Goal: Task Accomplishment & Management: Manage account settings

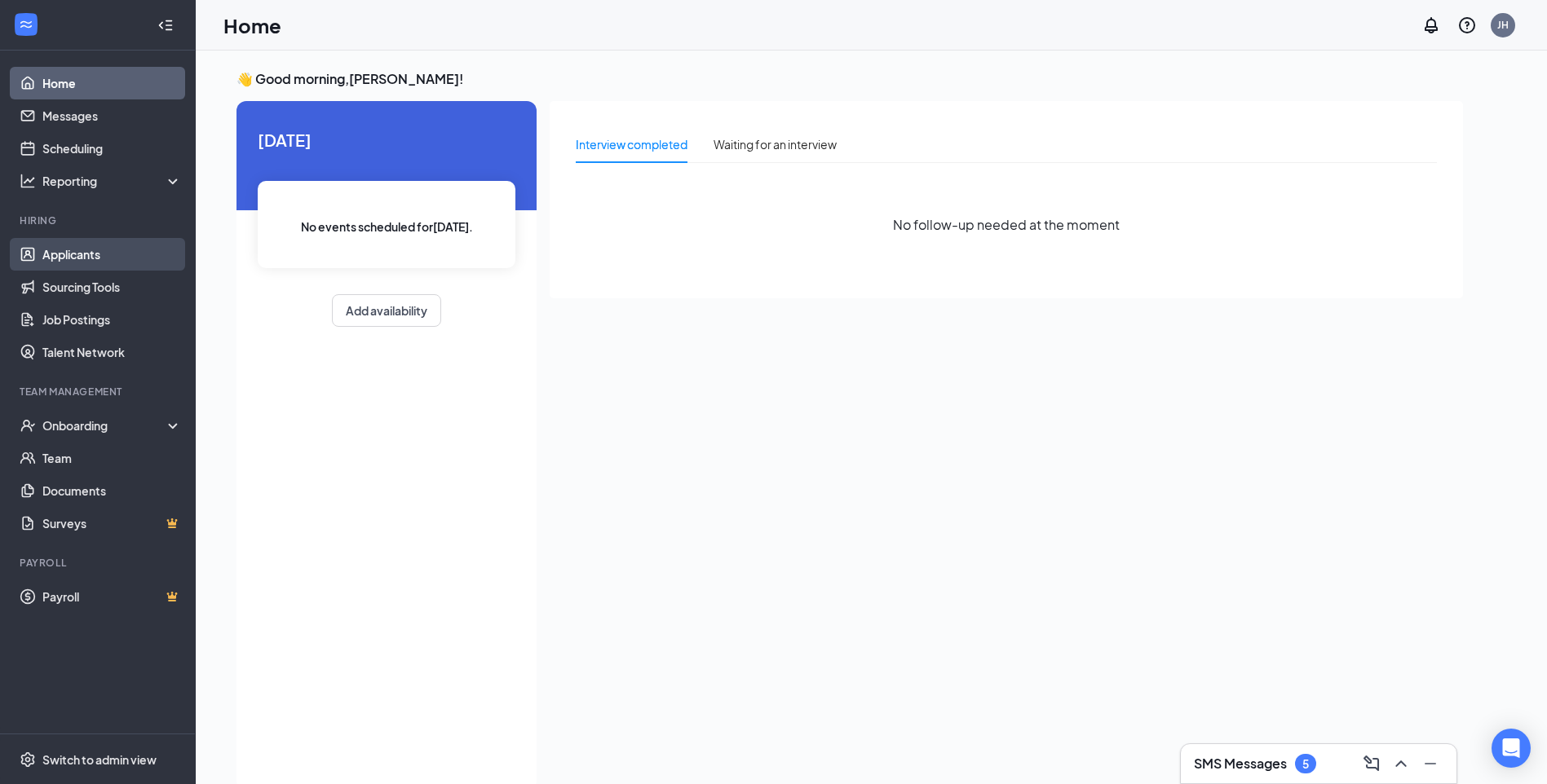
click at [125, 254] on link "Applicants" at bounding box center [112, 255] width 140 height 33
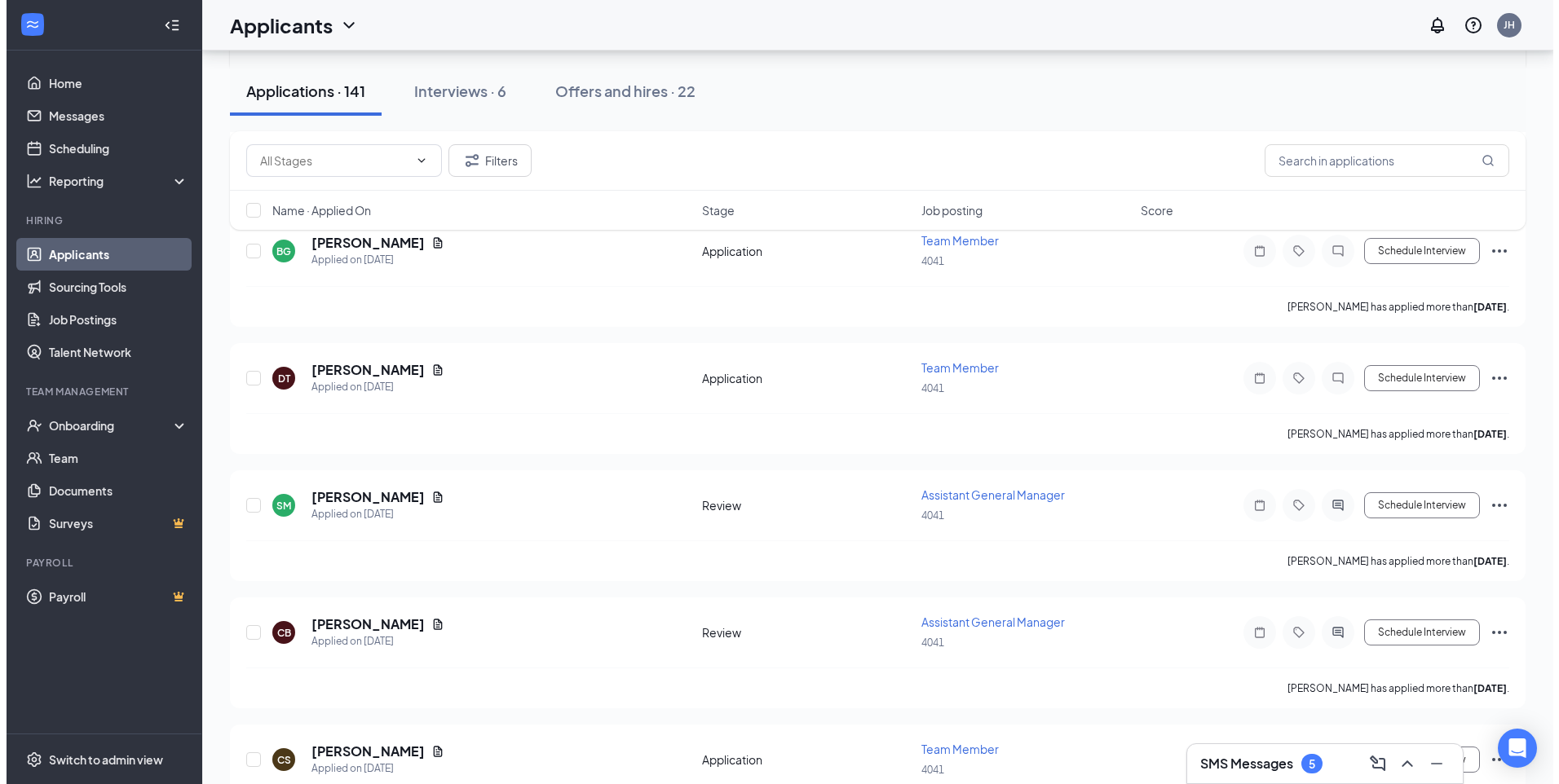
scroll to position [1305, 0]
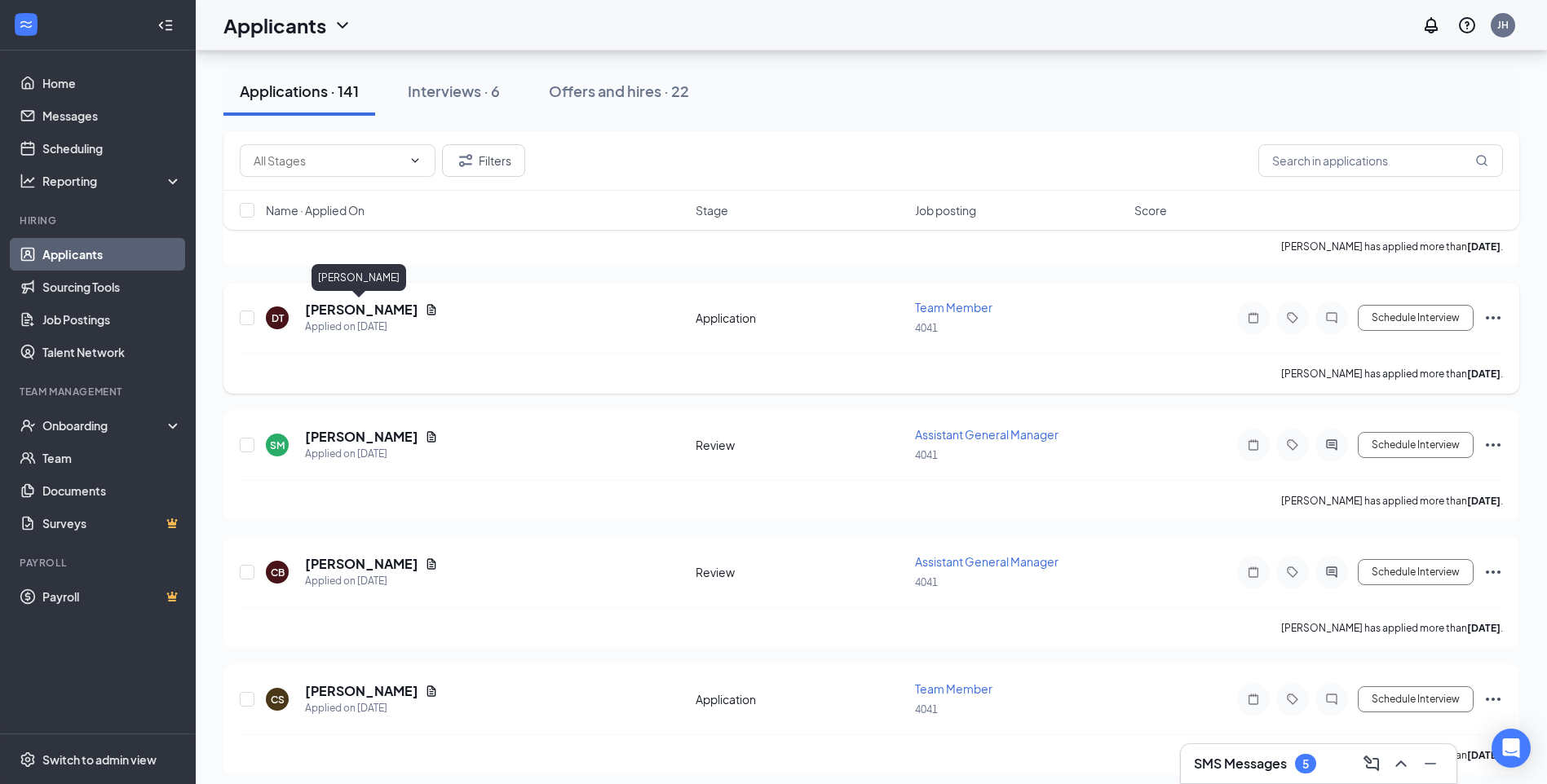
click at [380, 313] on h5 "[PERSON_NAME]" at bounding box center [362, 309] width 113 height 18
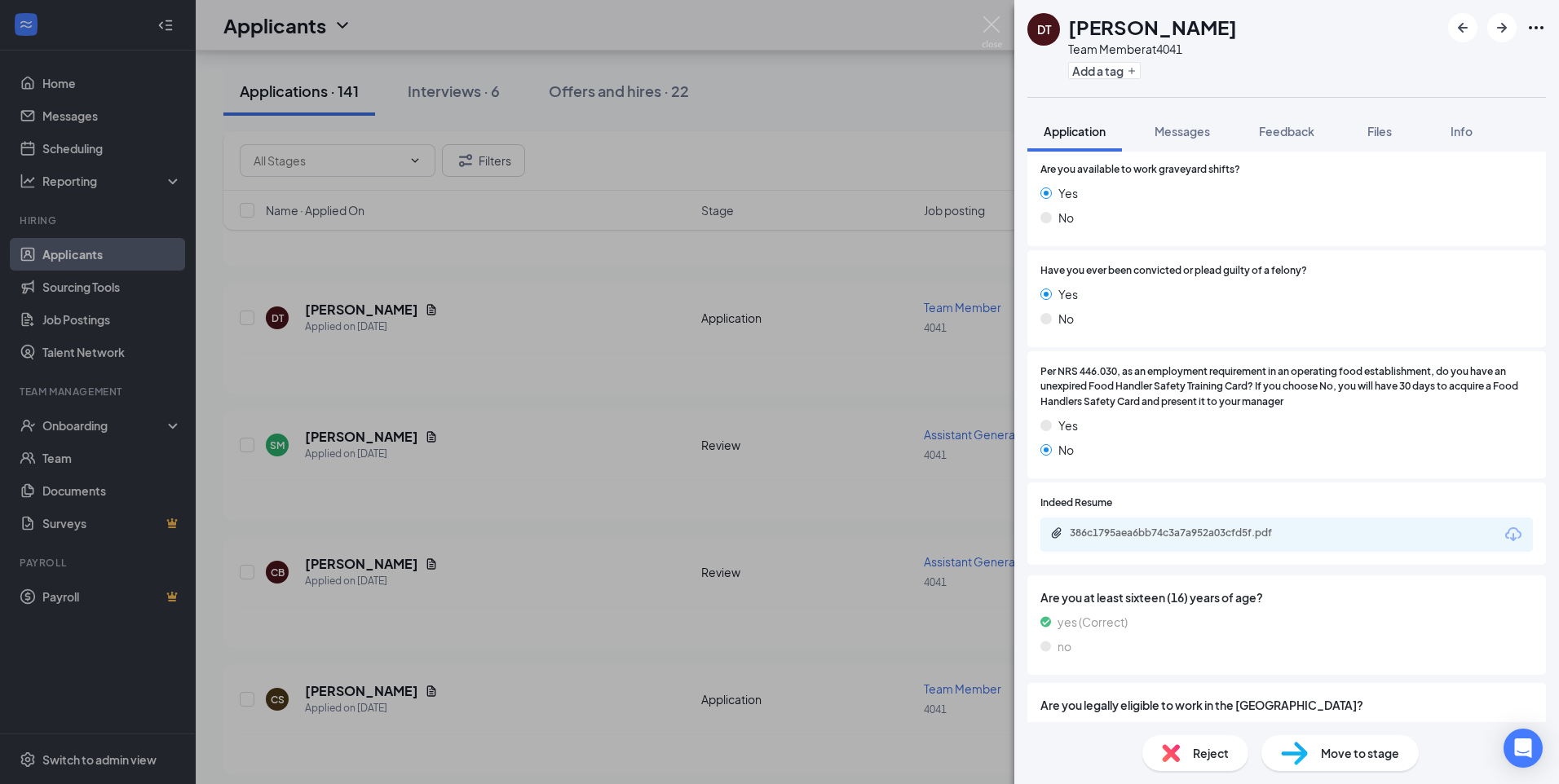
scroll to position [620, 0]
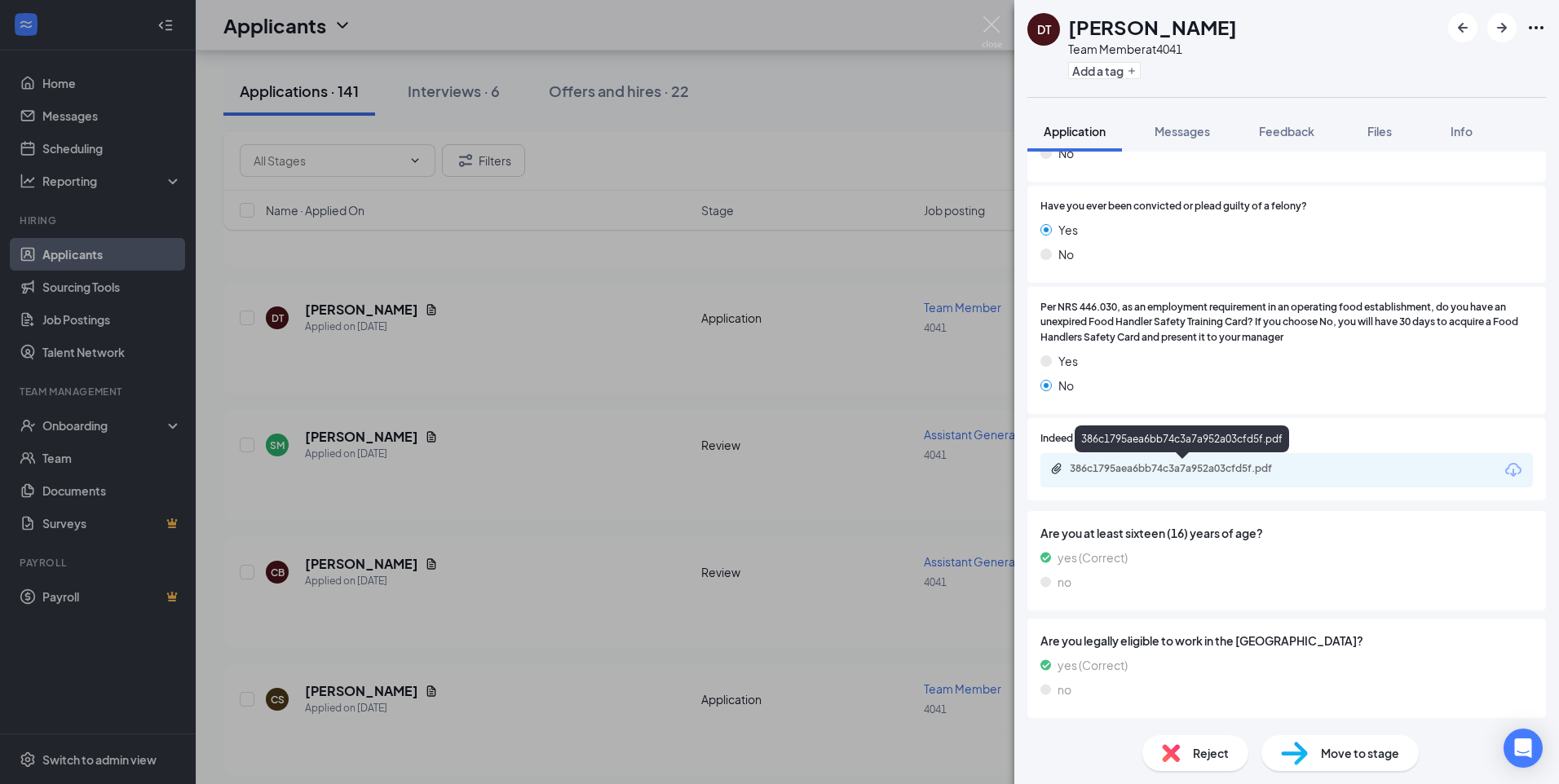
click at [1134, 462] on div "386c1795aea6bb74c3a7a952a03cfd5f.pdf" at bounding box center [1184, 469] width 228 height 13
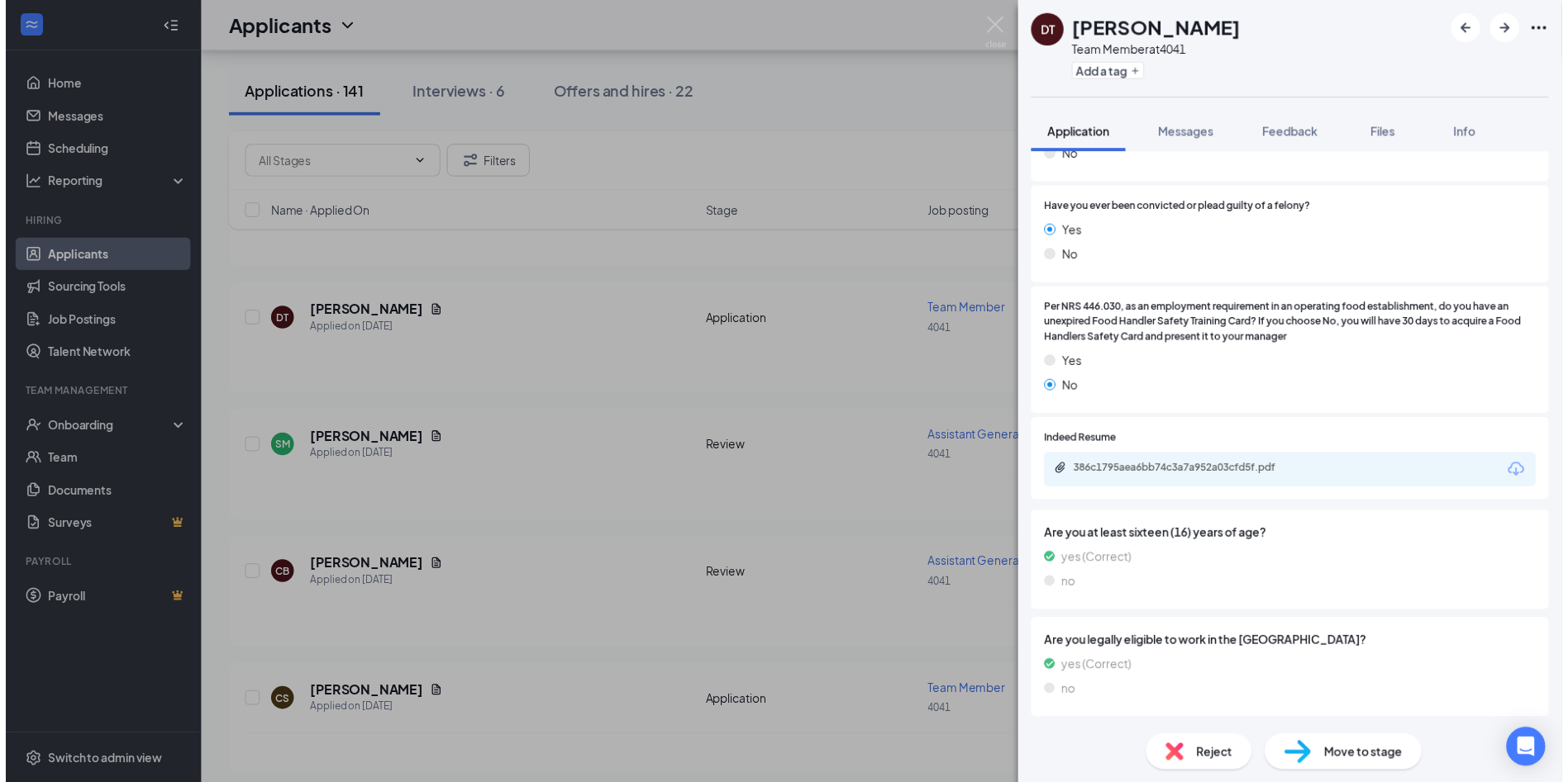
scroll to position [622, 0]
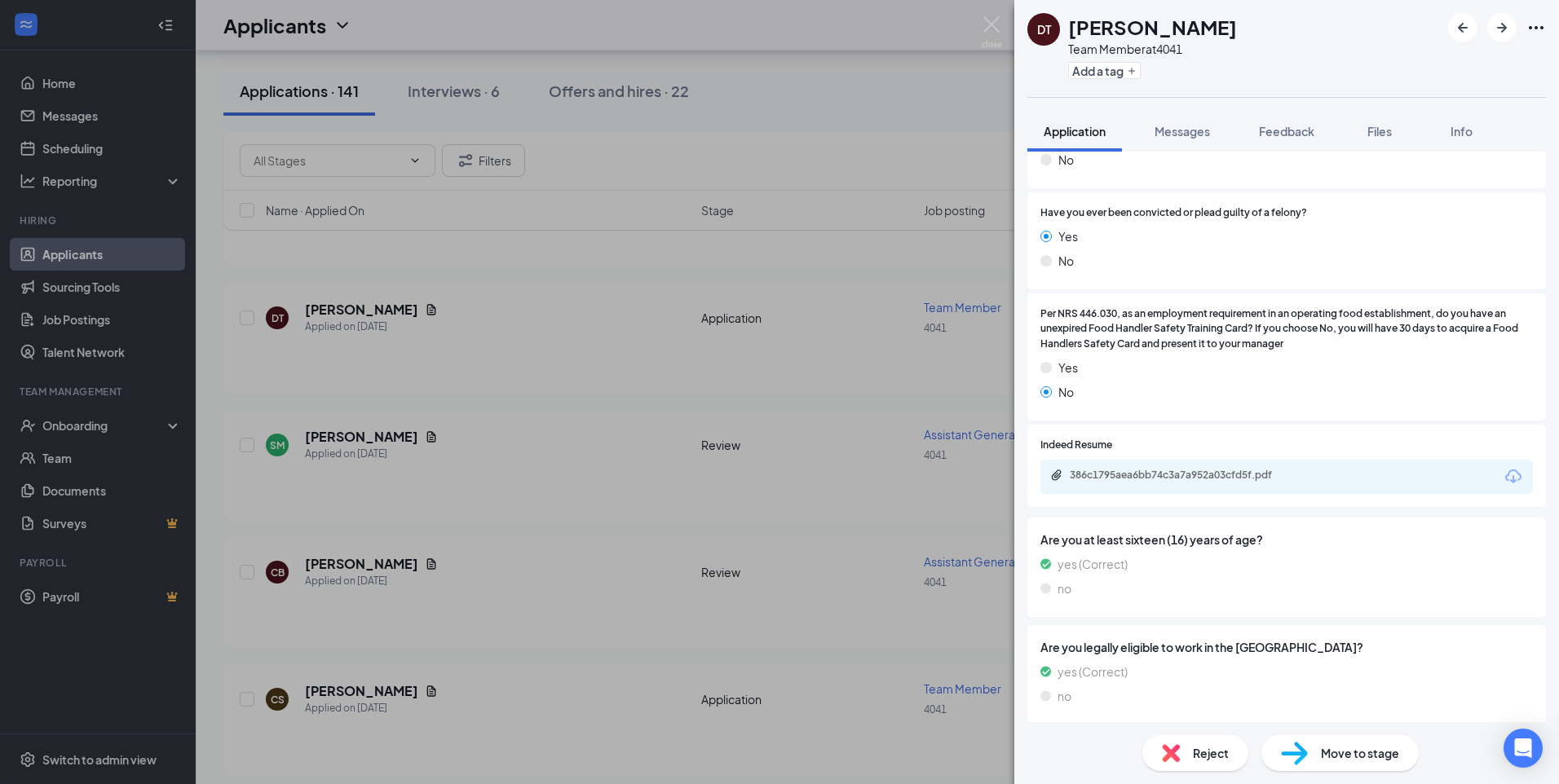
click at [981, 25] on div "DT Dominic Torres Team Member at 4041 Add a tag Application Messages Feedback F…" at bounding box center [780, 392] width 1559 height 784
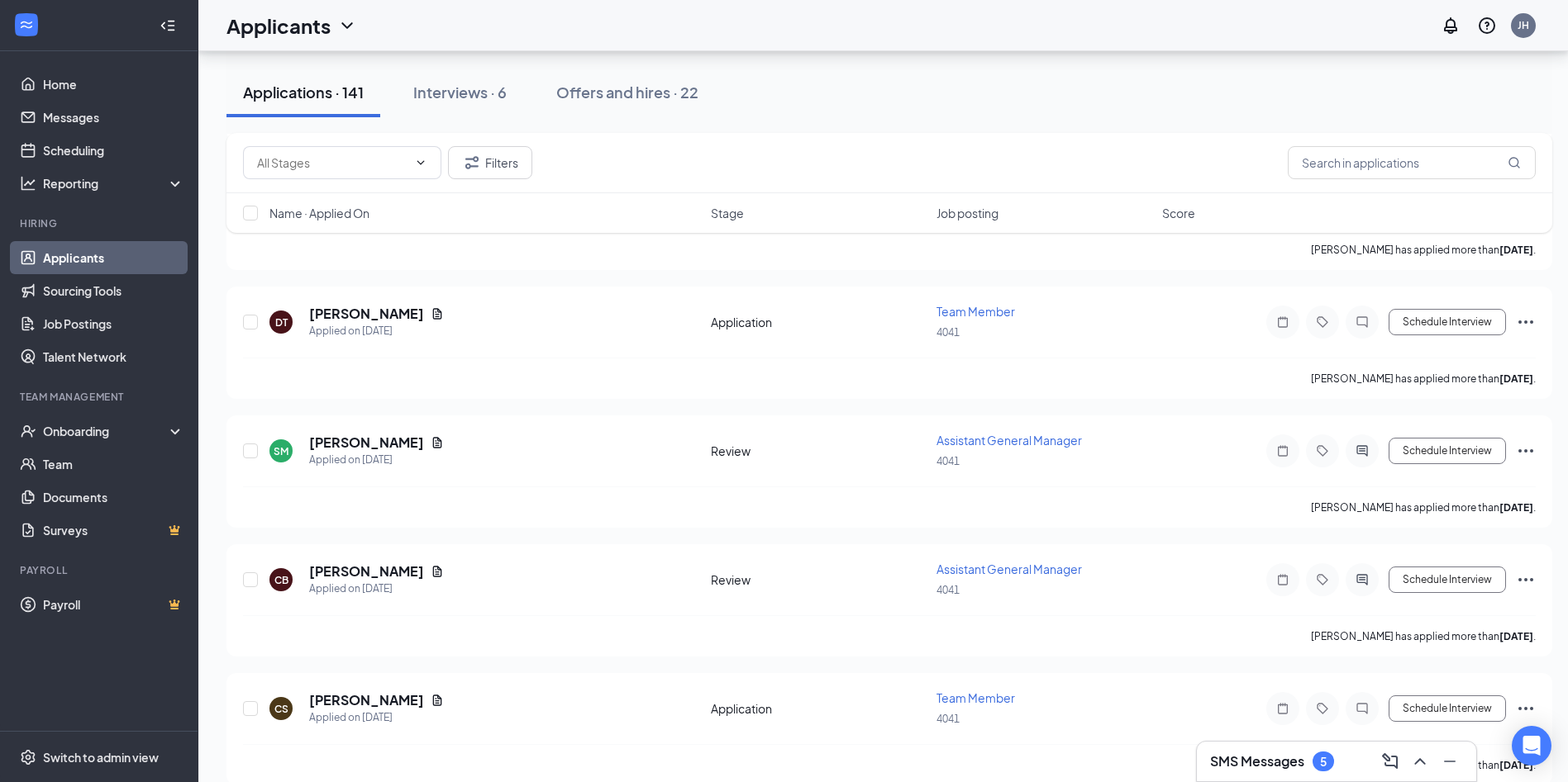
click at [1003, 31] on div "Applicants JH" at bounding box center [882, 25] width 1369 height 51
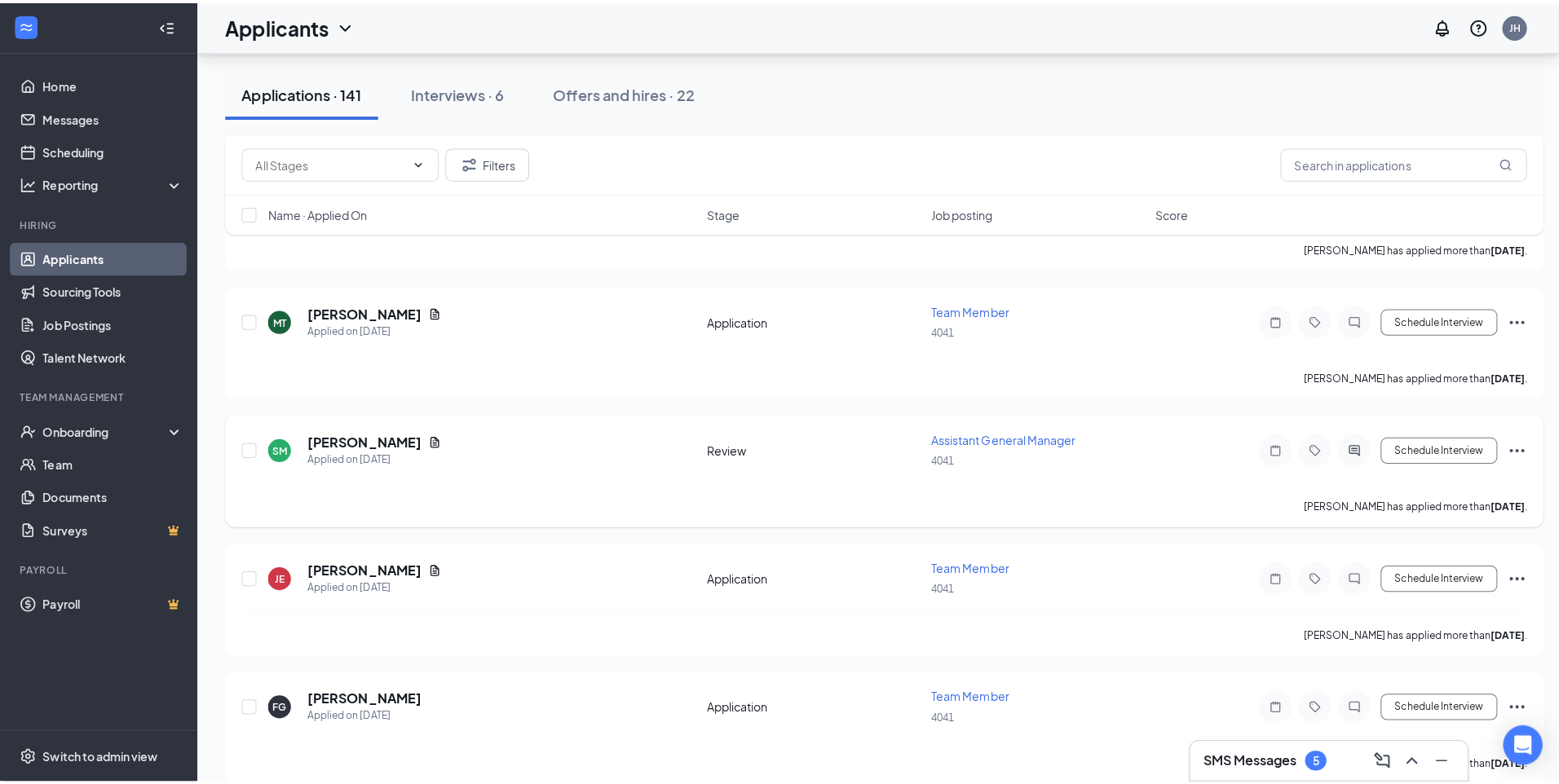
scroll to position [1875, 0]
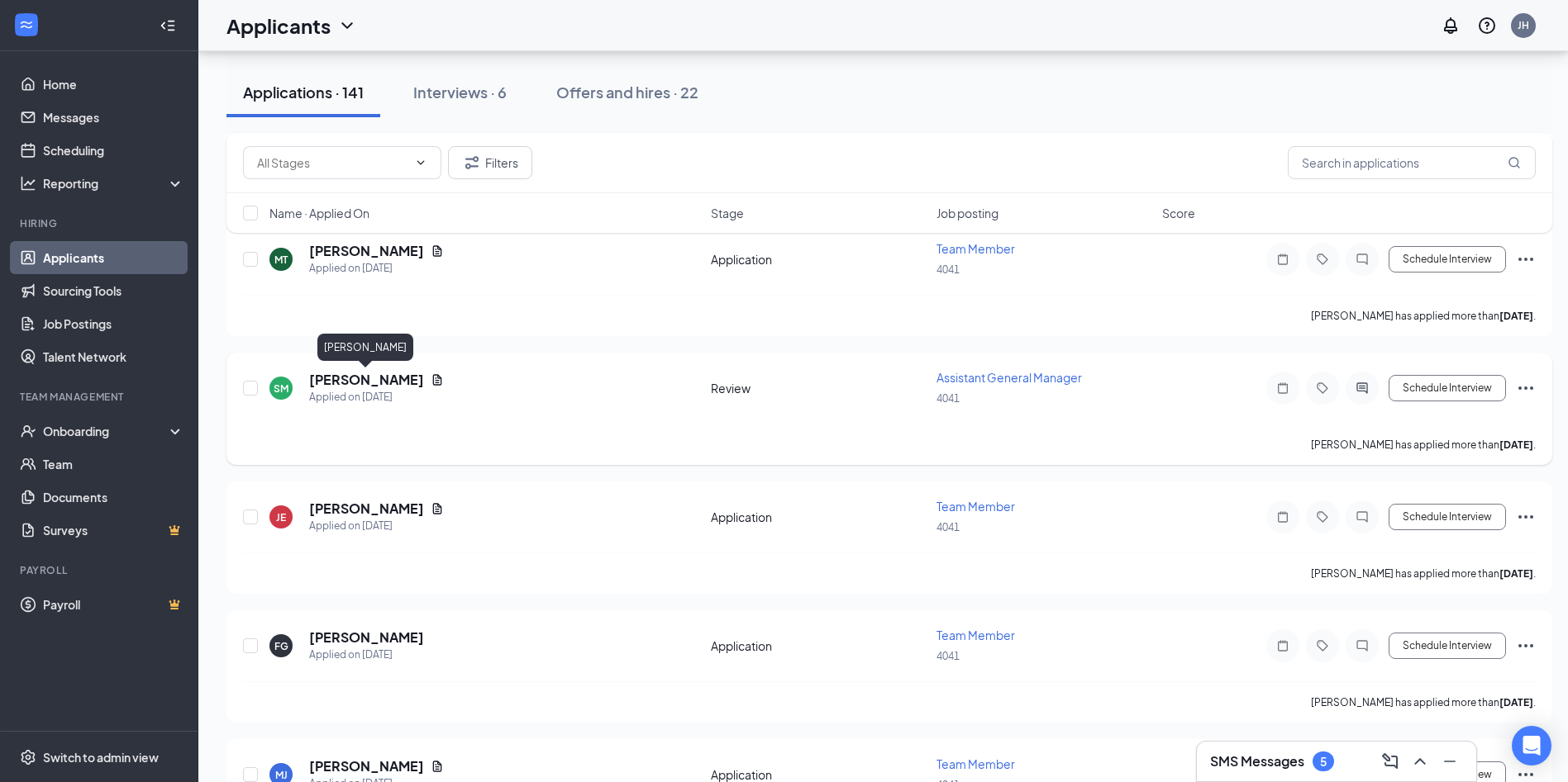
click at [411, 383] on h5 "[PERSON_NAME]" at bounding box center [367, 379] width 114 height 18
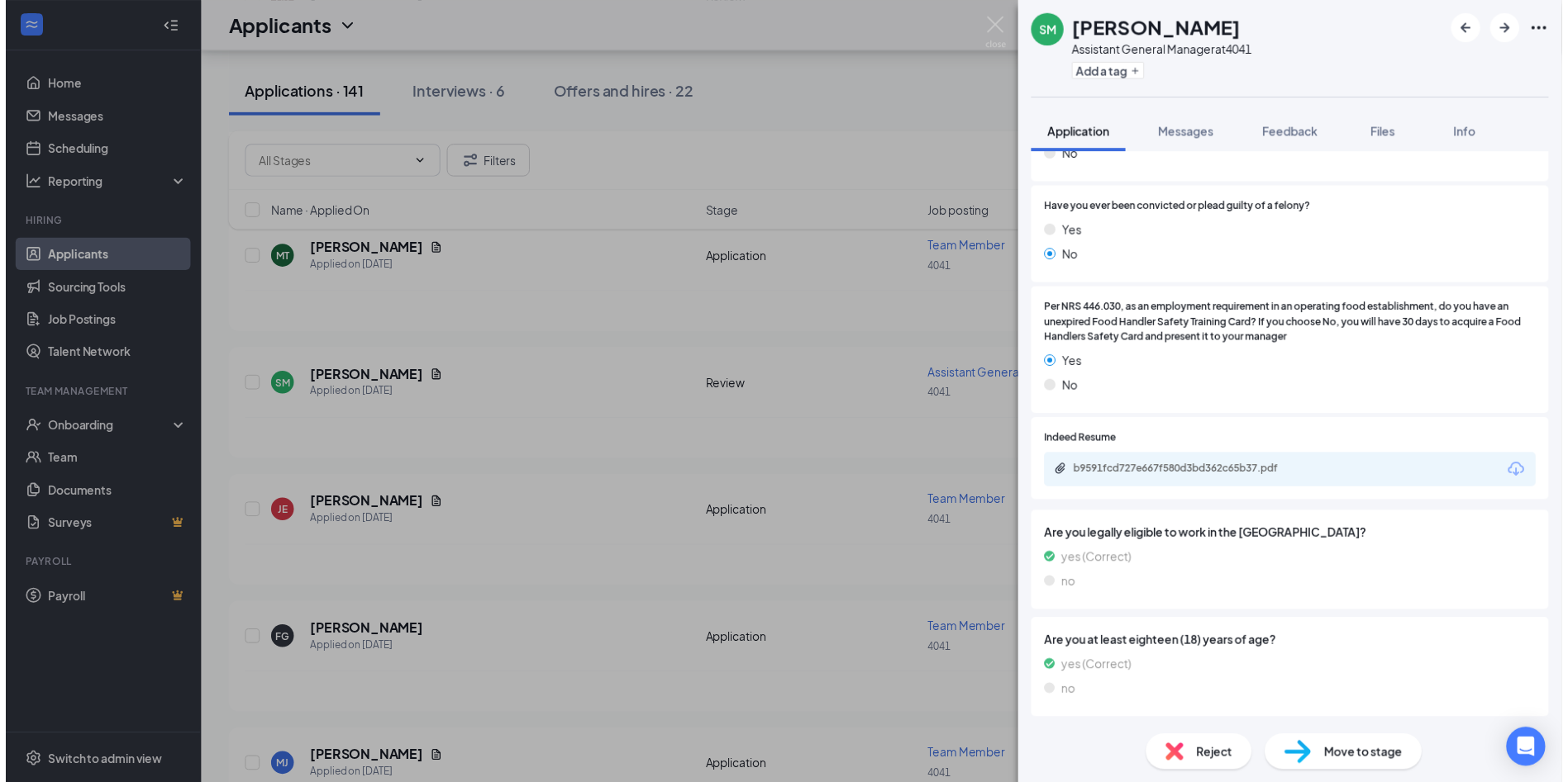
scroll to position [496, 0]
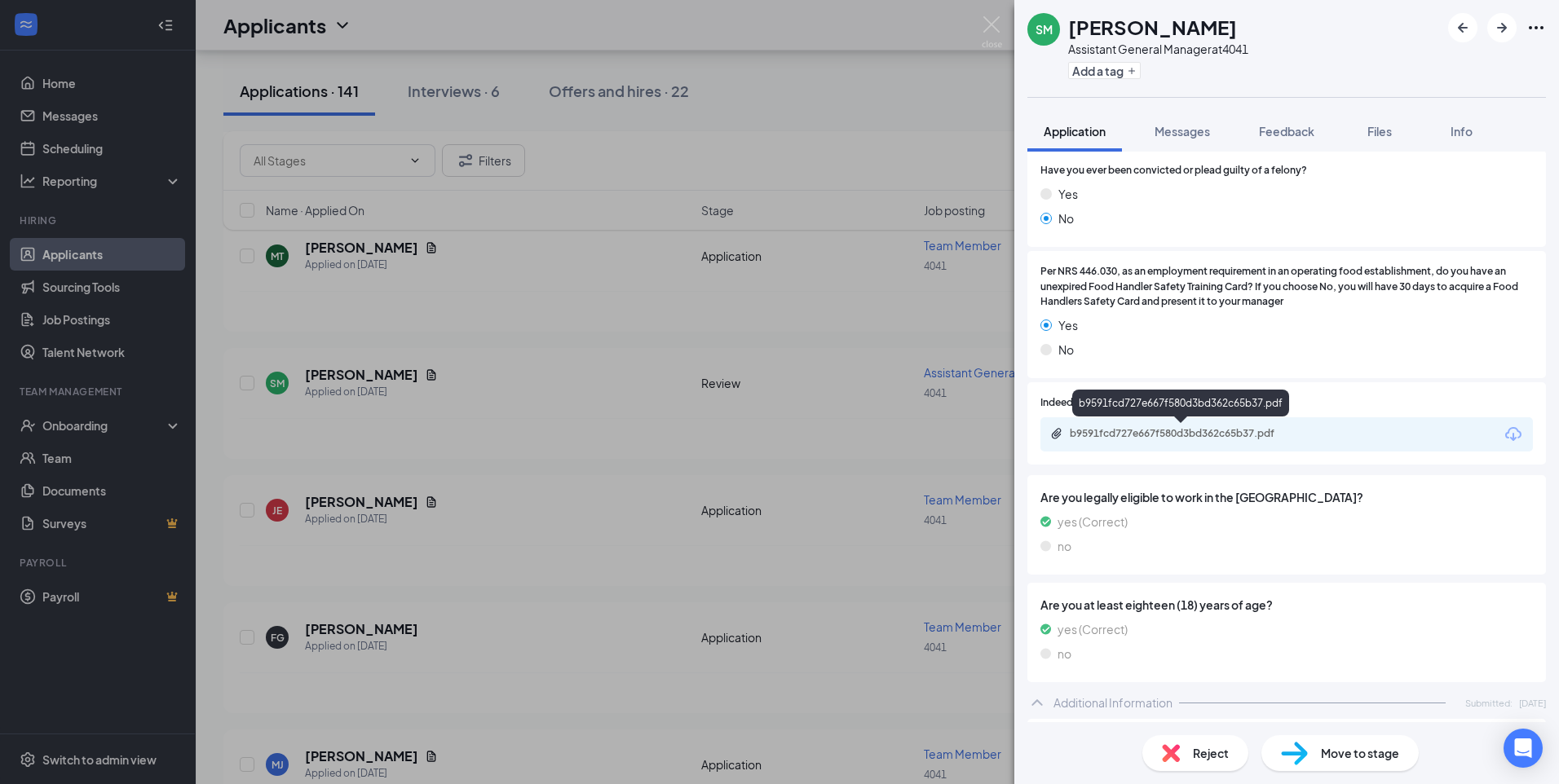
click at [1128, 424] on div "b9591fcd727e667f580d3bd362c65b37.pdf" at bounding box center [1287, 435] width 492 height 34
click at [1128, 427] on div "b9591fcd727e667f580d3bd362c65b37.pdf" at bounding box center [1184, 434] width 228 height 13
click at [373, 47] on div "[PERSON_NAME] Assistant General Manager at 4041 Add a tag Application Messages …" at bounding box center [780, 392] width 1559 height 784
click at [366, 59] on div "[PERSON_NAME] Assistant General Manager at 4041 Add a tag Application Messages …" at bounding box center [780, 392] width 1559 height 784
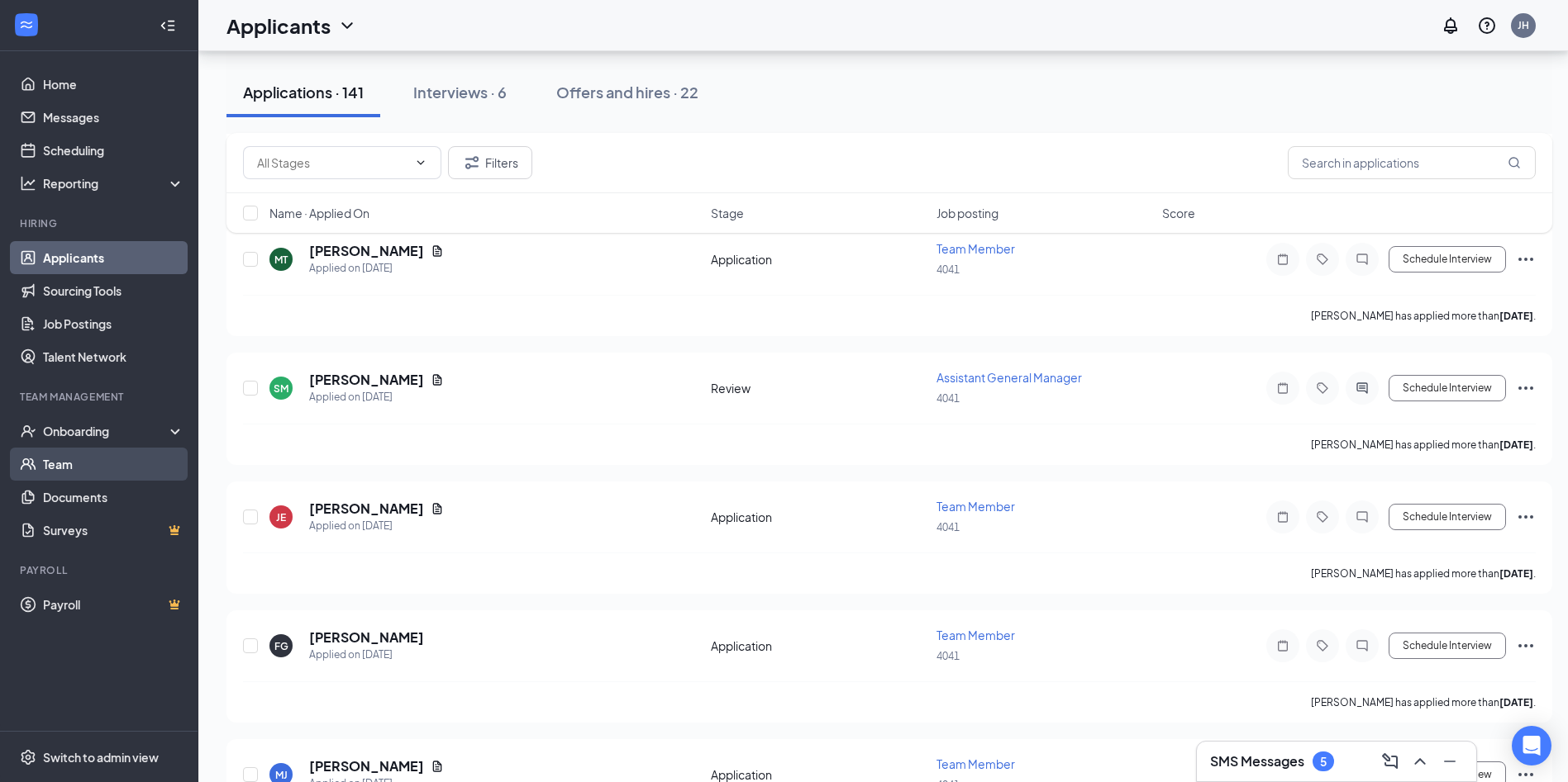
click at [131, 459] on link "Team" at bounding box center [114, 465] width 142 height 33
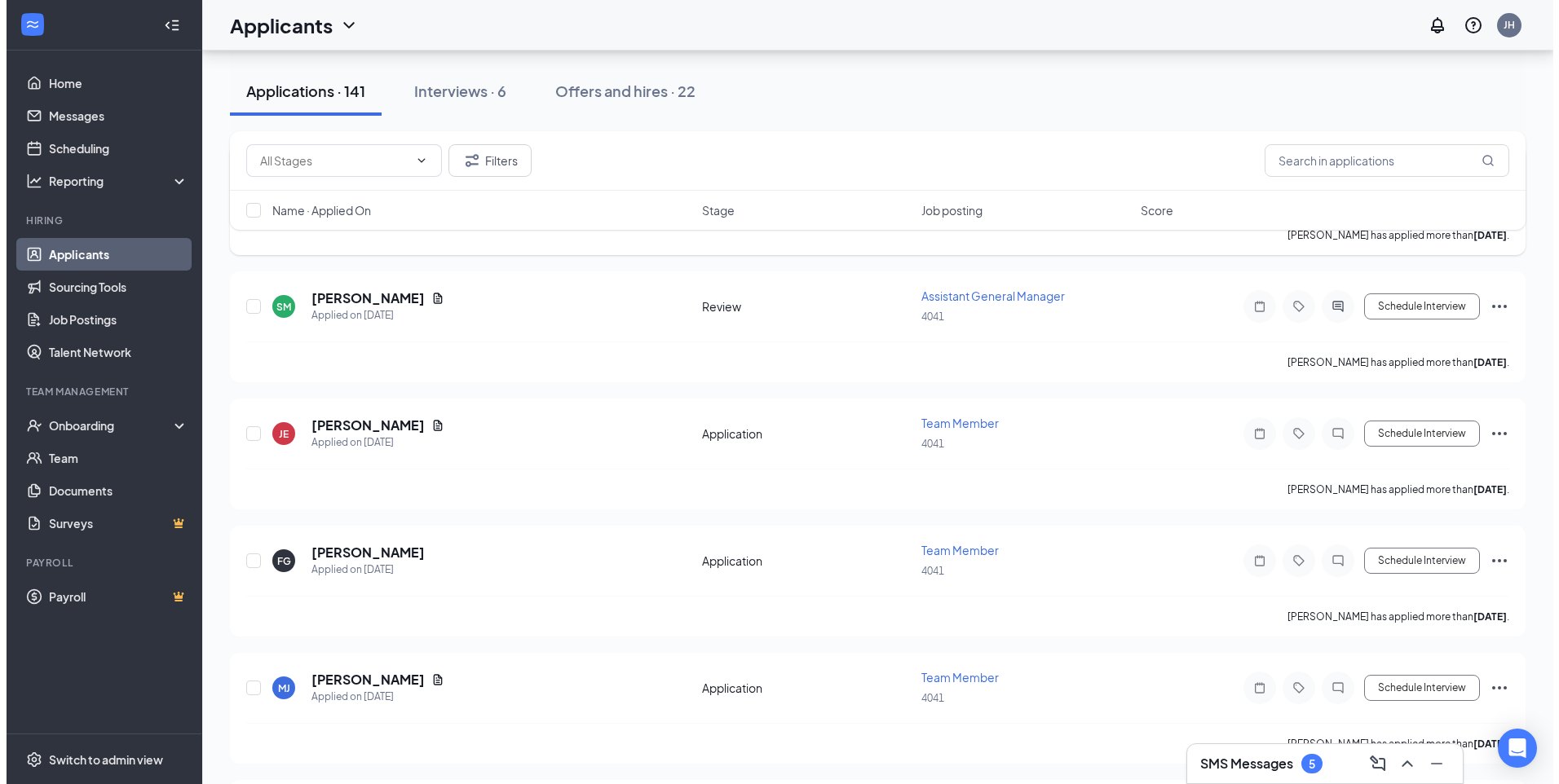
scroll to position [1957, 0]
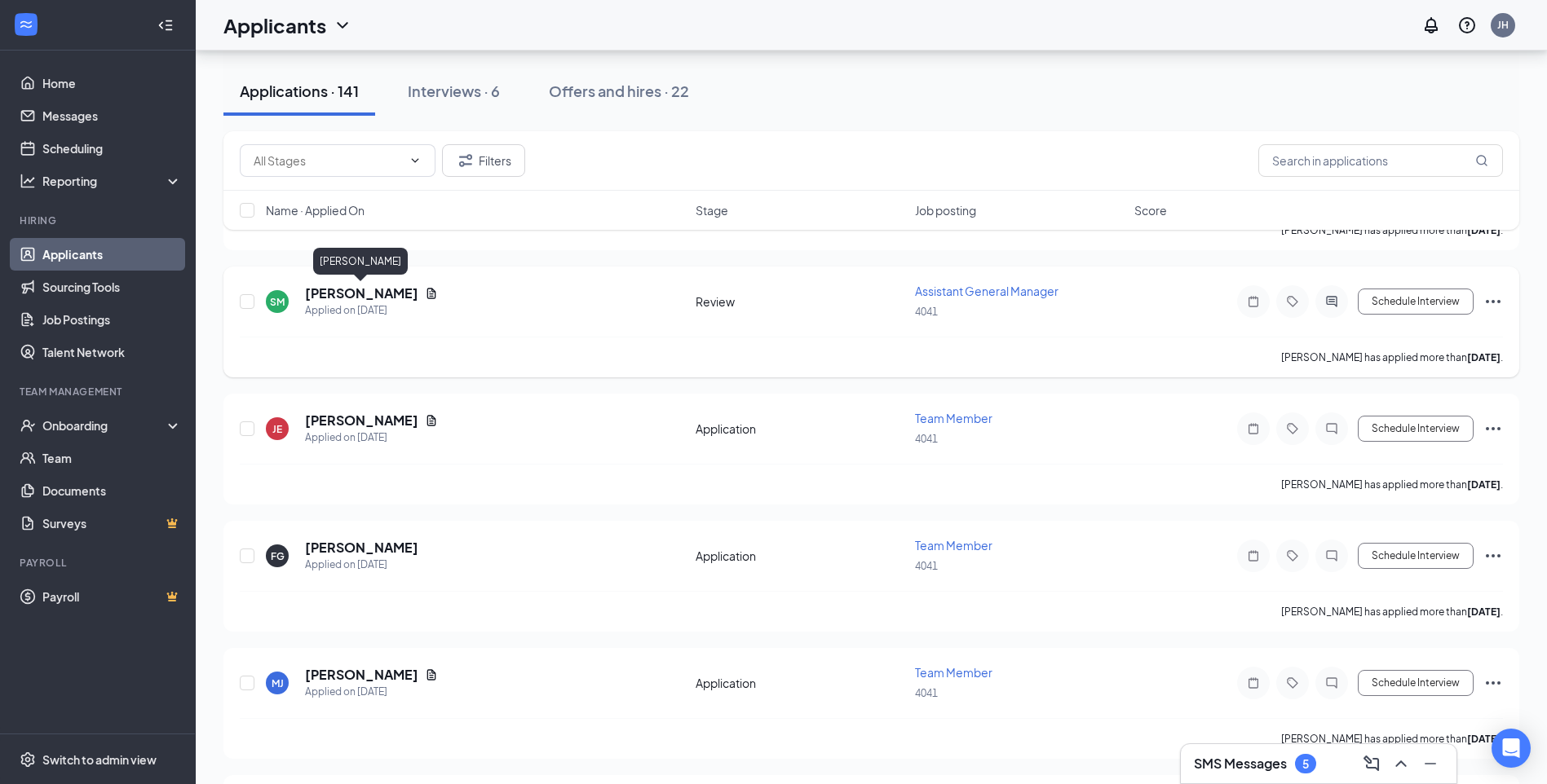
click at [369, 293] on h5 "[PERSON_NAME]" at bounding box center [362, 293] width 113 height 18
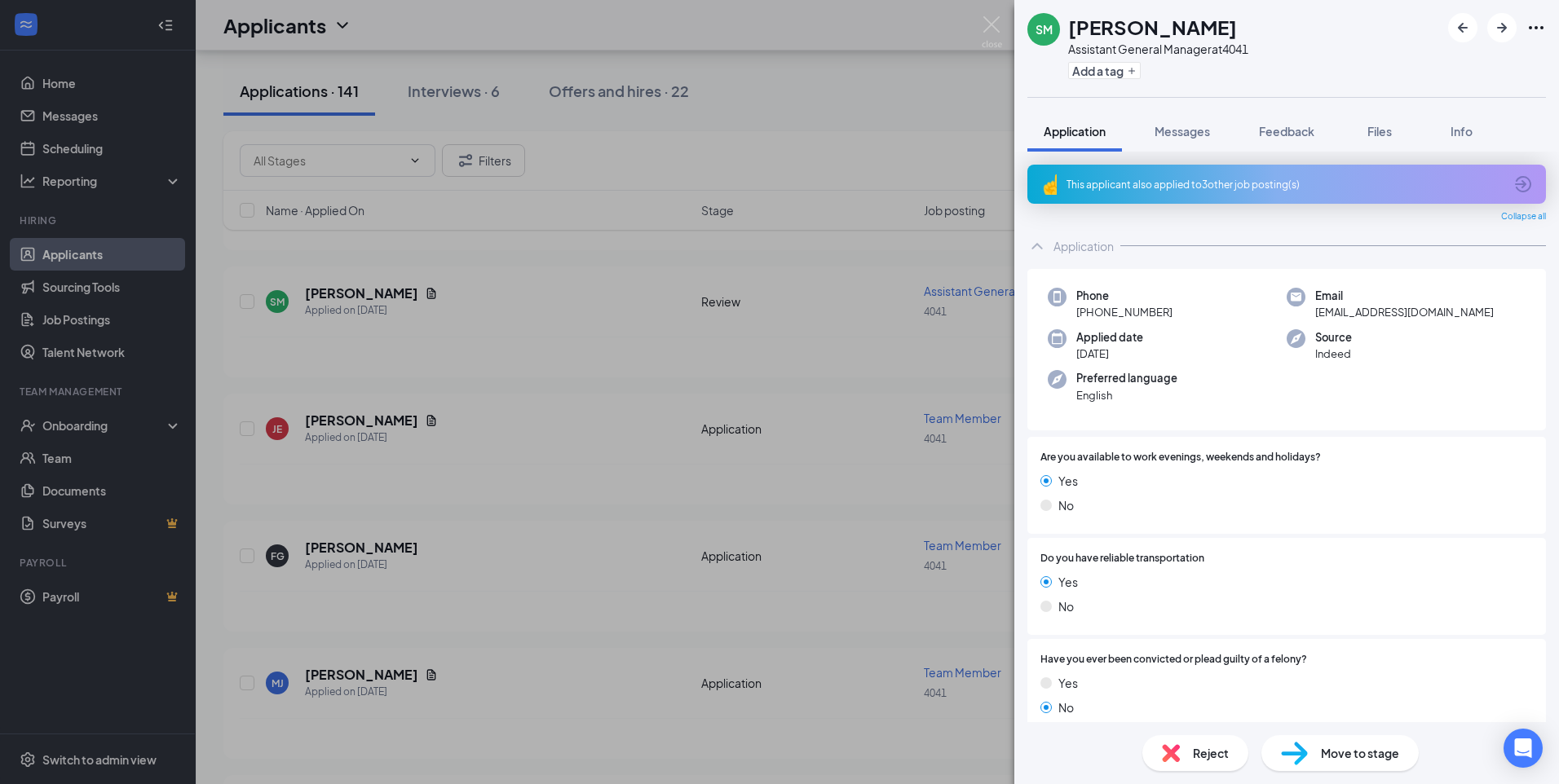
click at [1000, 15] on div "[PERSON_NAME] Assistant General Manager at 4041 Add a tag Application Messages …" at bounding box center [780, 392] width 1559 height 784
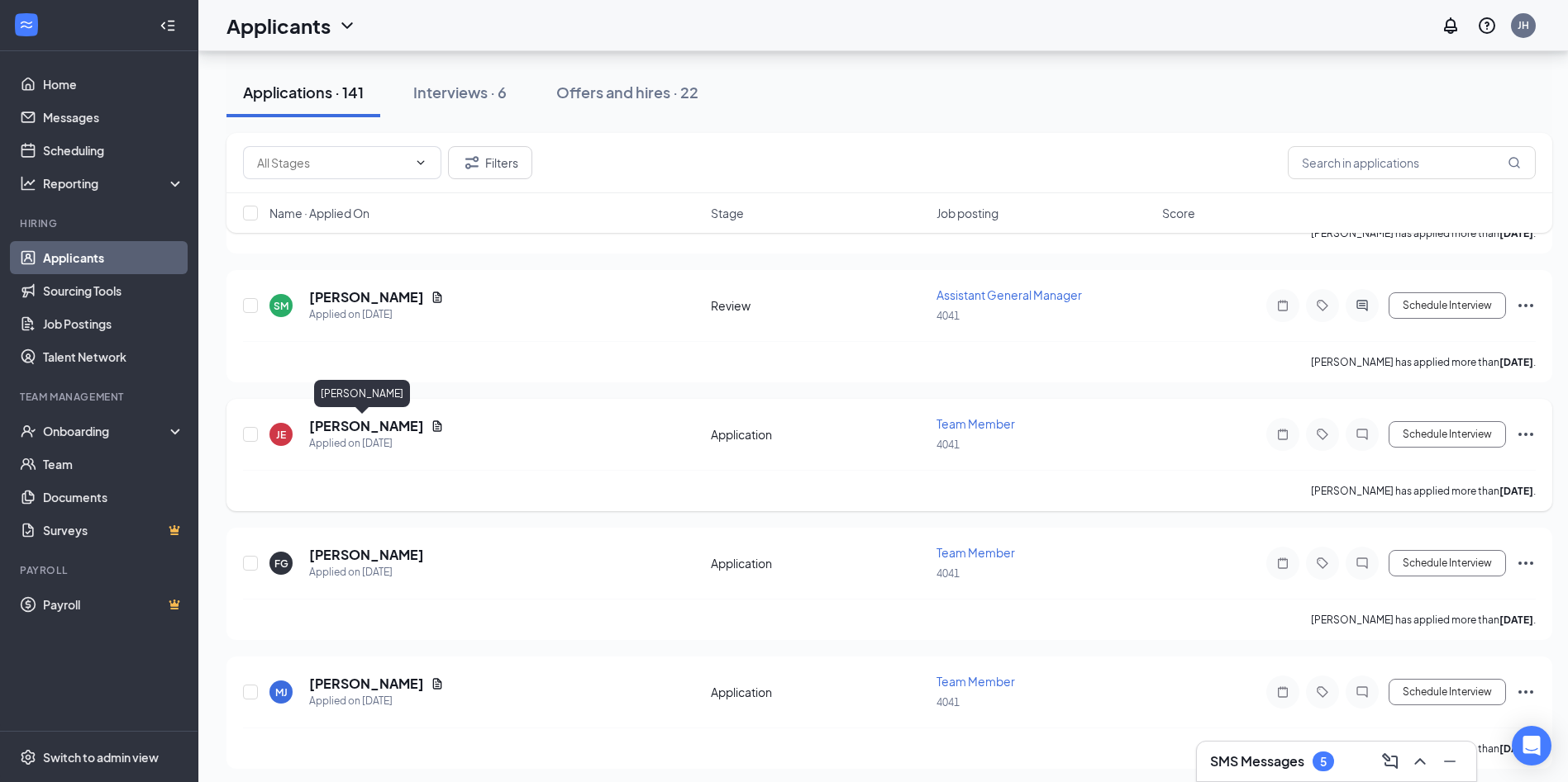
click at [378, 433] on h5 "[PERSON_NAME]" at bounding box center [367, 426] width 114 height 18
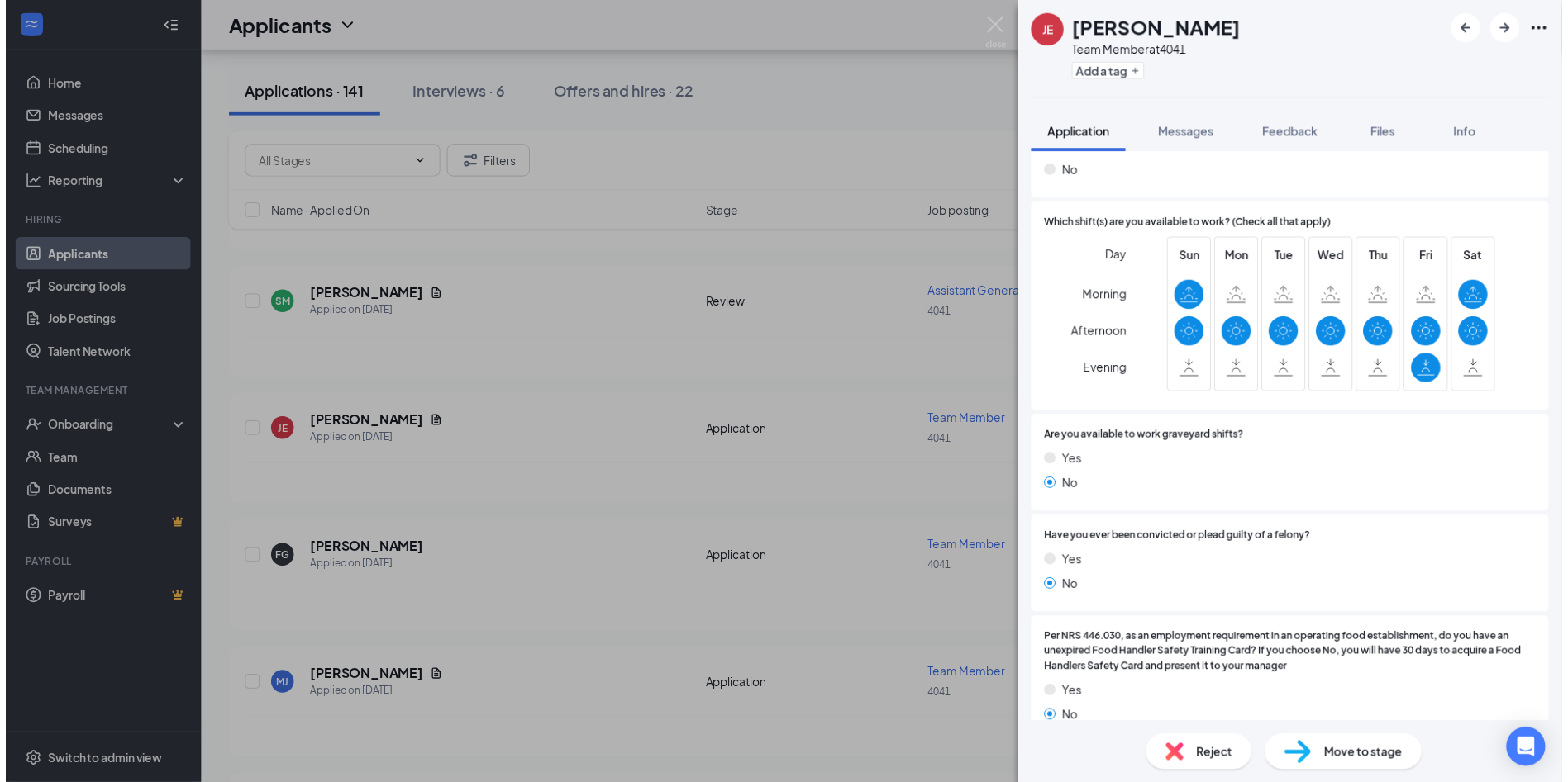
scroll to position [331, 0]
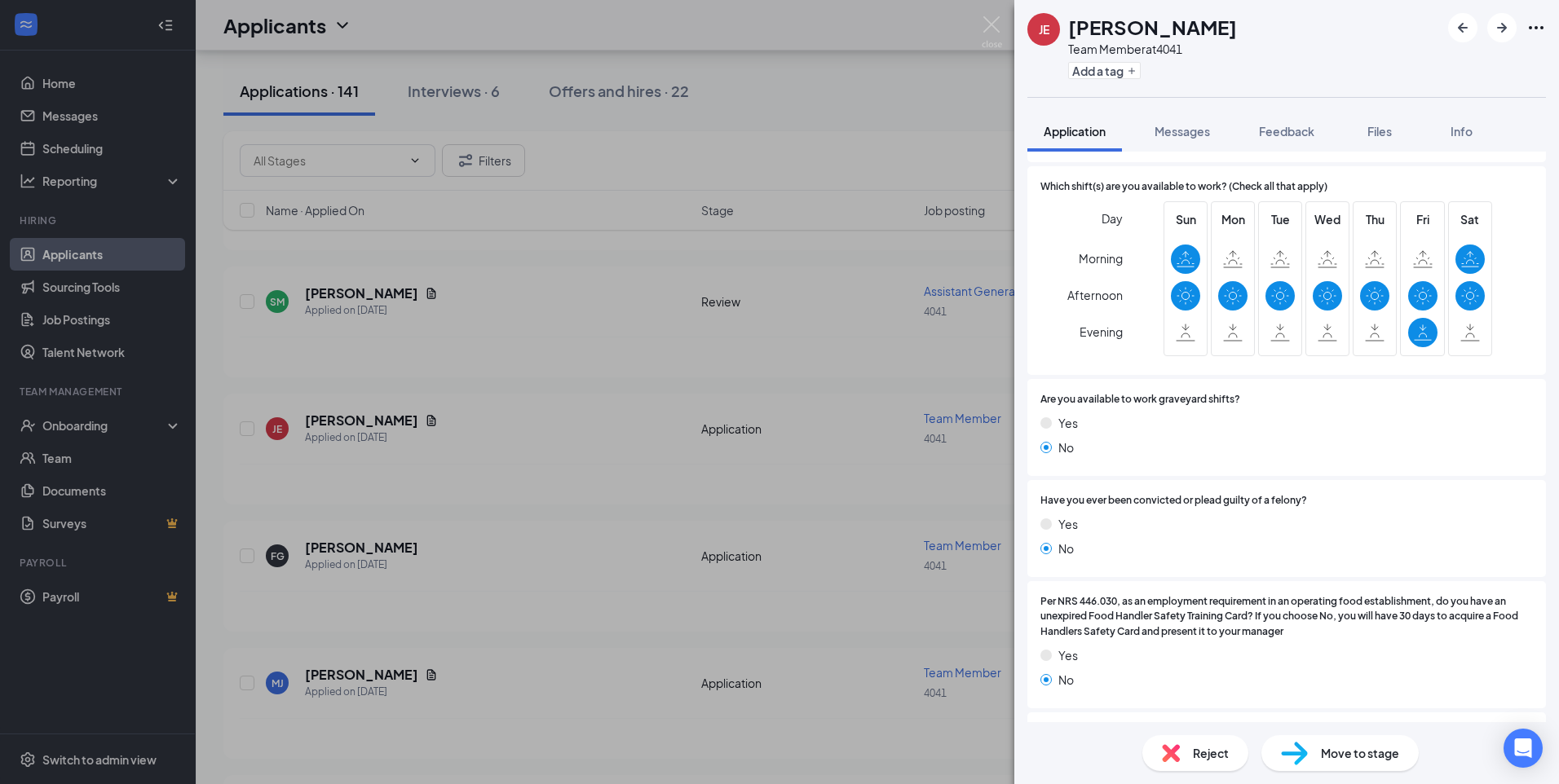
click at [1005, 22] on div "[PERSON_NAME] Team Member at 4041 Add a tag Application Messages Feedback Files…" at bounding box center [780, 392] width 1559 height 784
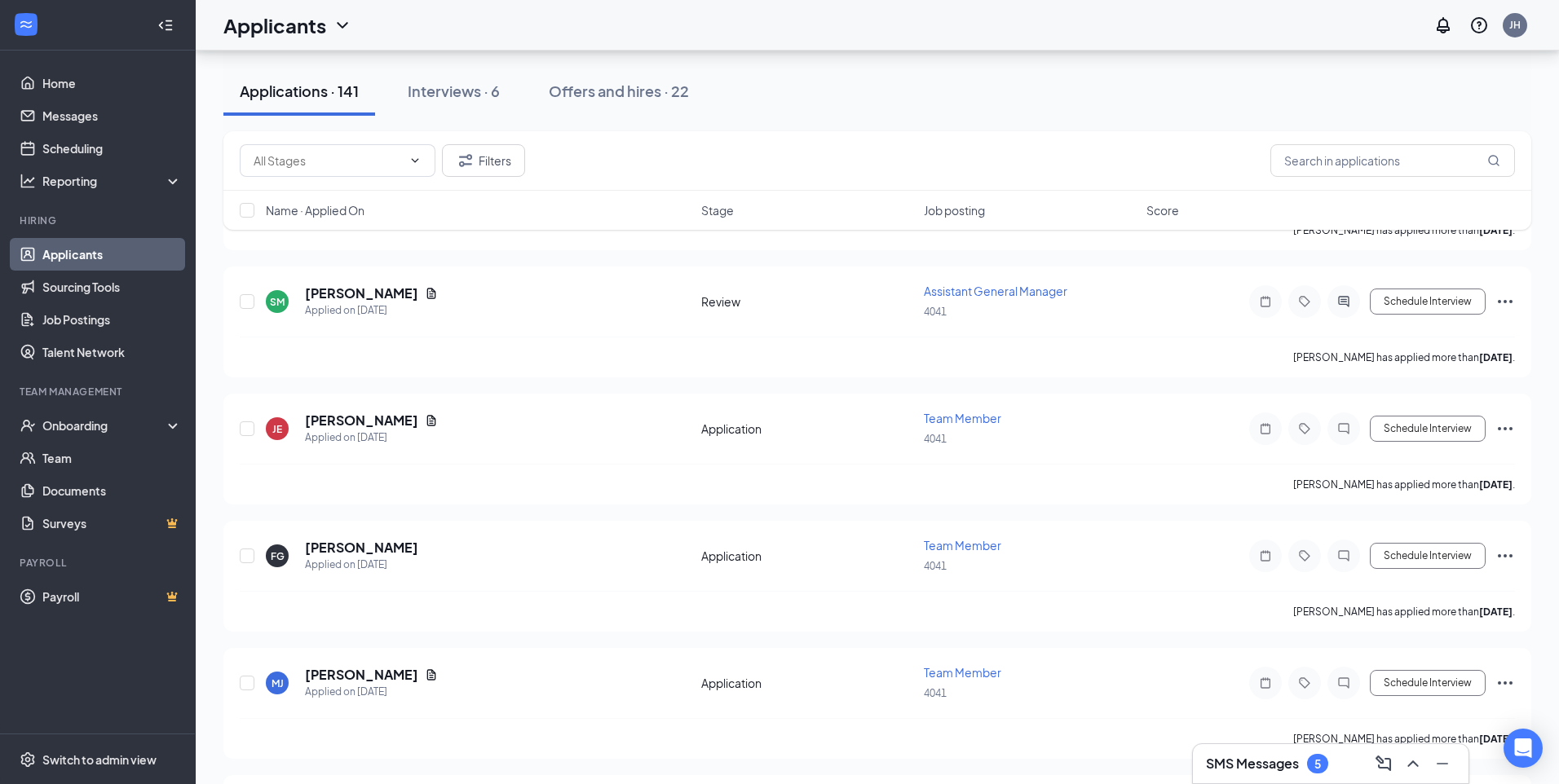
click at [998, 25] on div "Applicants JH" at bounding box center [877, 25] width 1364 height 51
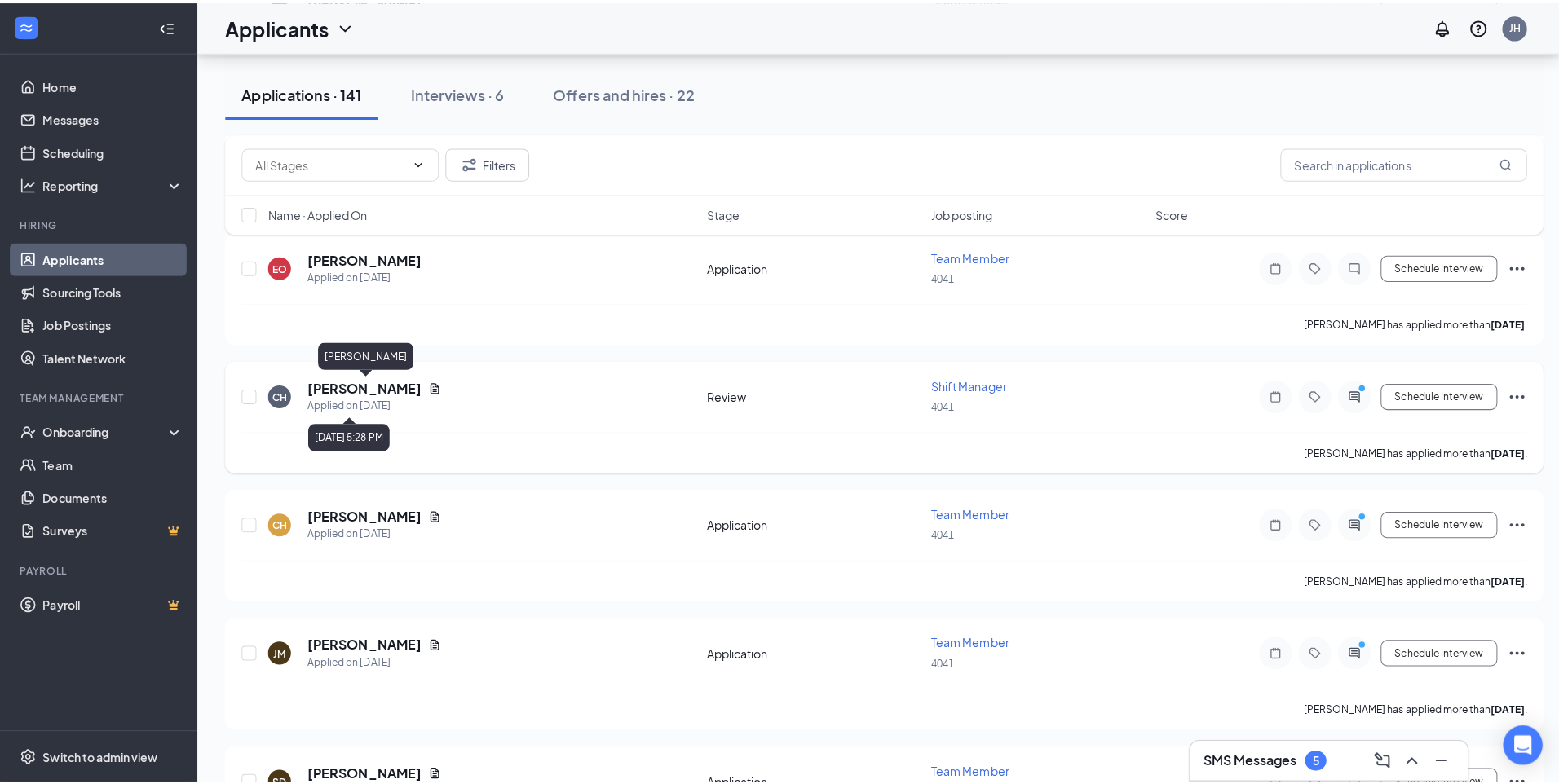
scroll to position [3016, 0]
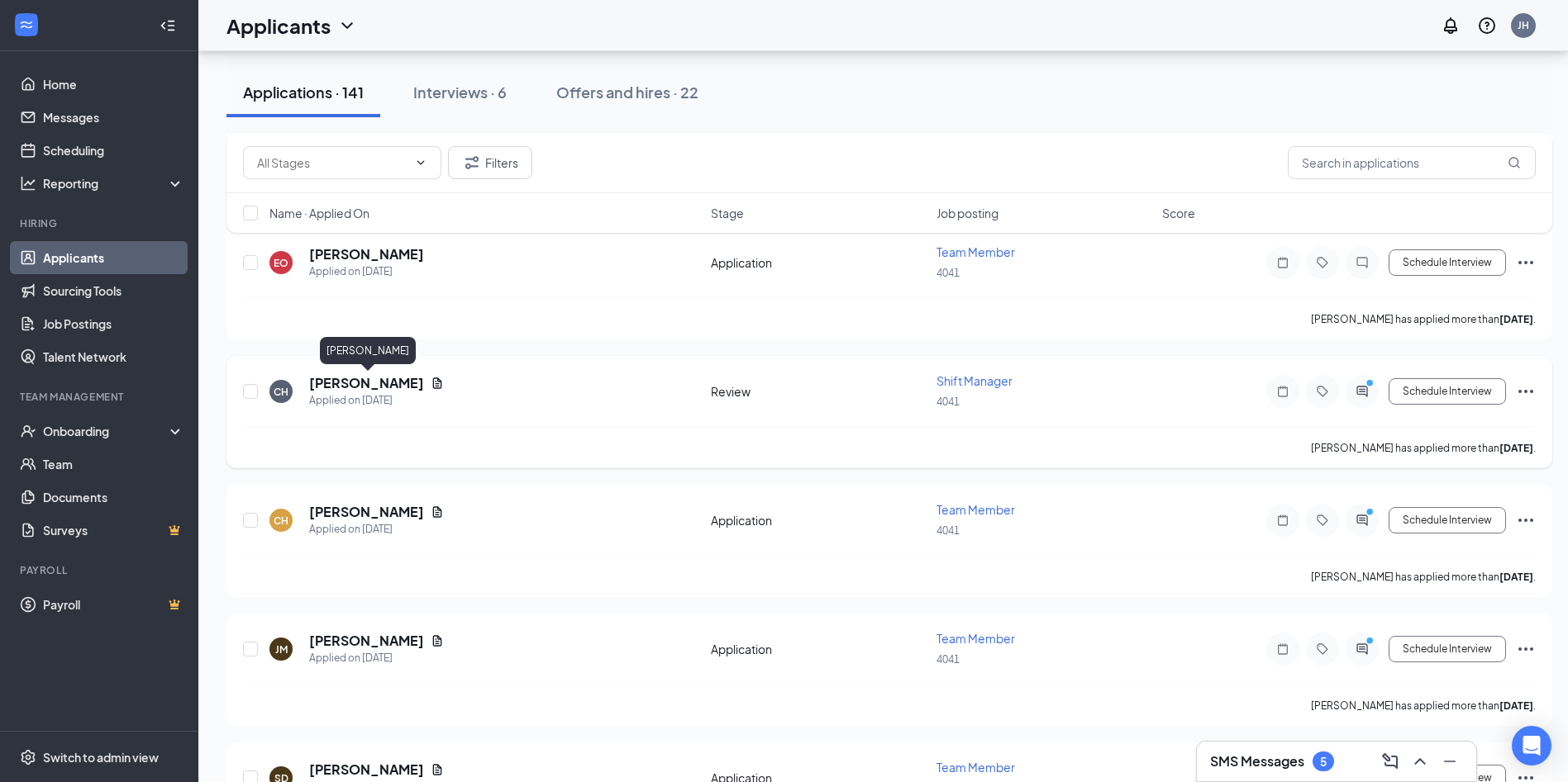
click at [358, 388] on h5 "[PERSON_NAME]" at bounding box center [367, 383] width 114 height 18
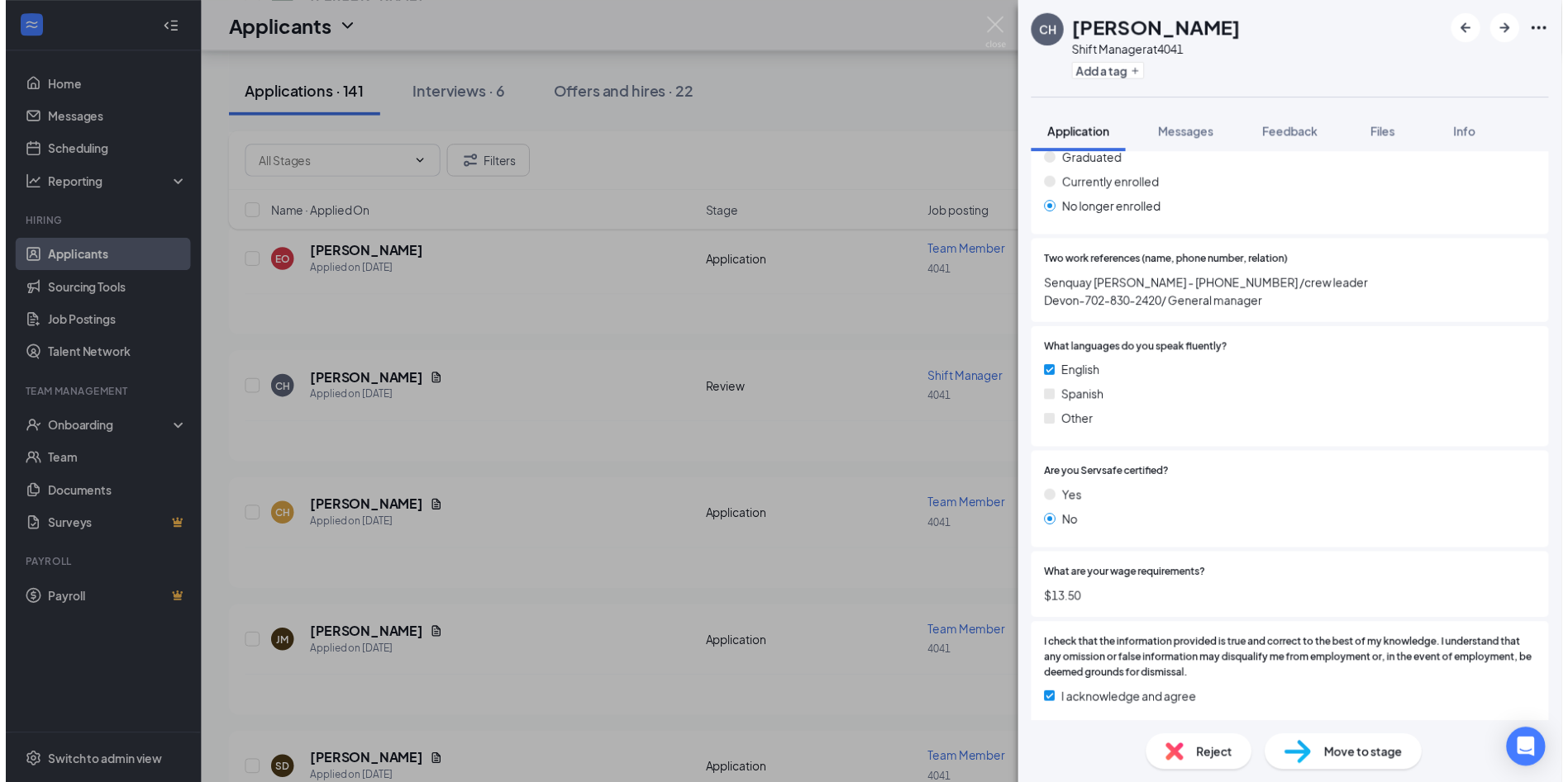
scroll to position [1315, 0]
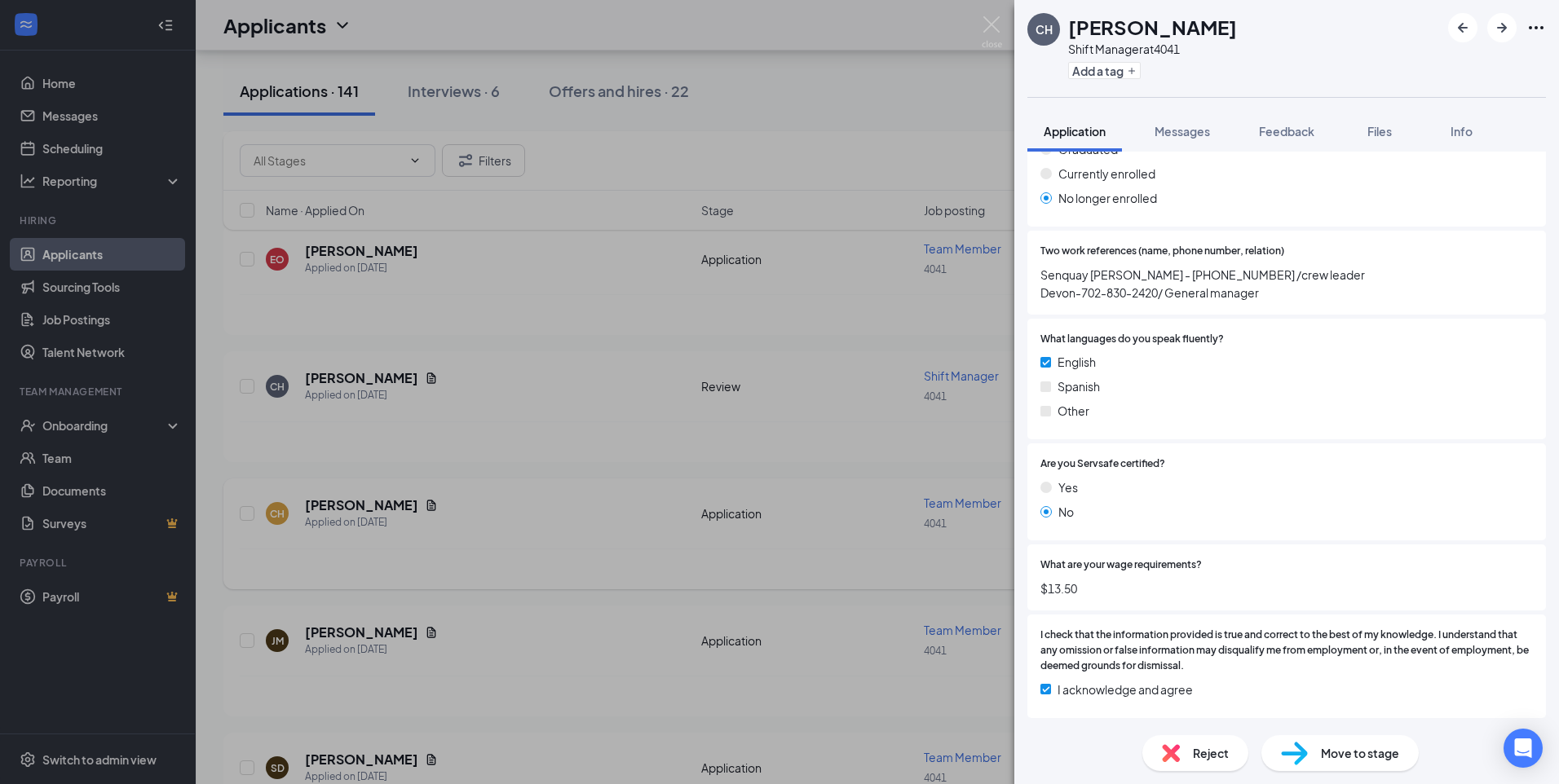
drag, startPoint x: 599, startPoint y: 322, endPoint x: 347, endPoint y: 504, distance: 310.9
click at [598, 322] on div "CH [PERSON_NAME] Shift Manager at 4041 Add a tag Application Messages Feedback …" at bounding box center [780, 392] width 1559 height 784
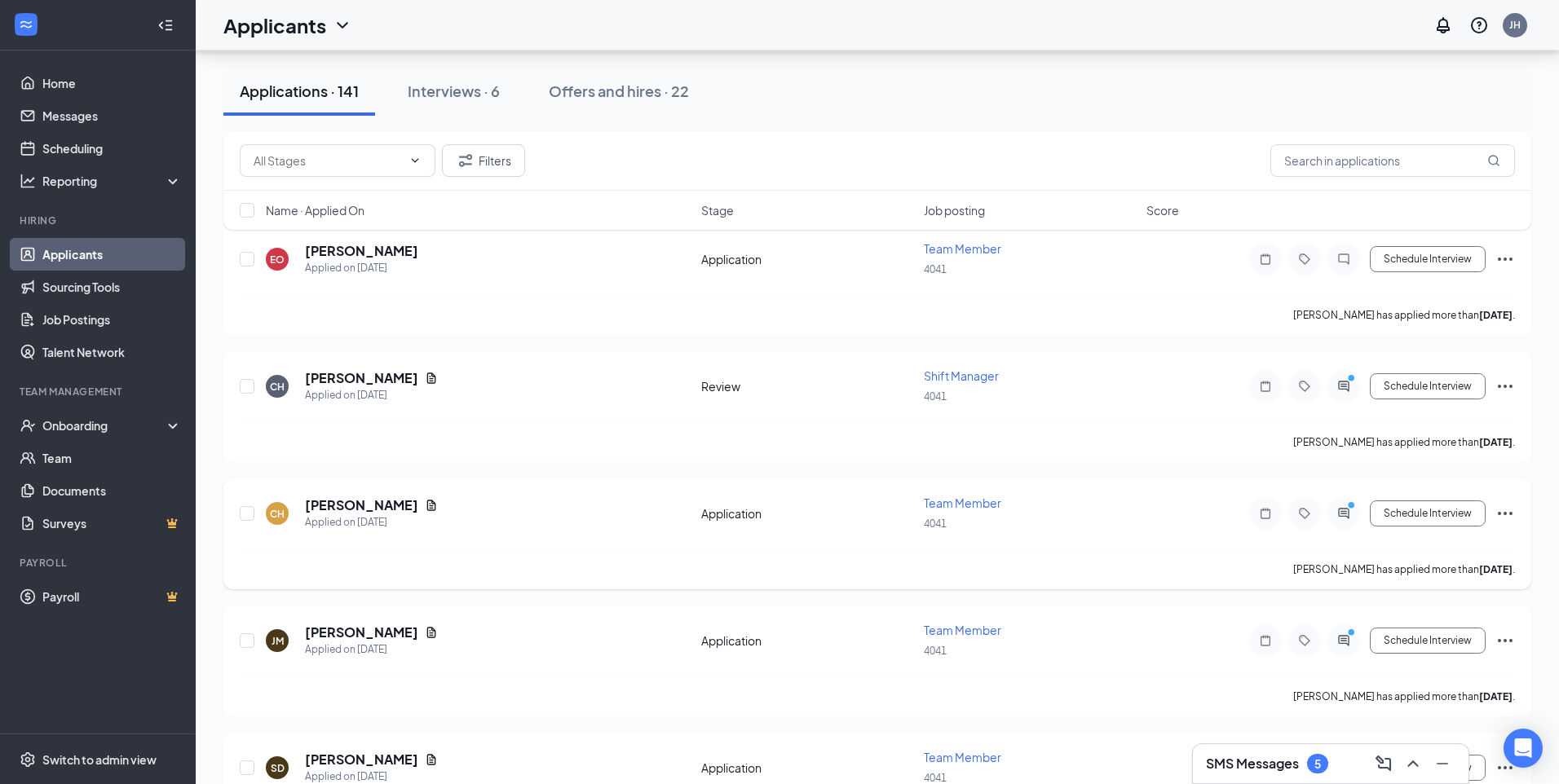
click at [347, 504] on div "CH [PERSON_NAME] Applied on [DATE] Application Team Member 4041 Schedule Interv…" at bounding box center [877, 534] width 1308 height 111
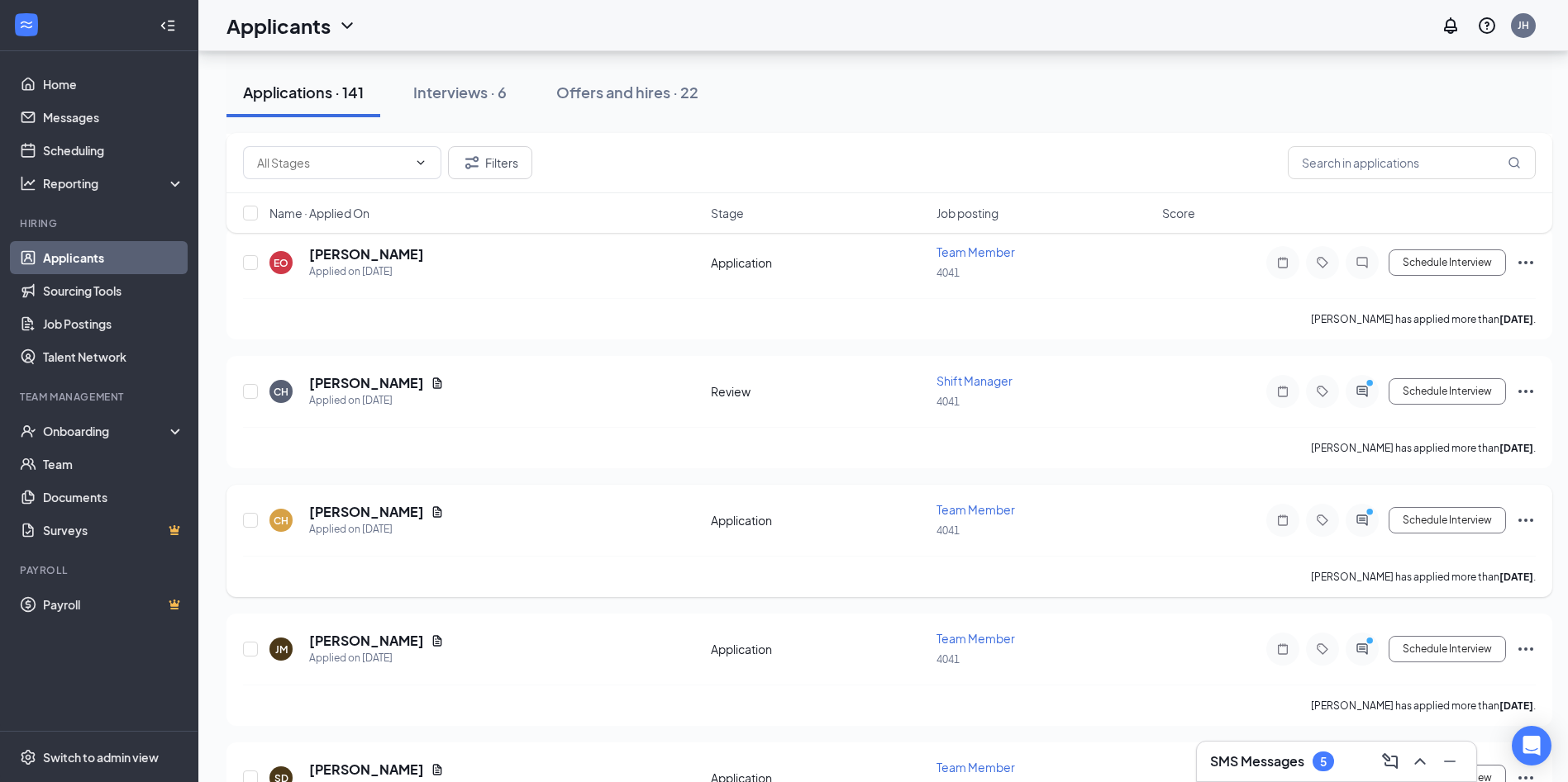
click at [354, 509] on h5 "[PERSON_NAME]" at bounding box center [367, 512] width 114 height 18
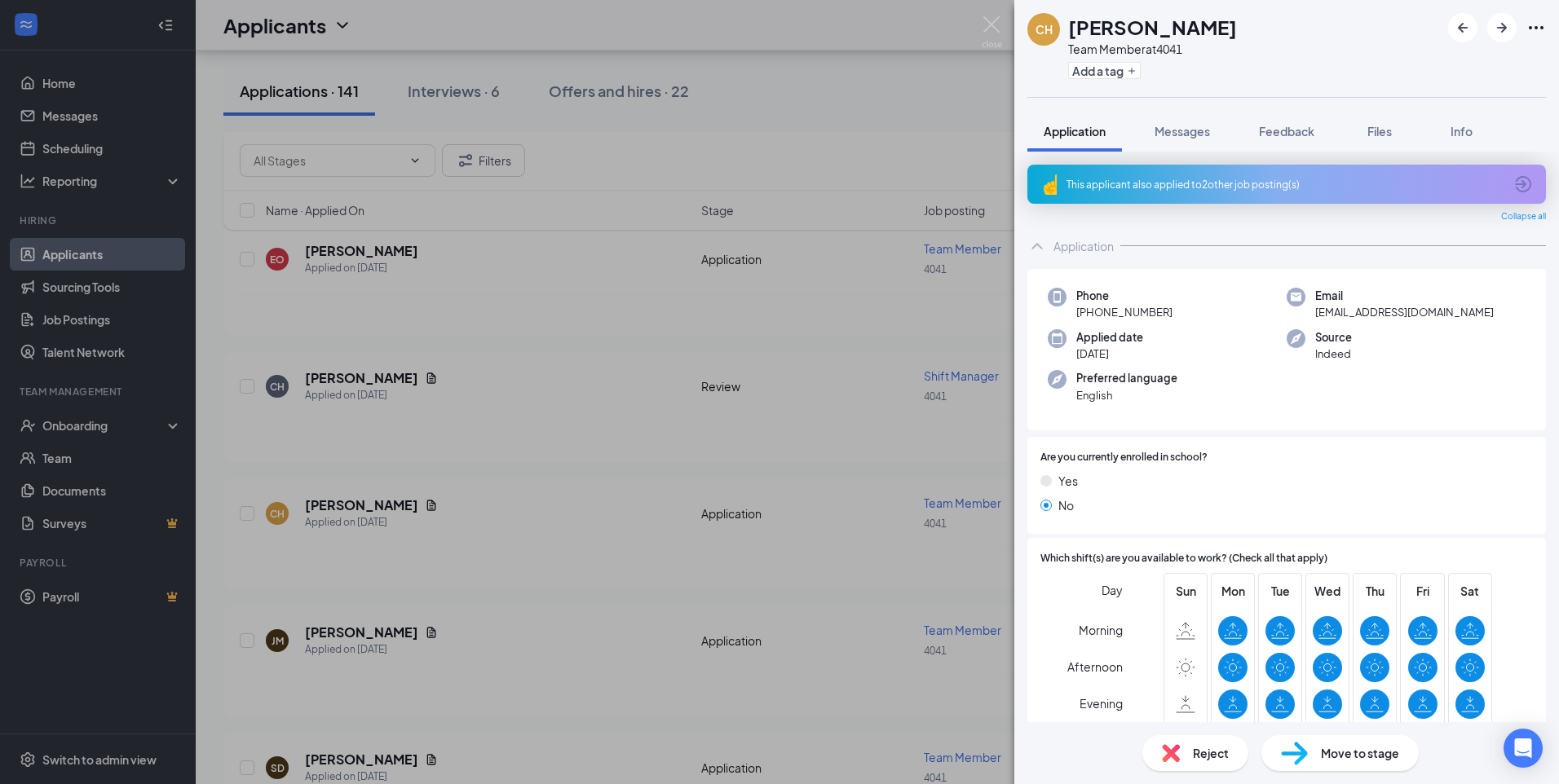
click at [1004, 28] on div "CH [PERSON_NAME] Team Member at 4041 Add a tag Application Messages Feedback Fi…" at bounding box center [780, 392] width 1559 height 784
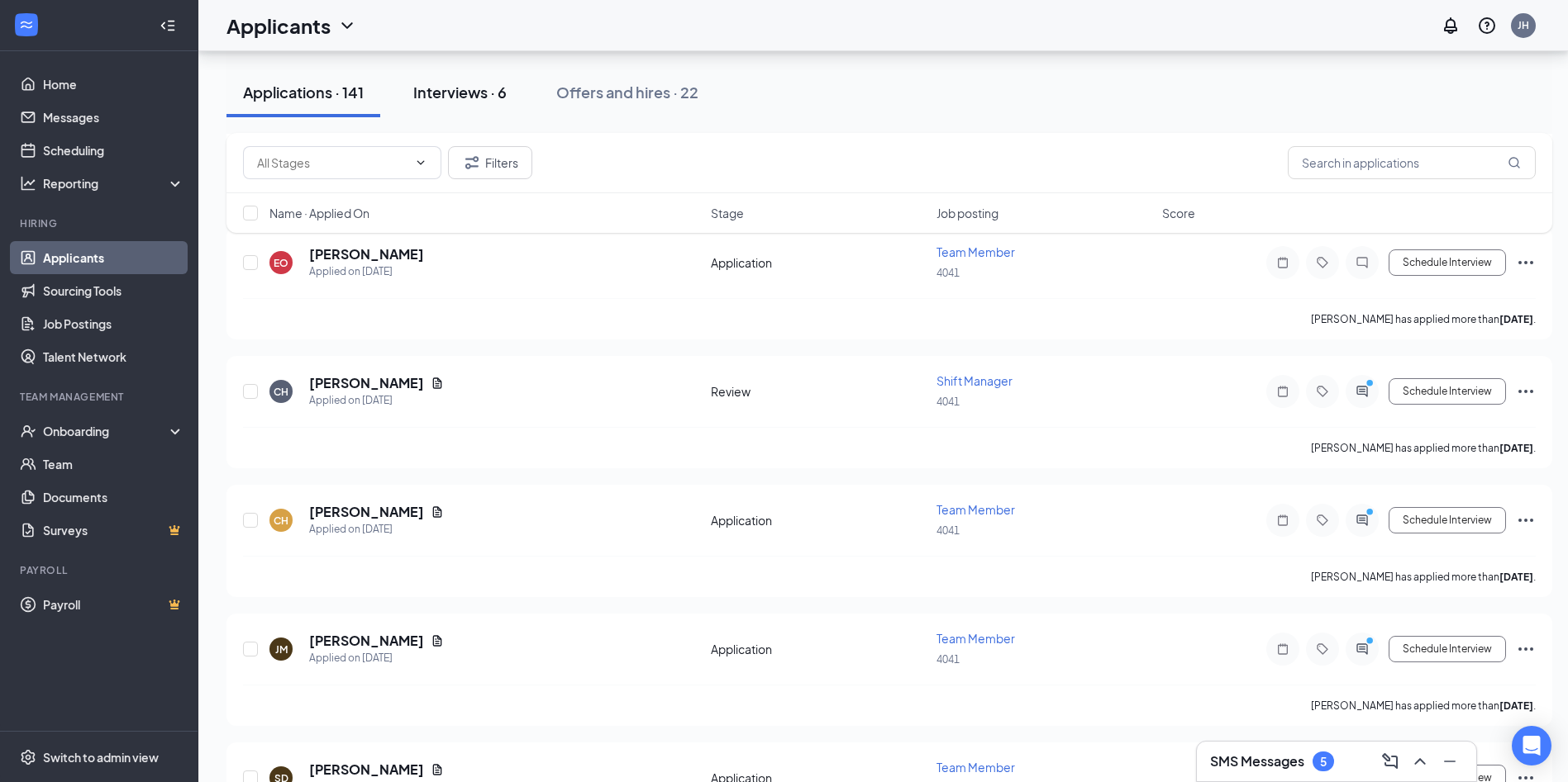
click at [426, 82] on div "Interviews · 6" at bounding box center [460, 91] width 93 height 20
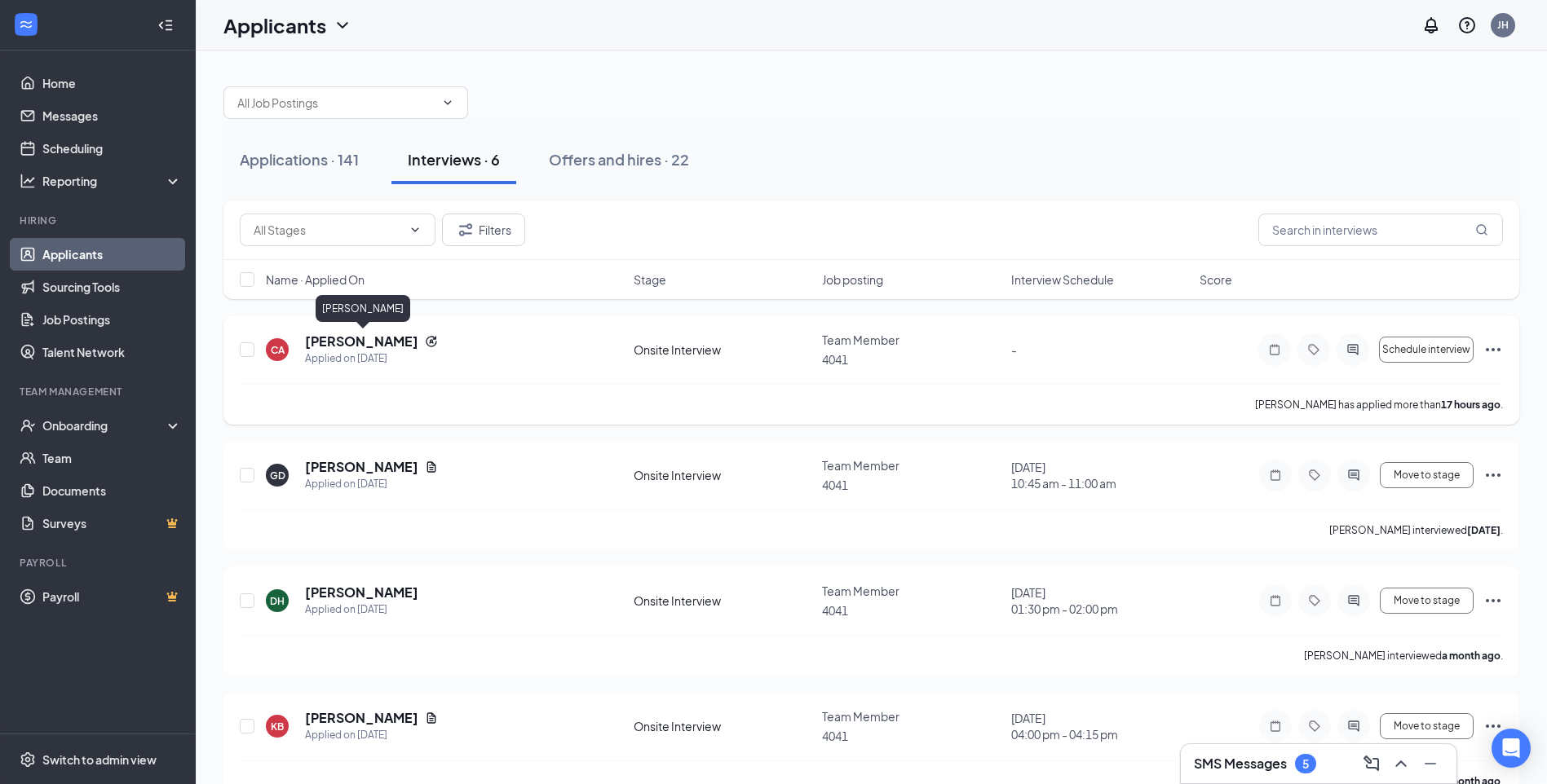
click at [418, 338] on h5 "[PERSON_NAME]" at bounding box center [362, 341] width 113 height 18
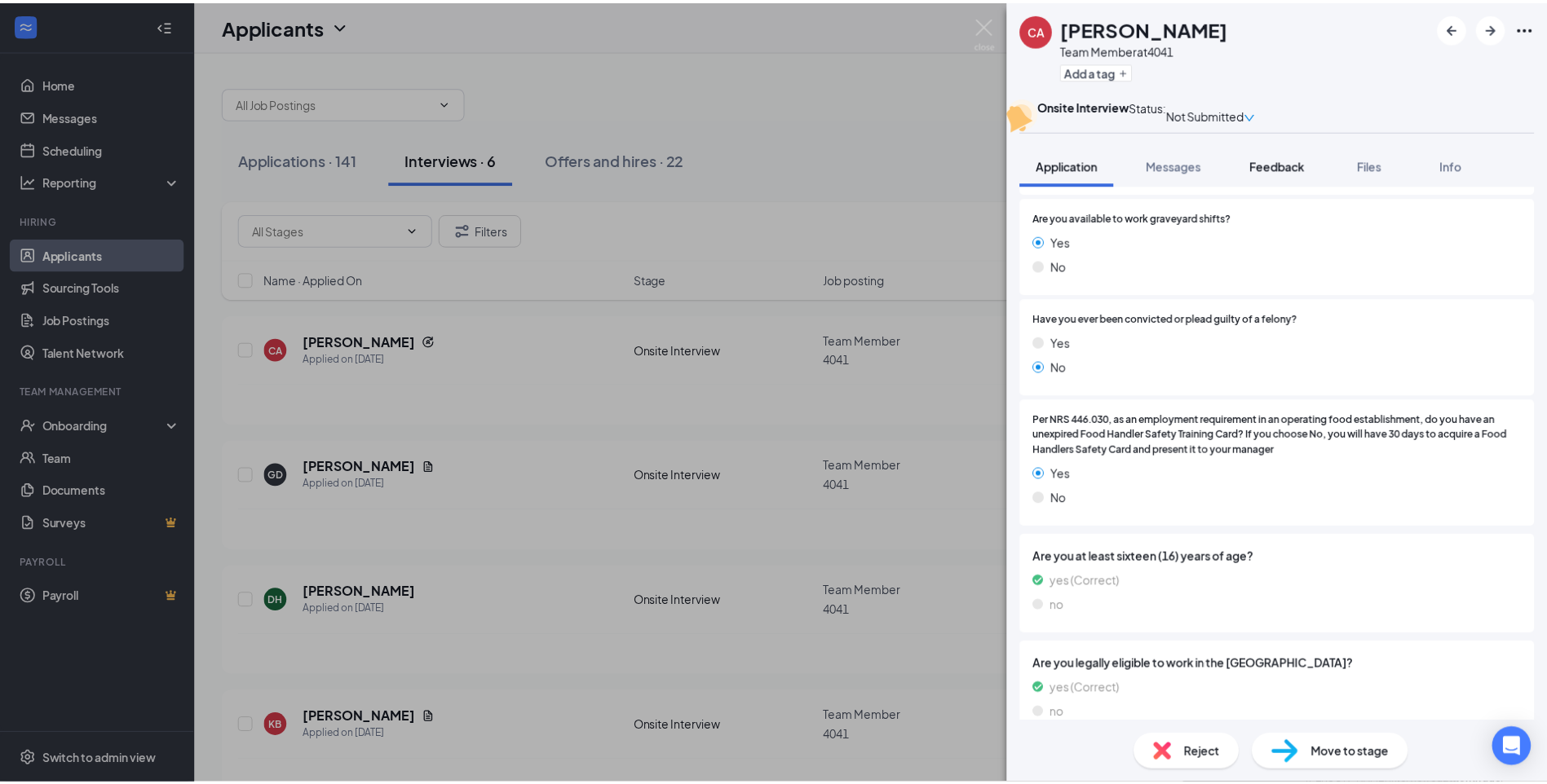
scroll to position [646, 0]
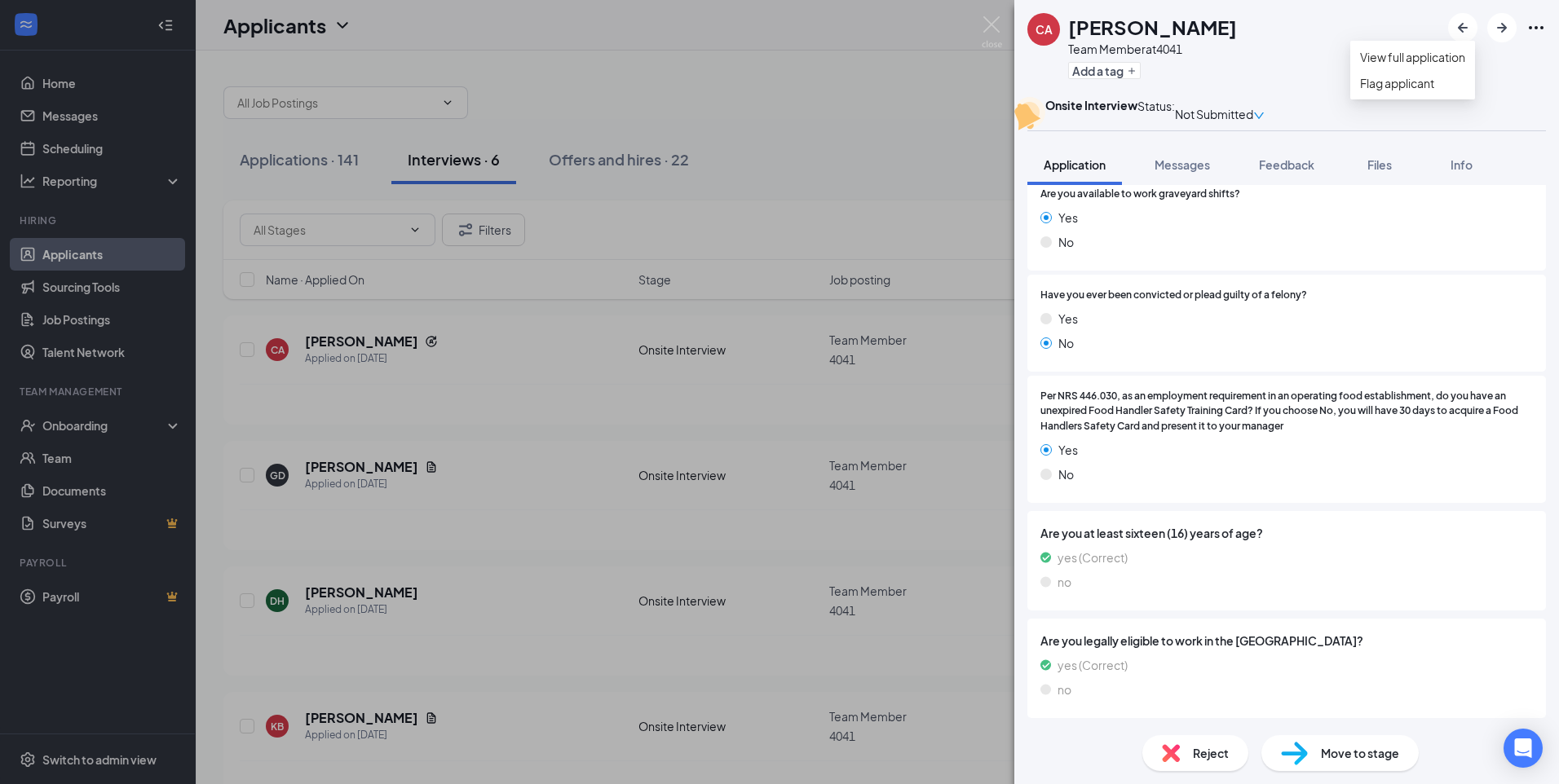
click at [1536, 23] on icon "Ellipses" at bounding box center [1536, 28] width 19 height 19
click at [996, 35] on img at bounding box center [991, 32] width 20 height 32
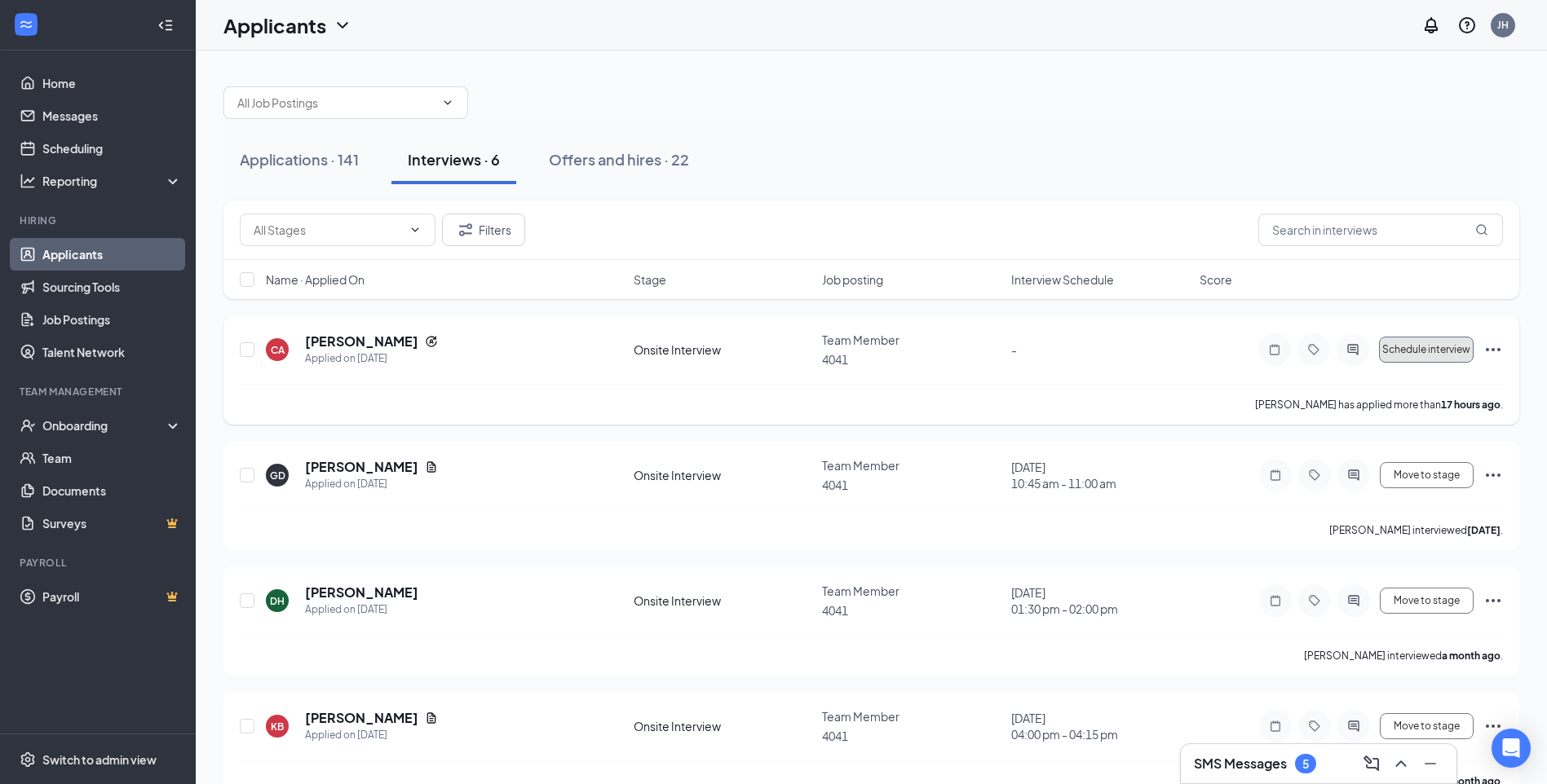
click at [1448, 348] on span "Schedule interview" at bounding box center [1425, 349] width 88 height 11
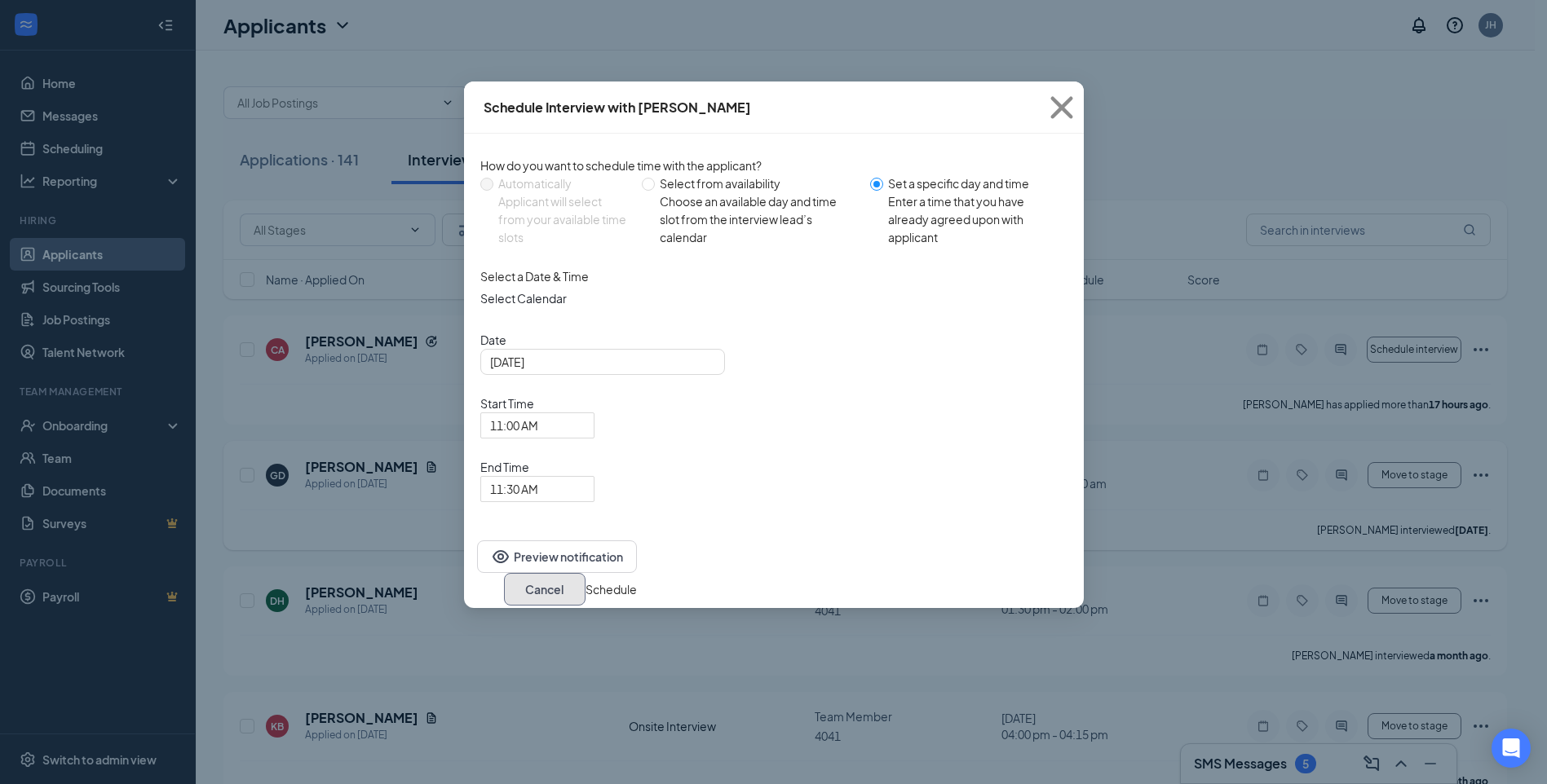
drag, startPoint x: 964, startPoint y: 475, endPoint x: 990, endPoint y: 465, distance: 27.9
click at [585, 573] on button "Cancel" at bounding box center [544, 590] width 81 height 33
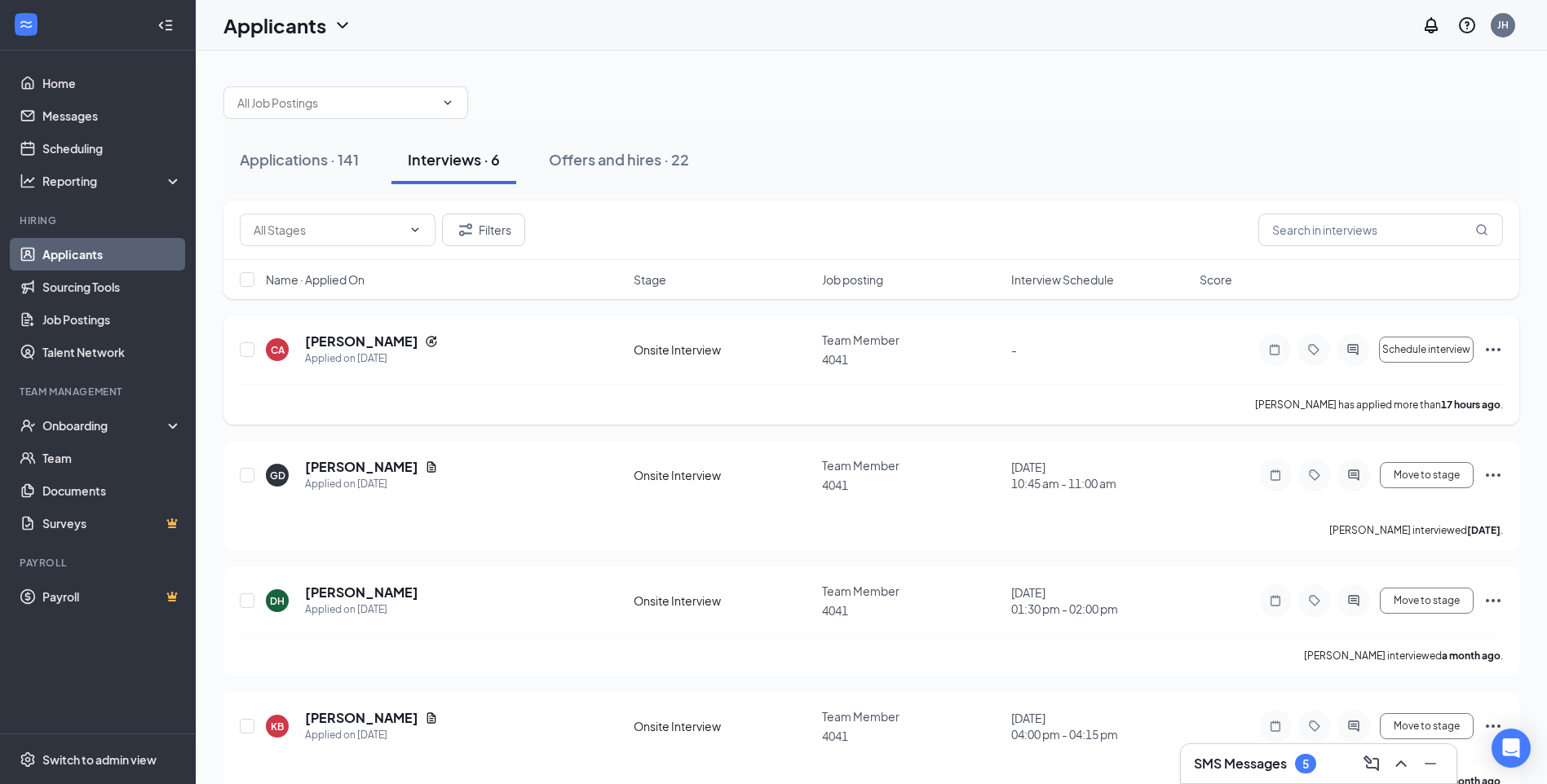
click at [1502, 350] on icon "Ellipses" at bounding box center [1492, 349] width 19 height 19
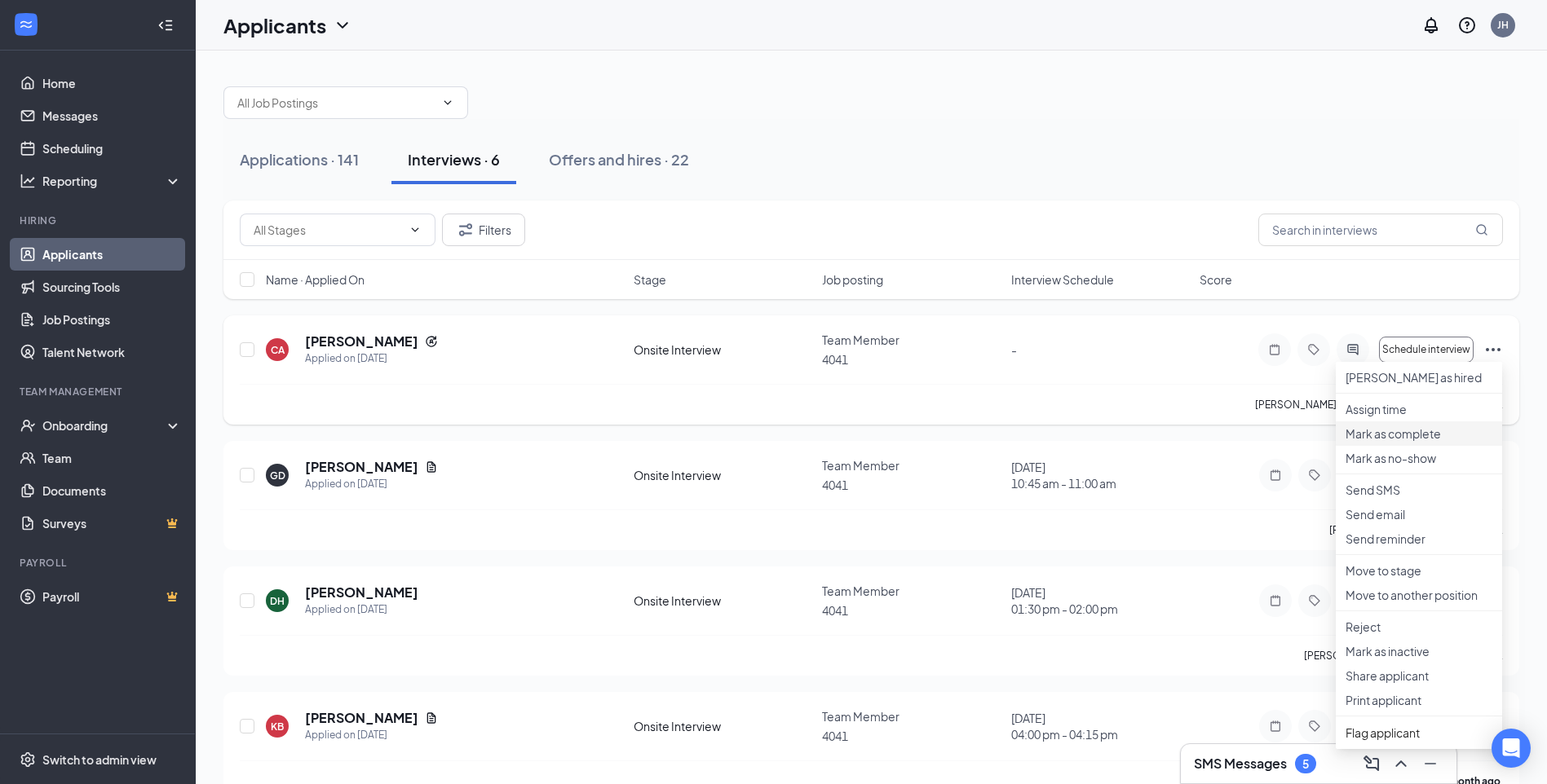
click at [1392, 442] on p "Mark as complete" at bounding box center [1418, 434] width 146 height 16
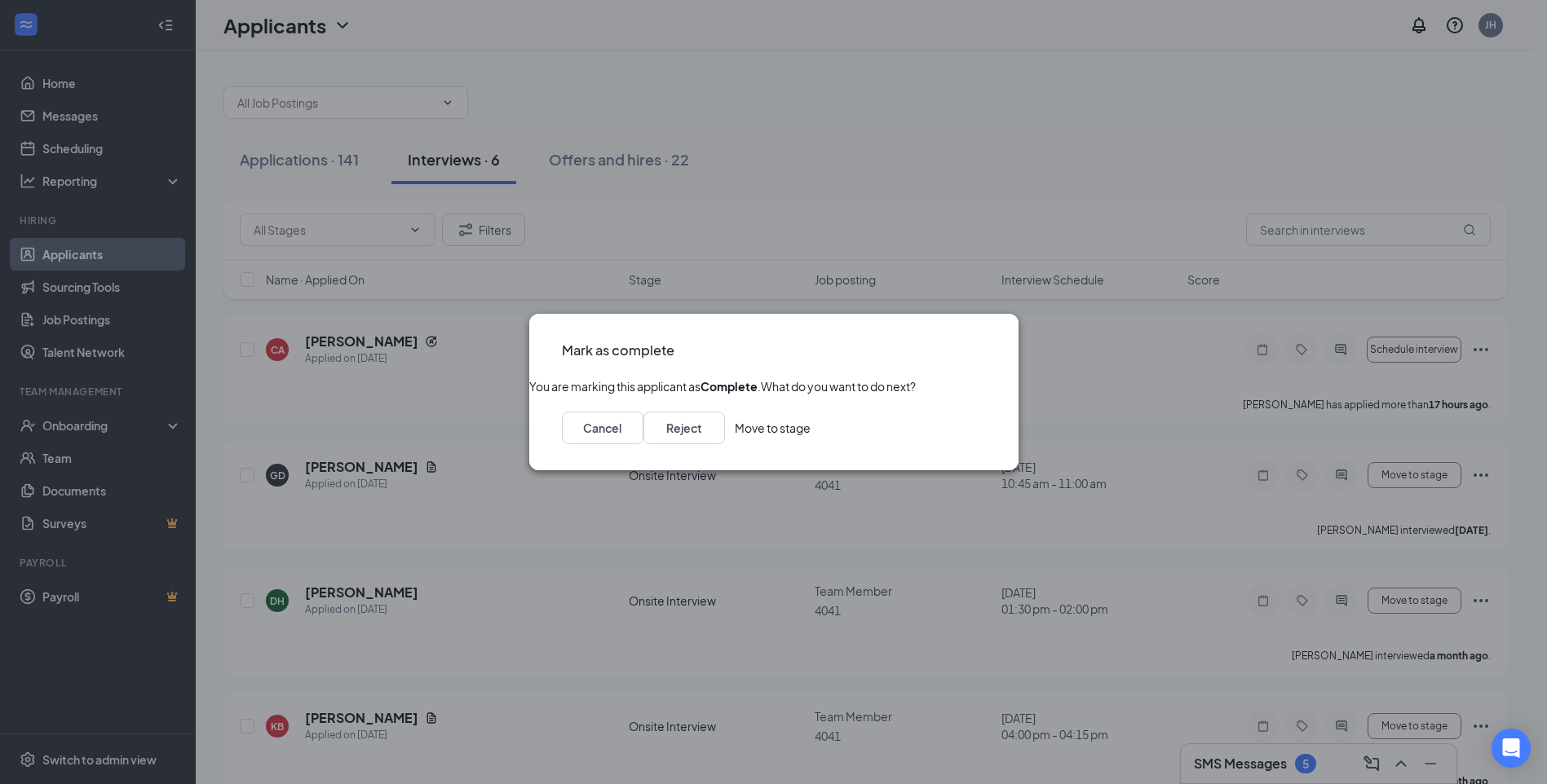
click at [810, 444] on button "Move to stage" at bounding box center [772, 428] width 76 height 33
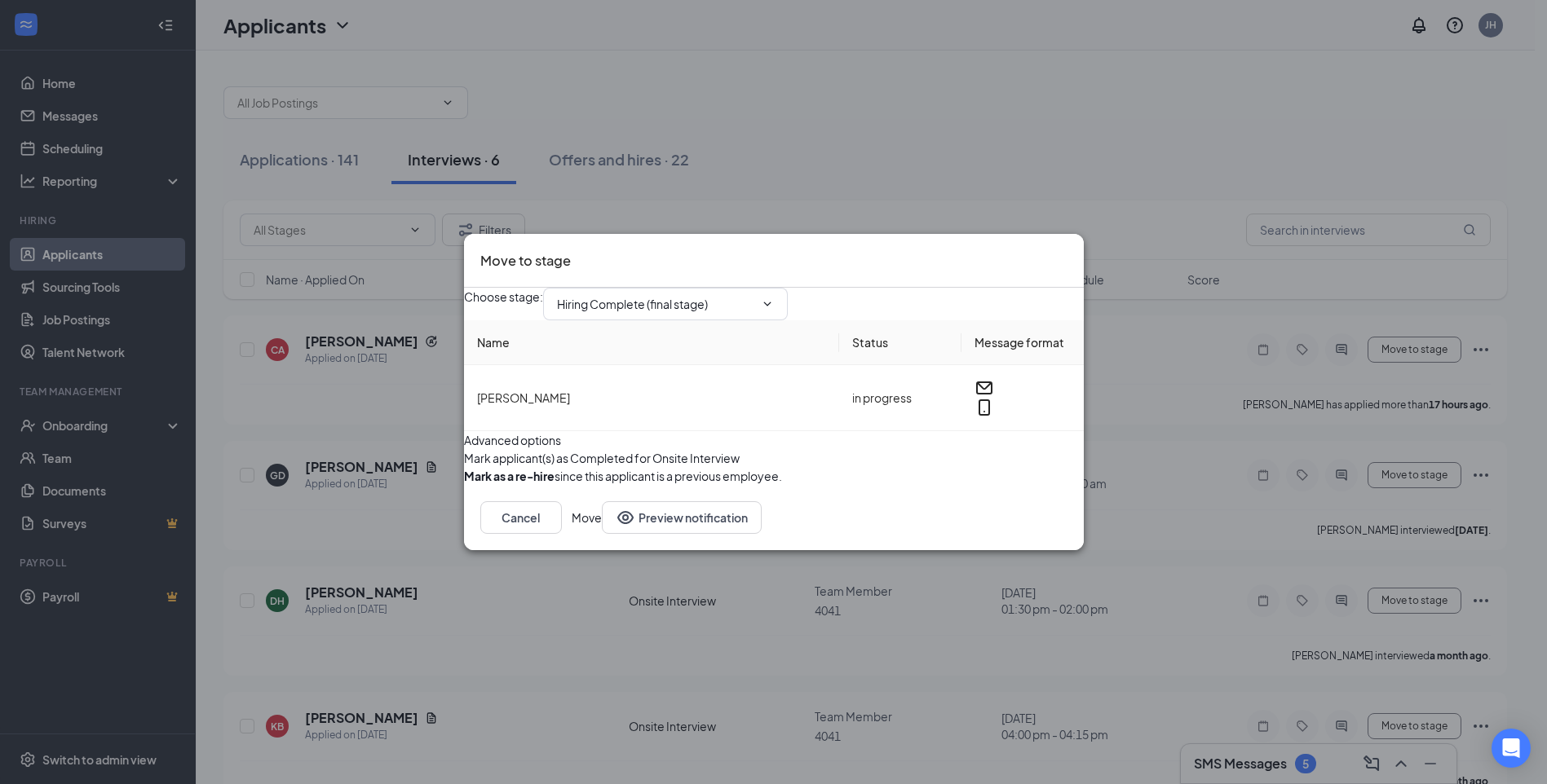
click at [601, 534] on button "Move" at bounding box center [587, 518] width 31 height 33
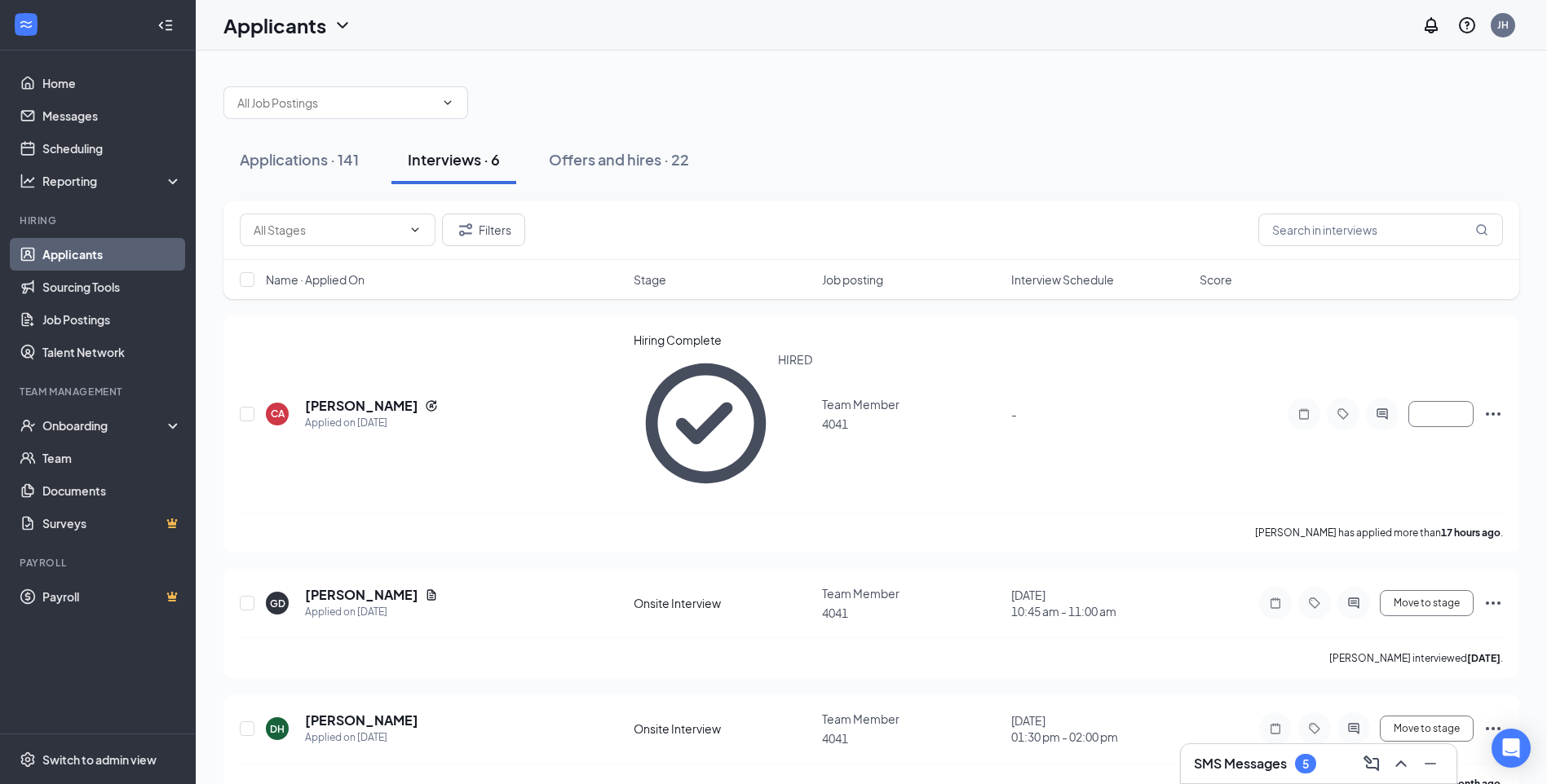
click at [666, 283] on span "Stage" at bounding box center [650, 280] width 33 height 16
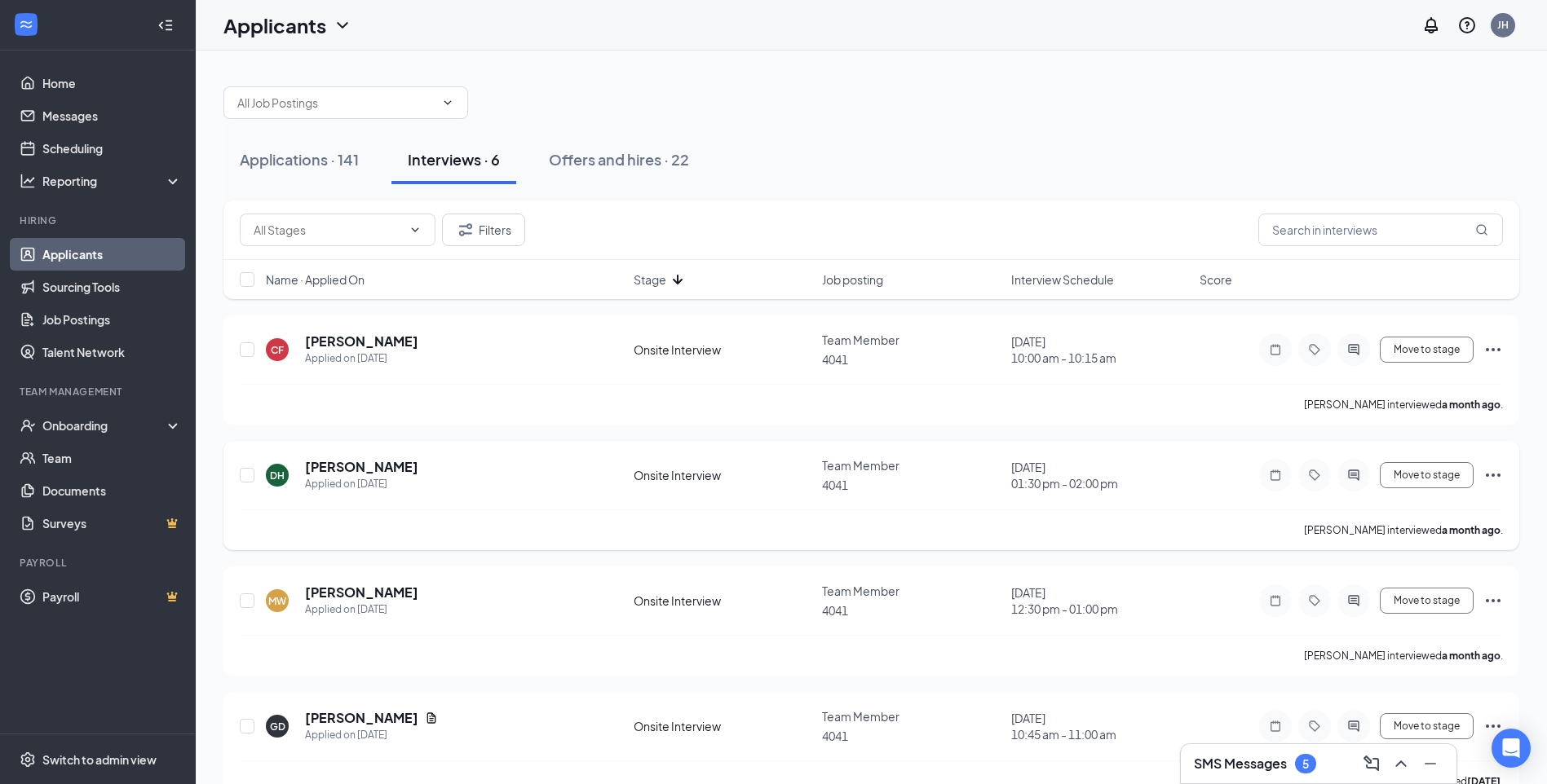
click at [1501, 462] on div "Move to stage" at bounding box center [1379, 475] width 244 height 33
click at [1498, 474] on icon "Ellipses" at bounding box center [1492, 475] width 14 height 3
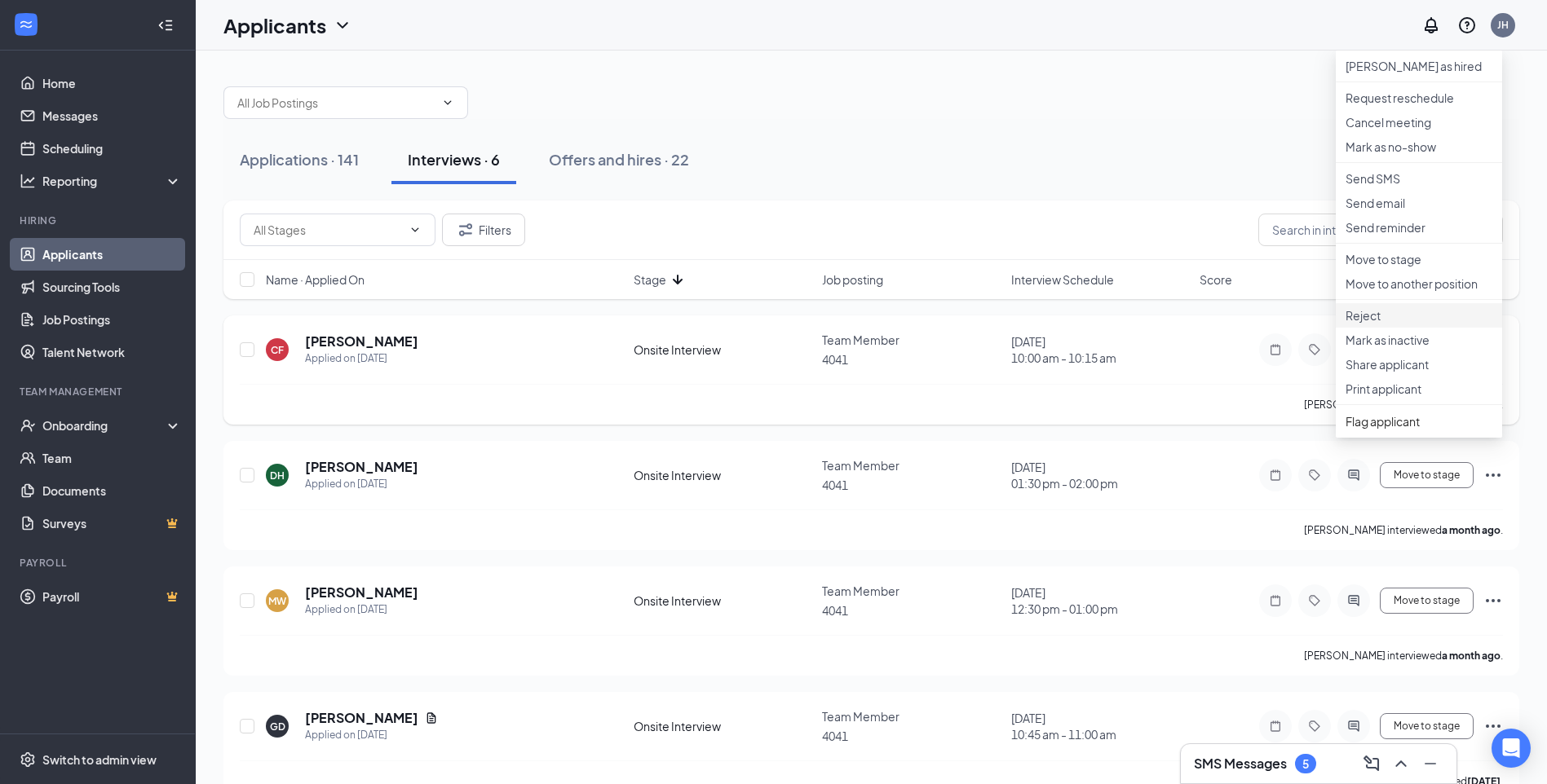
click at [1350, 324] on p "Reject" at bounding box center [1418, 315] width 146 height 16
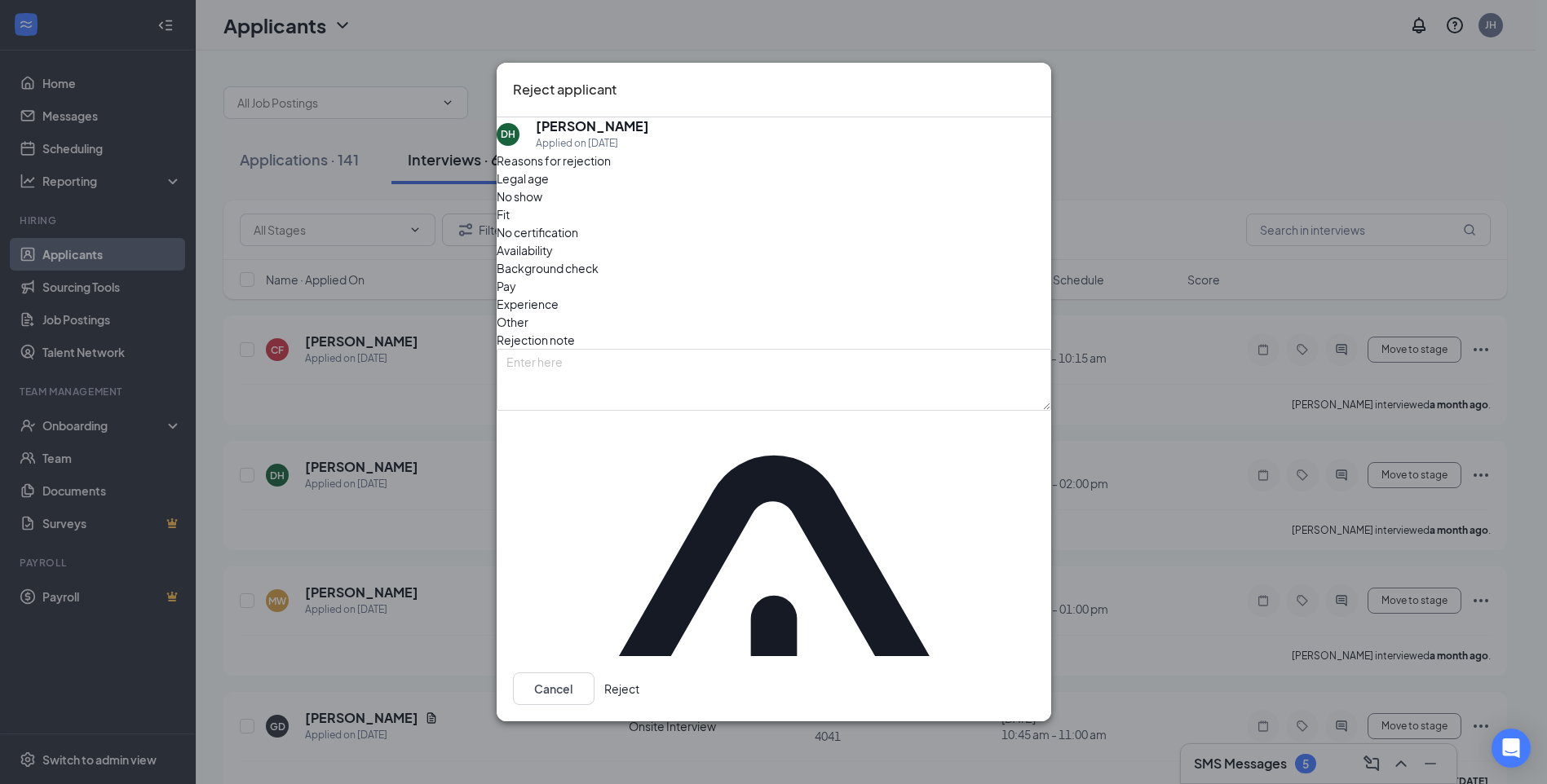
click at [639, 673] on button "Reject" at bounding box center [621, 689] width 35 height 33
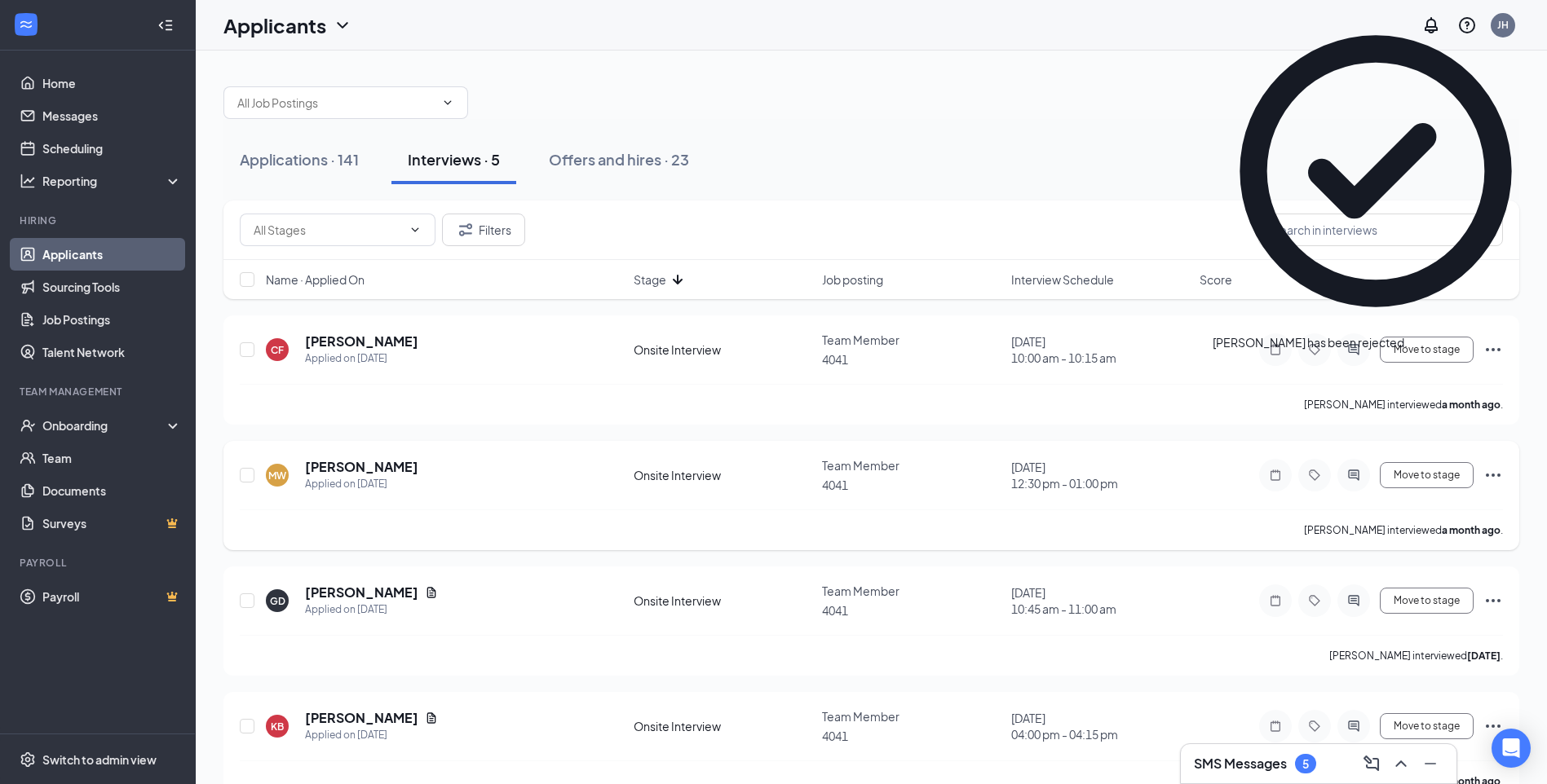
click at [1490, 479] on icon "Ellipses" at bounding box center [1492, 475] width 19 height 19
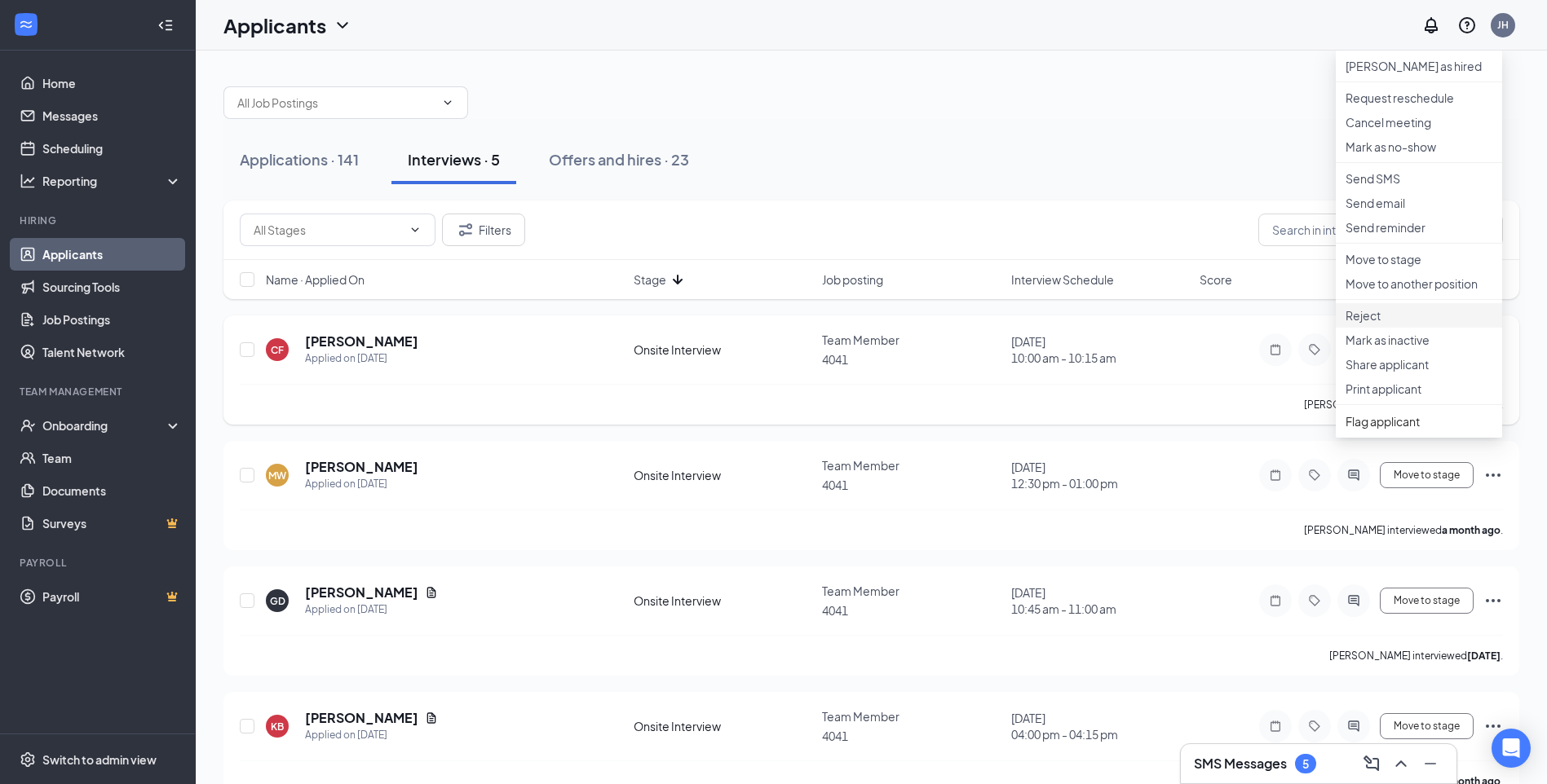
click at [1394, 324] on p "Reject" at bounding box center [1418, 315] width 146 height 16
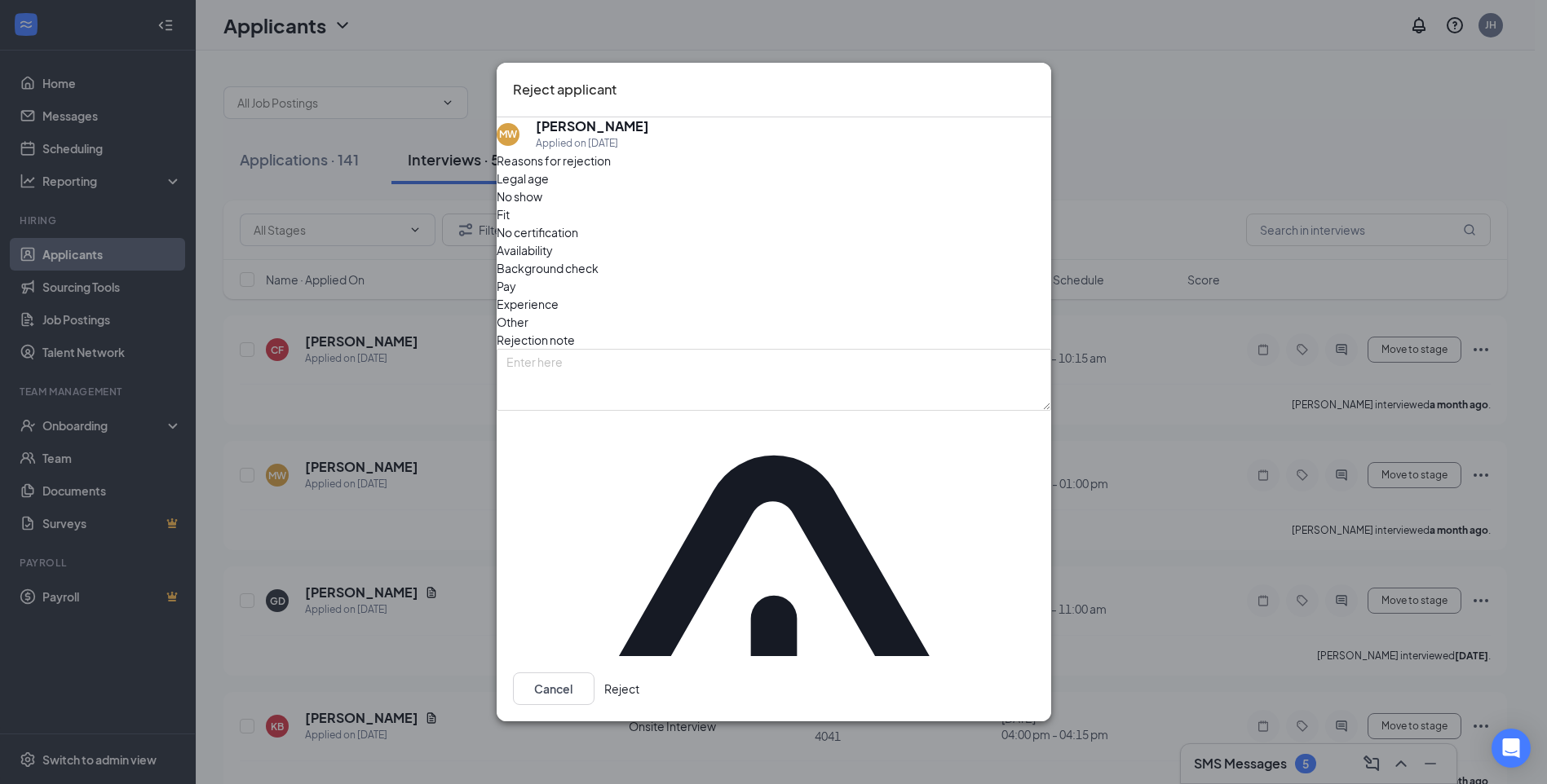
click at [552, 259] on span "Availability" at bounding box center [525, 250] width 56 height 18
drag, startPoint x: 997, startPoint y: 622, endPoint x: 1033, endPoint y: 620, distance: 36.1
click at [639, 673] on button "Reject" at bounding box center [621, 689] width 35 height 33
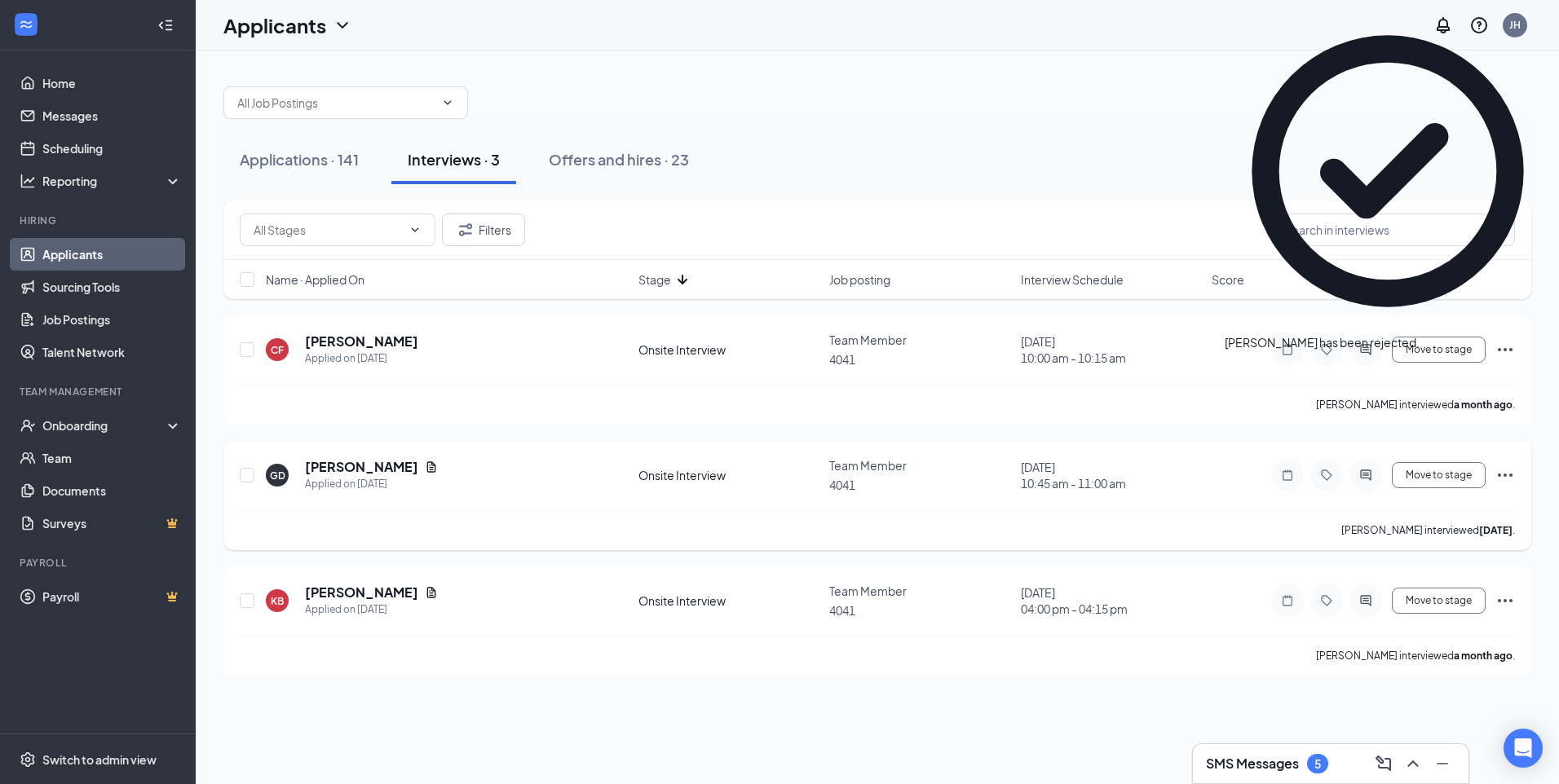
click at [1517, 474] on div "GD [PERSON_NAME] Applied on [DATE] Onsite Interview Team Member 4041 [DATE] 10:…" at bounding box center [877, 496] width 1308 height 109
click at [1514, 473] on icon "Ellipses" at bounding box center [1505, 475] width 19 height 19
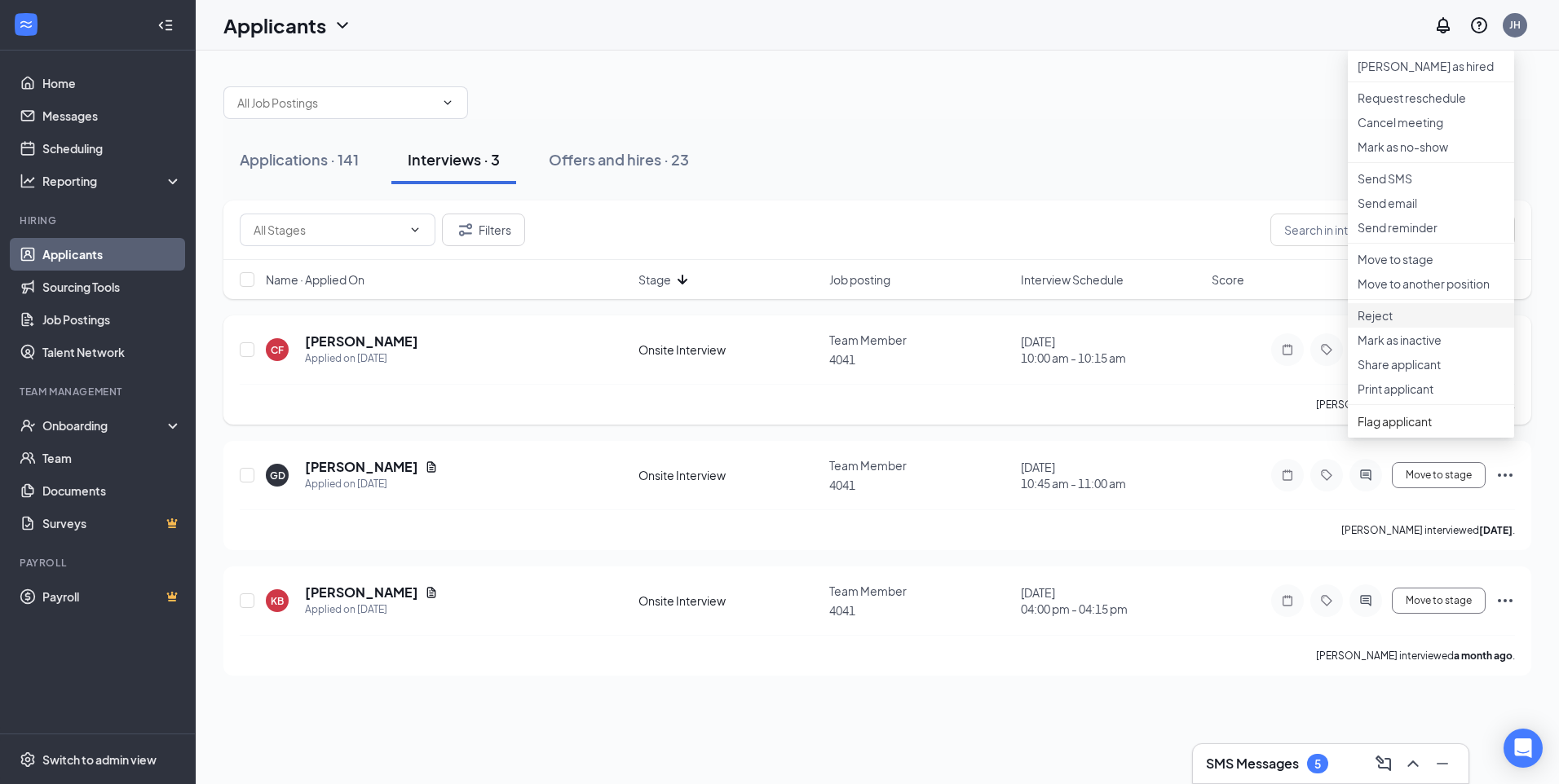
click at [1396, 324] on p "Reject" at bounding box center [1431, 315] width 147 height 16
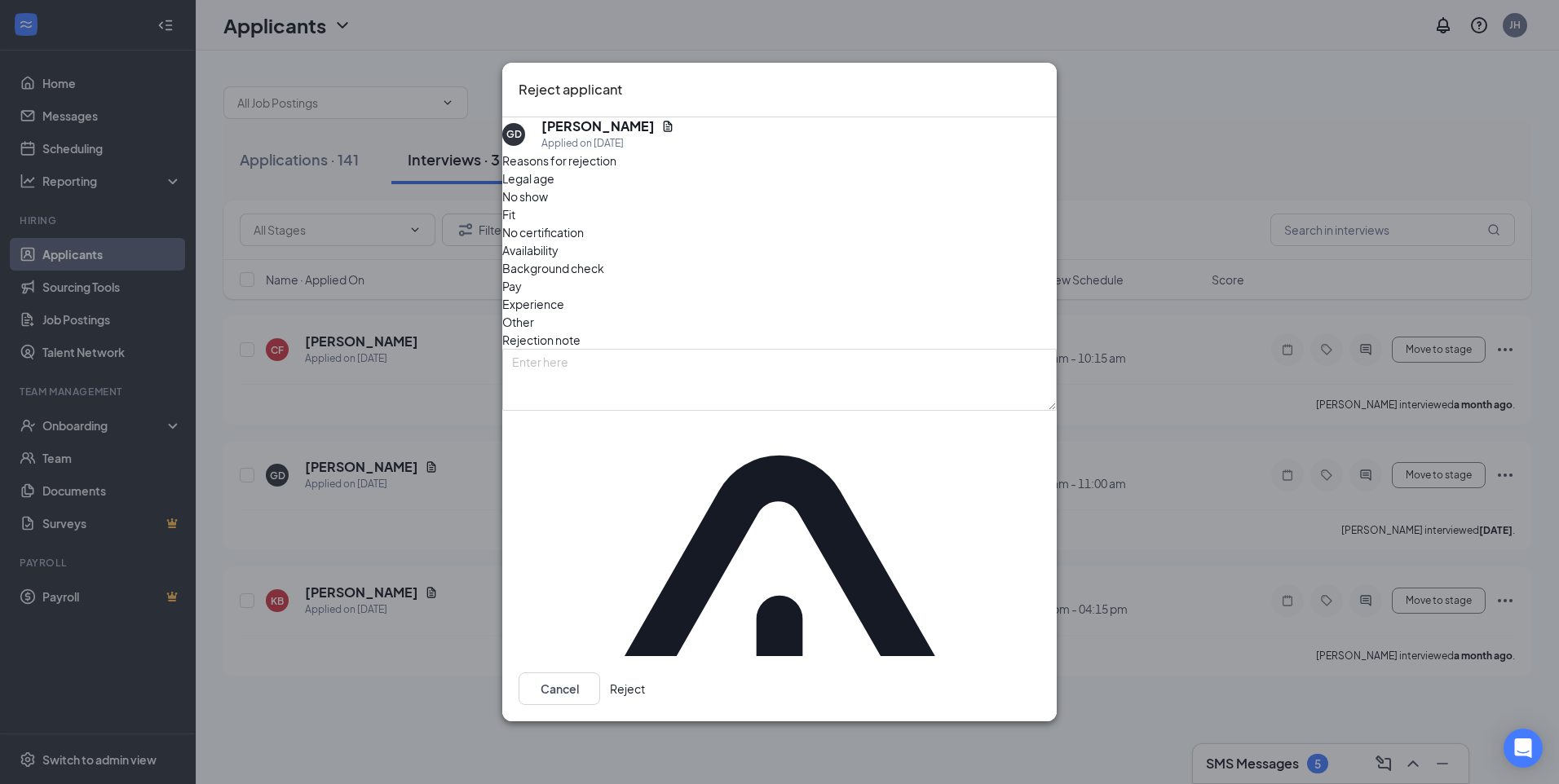
drag, startPoint x: 808, startPoint y: 327, endPoint x: 821, endPoint y: 337, distance: 16.4
click at [534, 331] on span "Other" at bounding box center [518, 322] width 32 height 18
click at [645, 673] on button "Reject" at bounding box center [627, 689] width 35 height 33
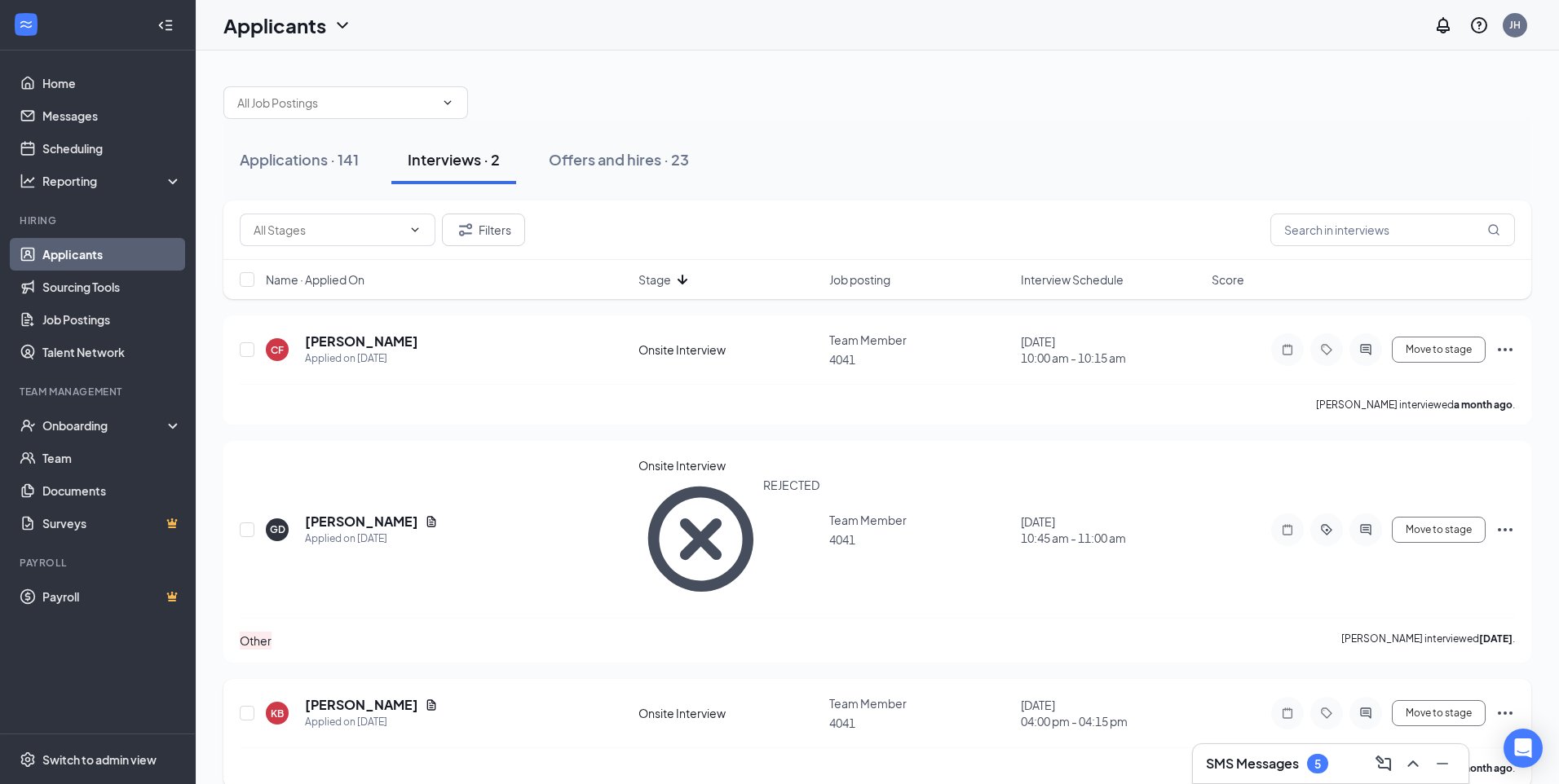
click at [1504, 704] on icon "Ellipses" at bounding box center [1505, 713] width 19 height 19
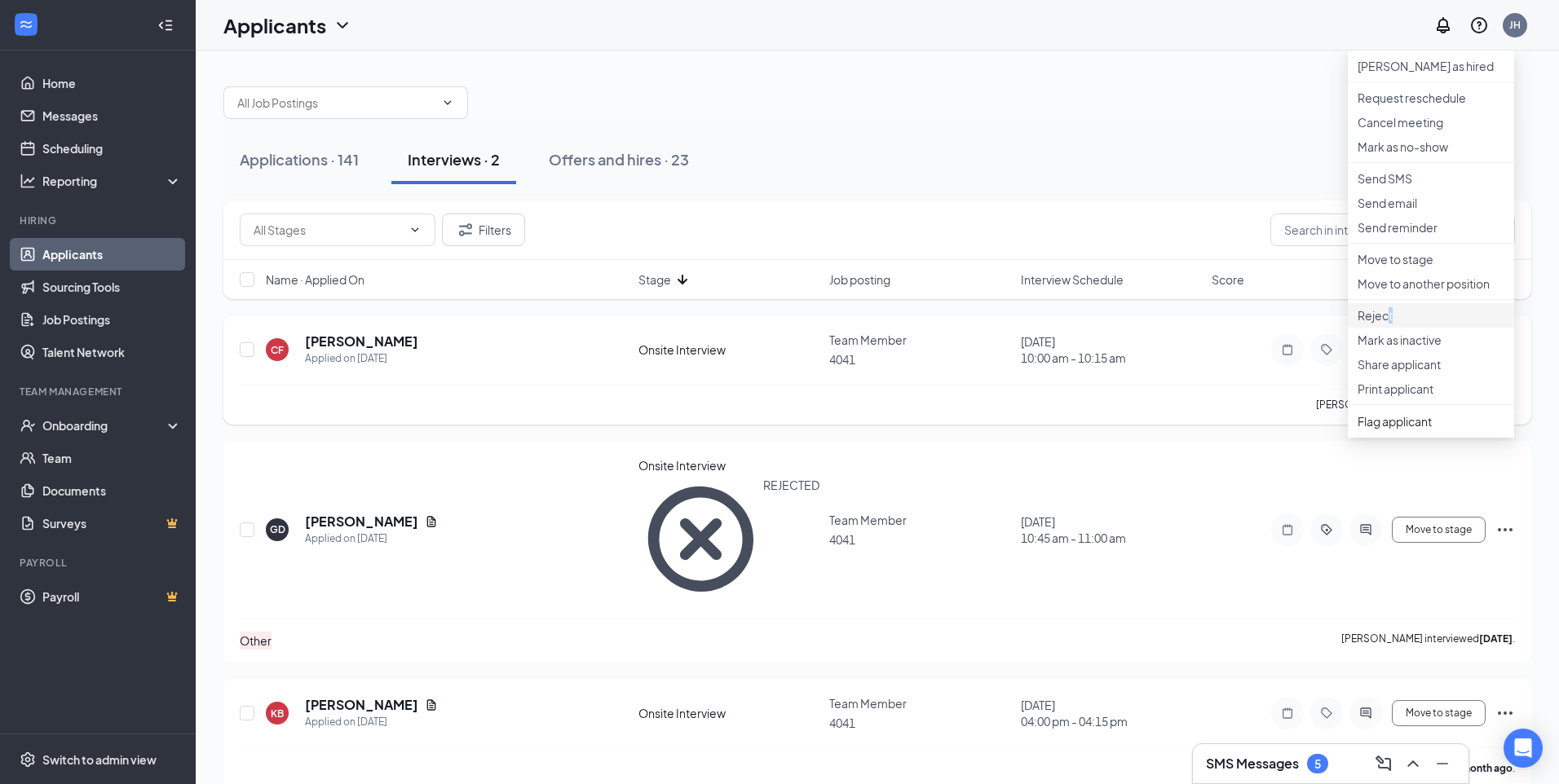
click at [1395, 324] on p "Reject" at bounding box center [1431, 315] width 147 height 16
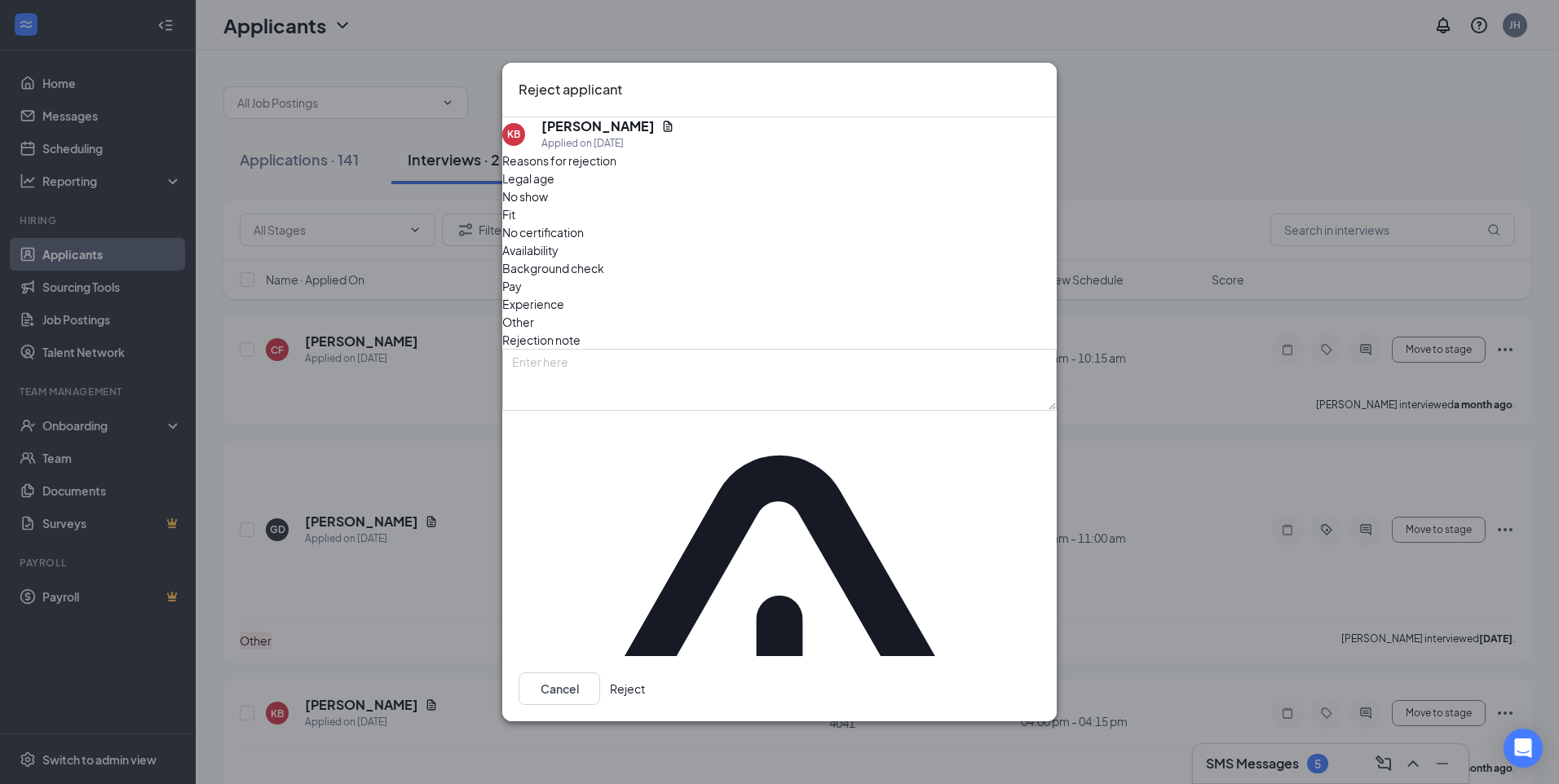
click at [522, 295] on span "Pay" at bounding box center [512, 286] width 19 height 18
click at [645, 673] on button "Reject" at bounding box center [627, 689] width 35 height 33
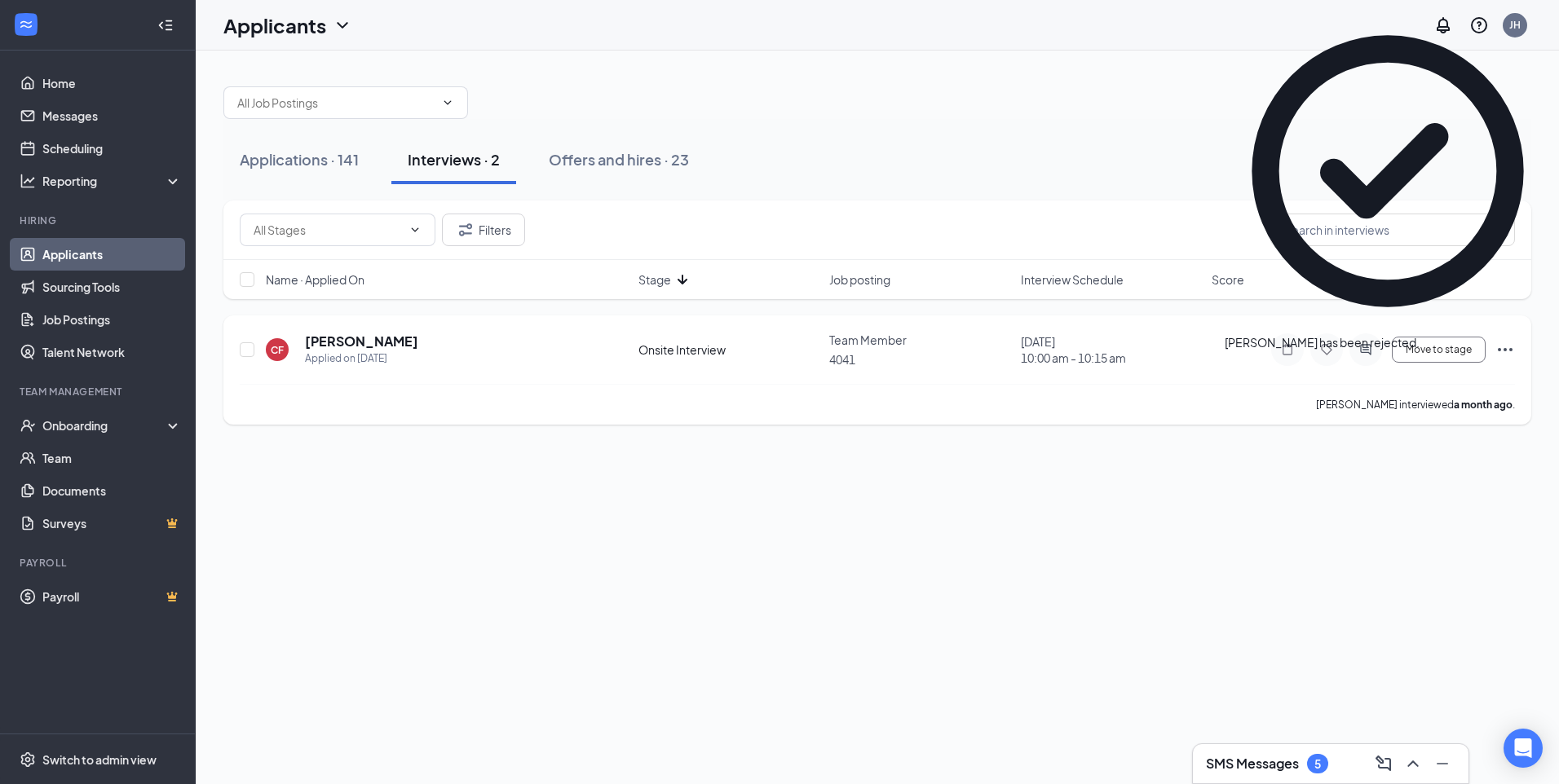
click at [1503, 343] on icon "Ellipses" at bounding box center [1505, 349] width 19 height 19
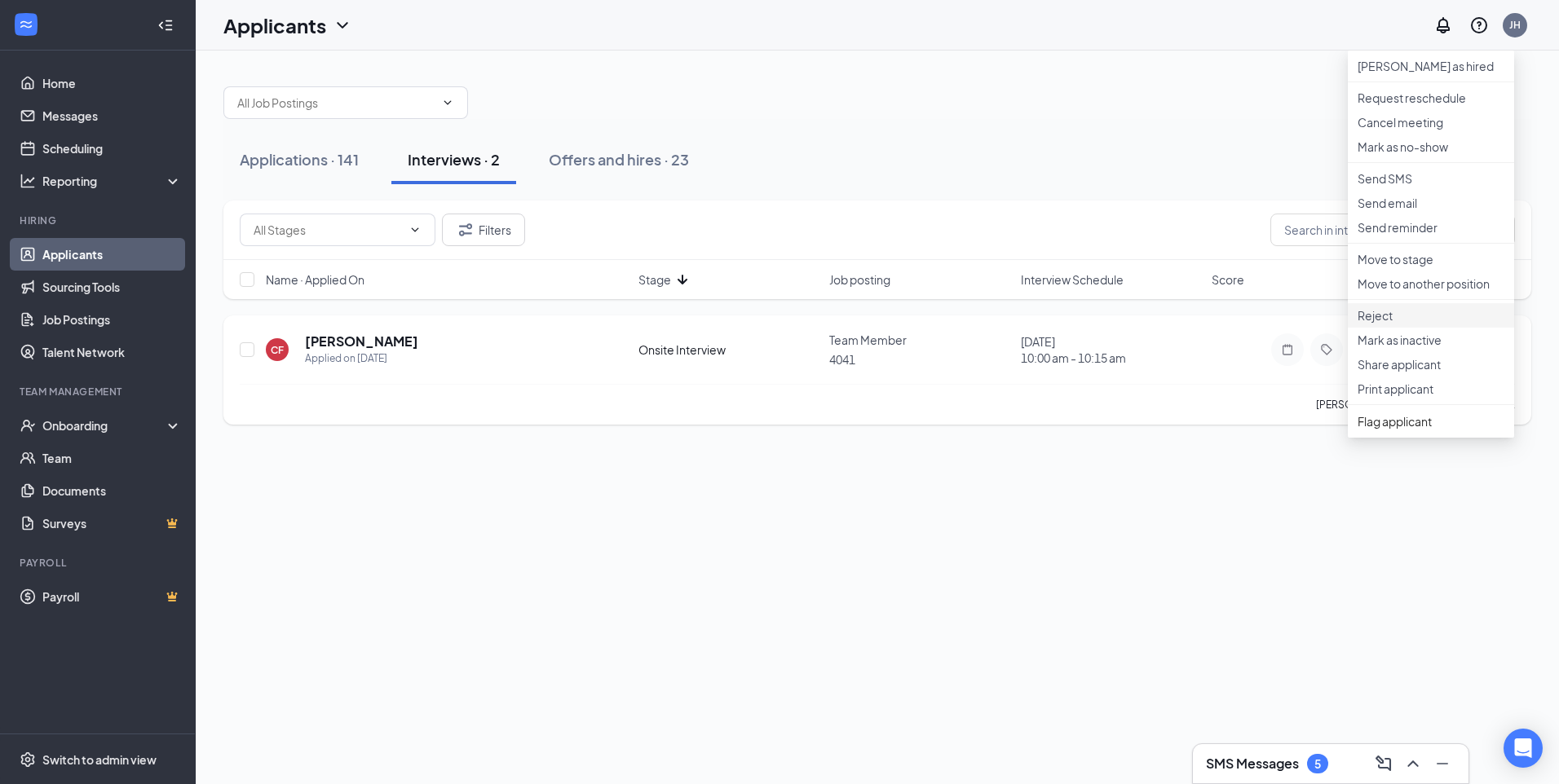
click at [1383, 324] on p "Reject" at bounding box center [1431, 315] width 147 height 16
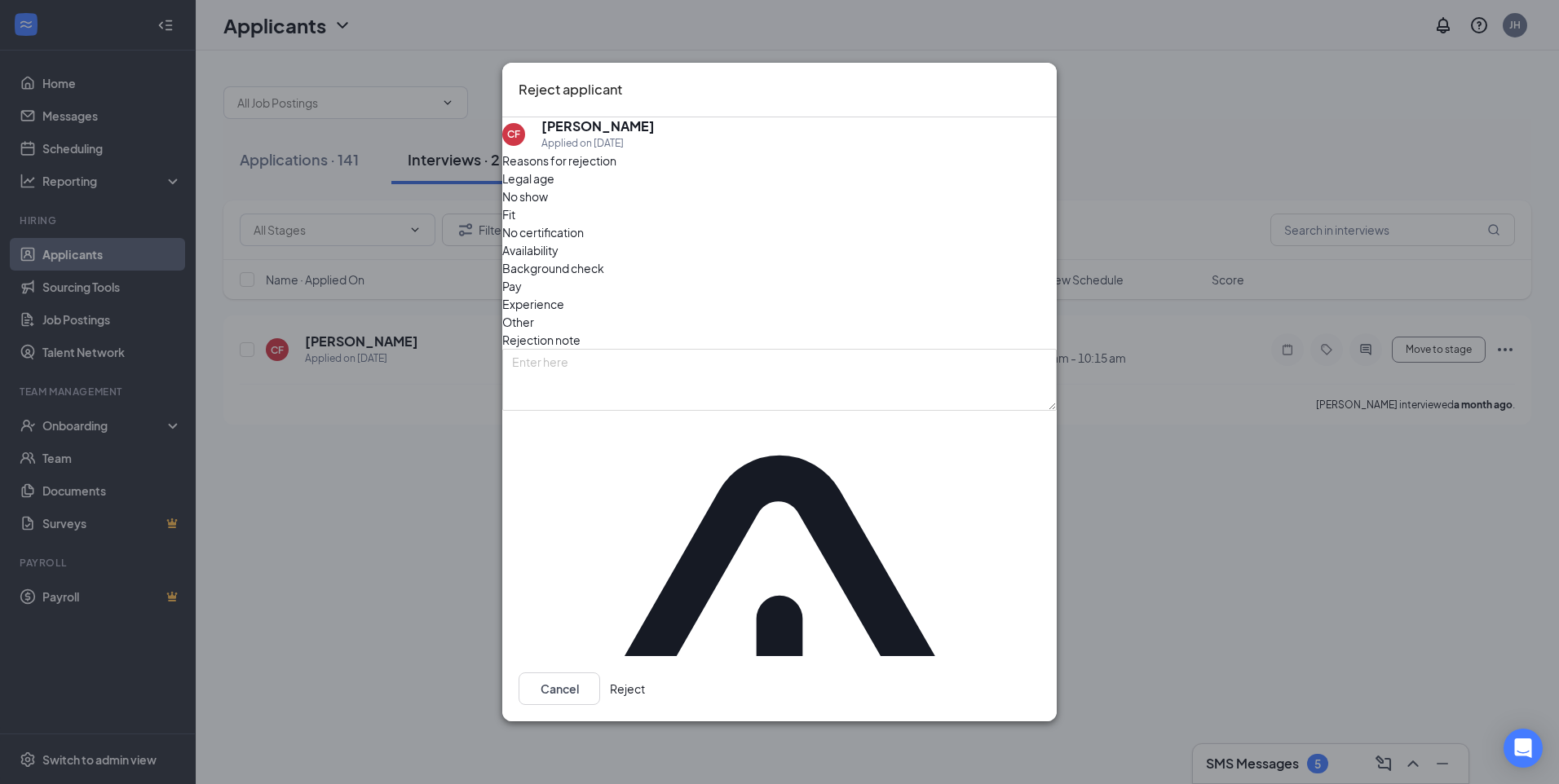
click at [645, 673] on button "Reject" at bounding box center [627, 689] width 35 height 33
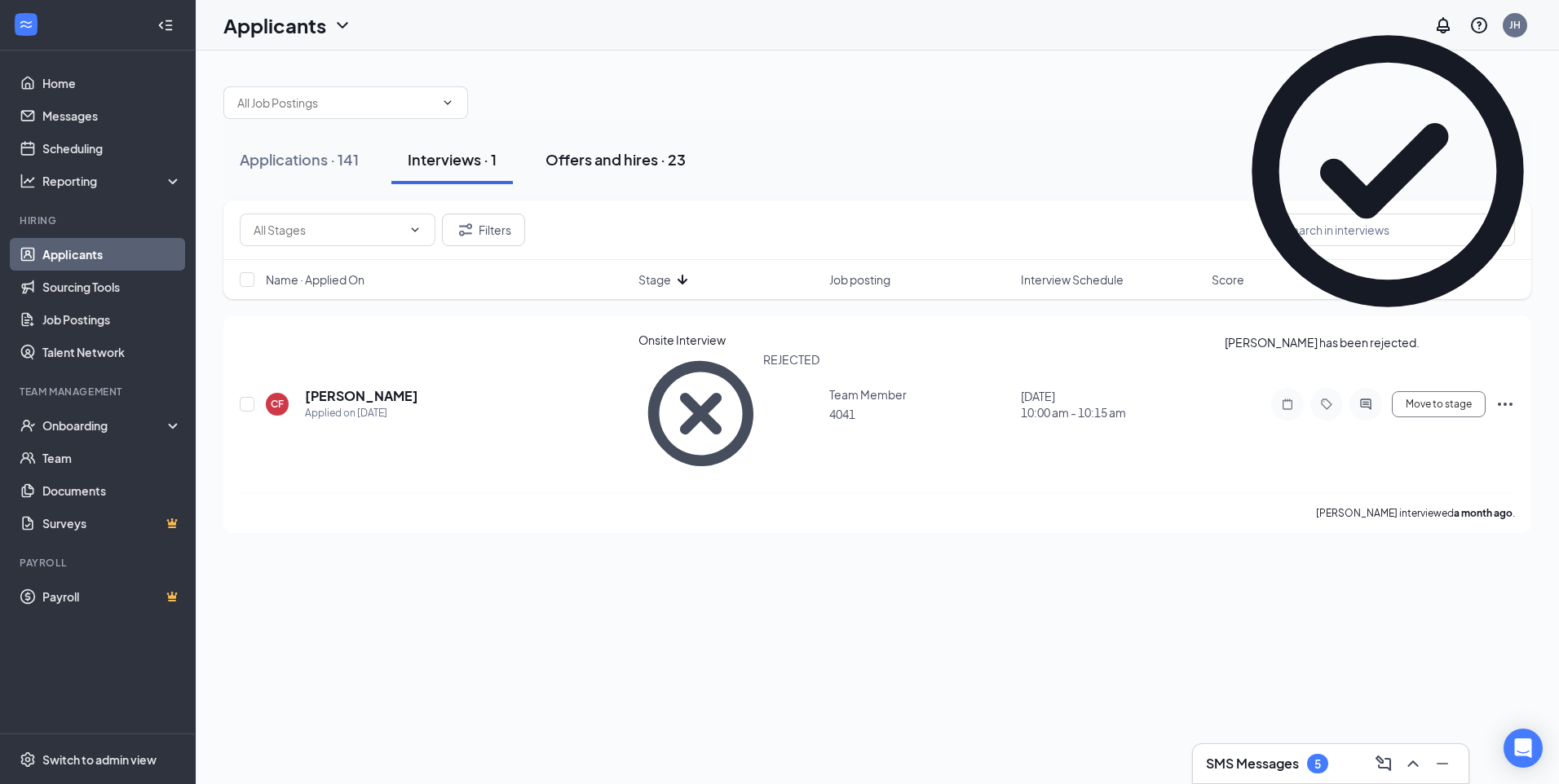
click at [667, 162] on div "Offers and hires · 23" at bounding box center [616, 159] width 140 height 20
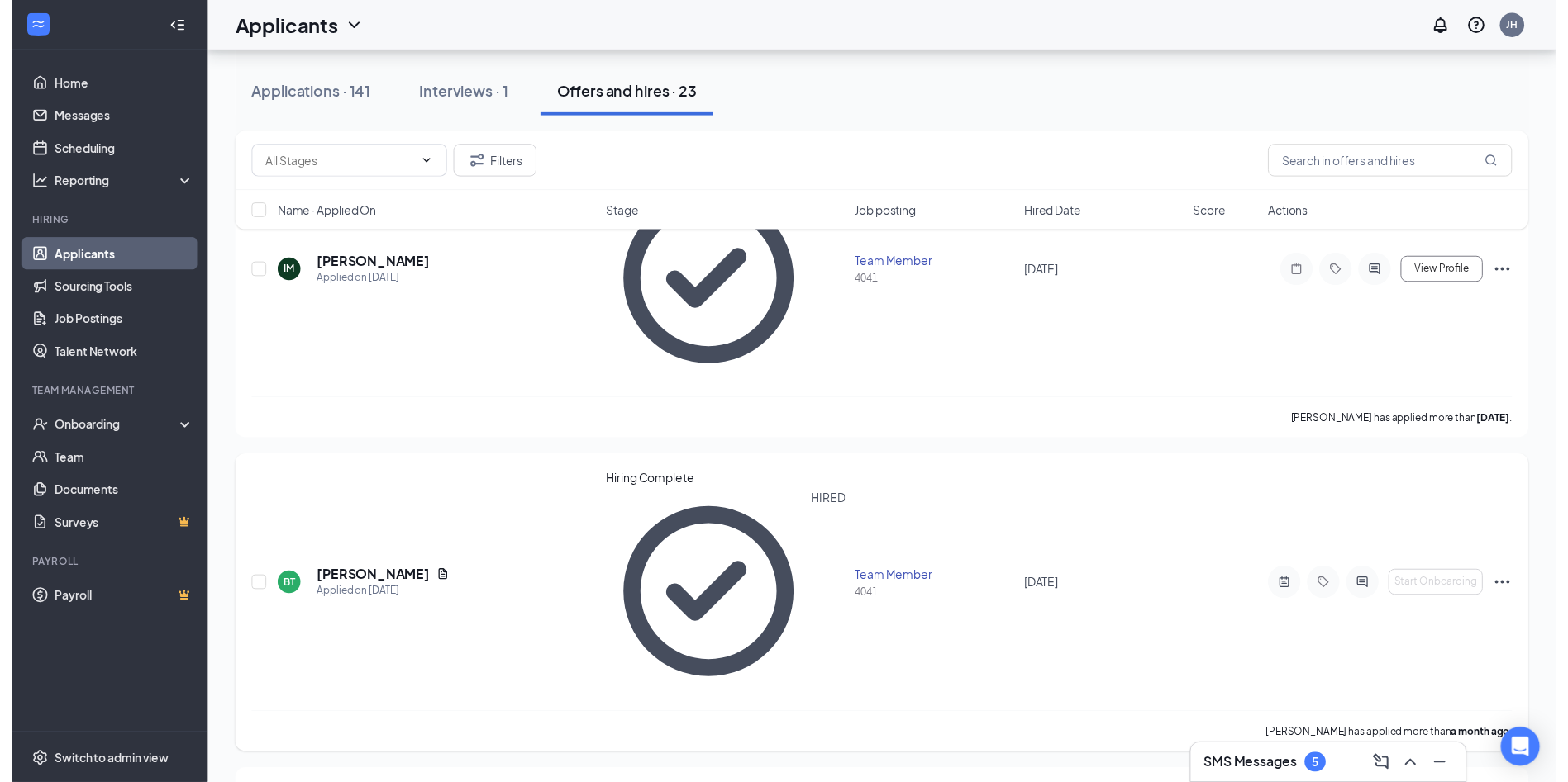
scroll to position [661, 0]
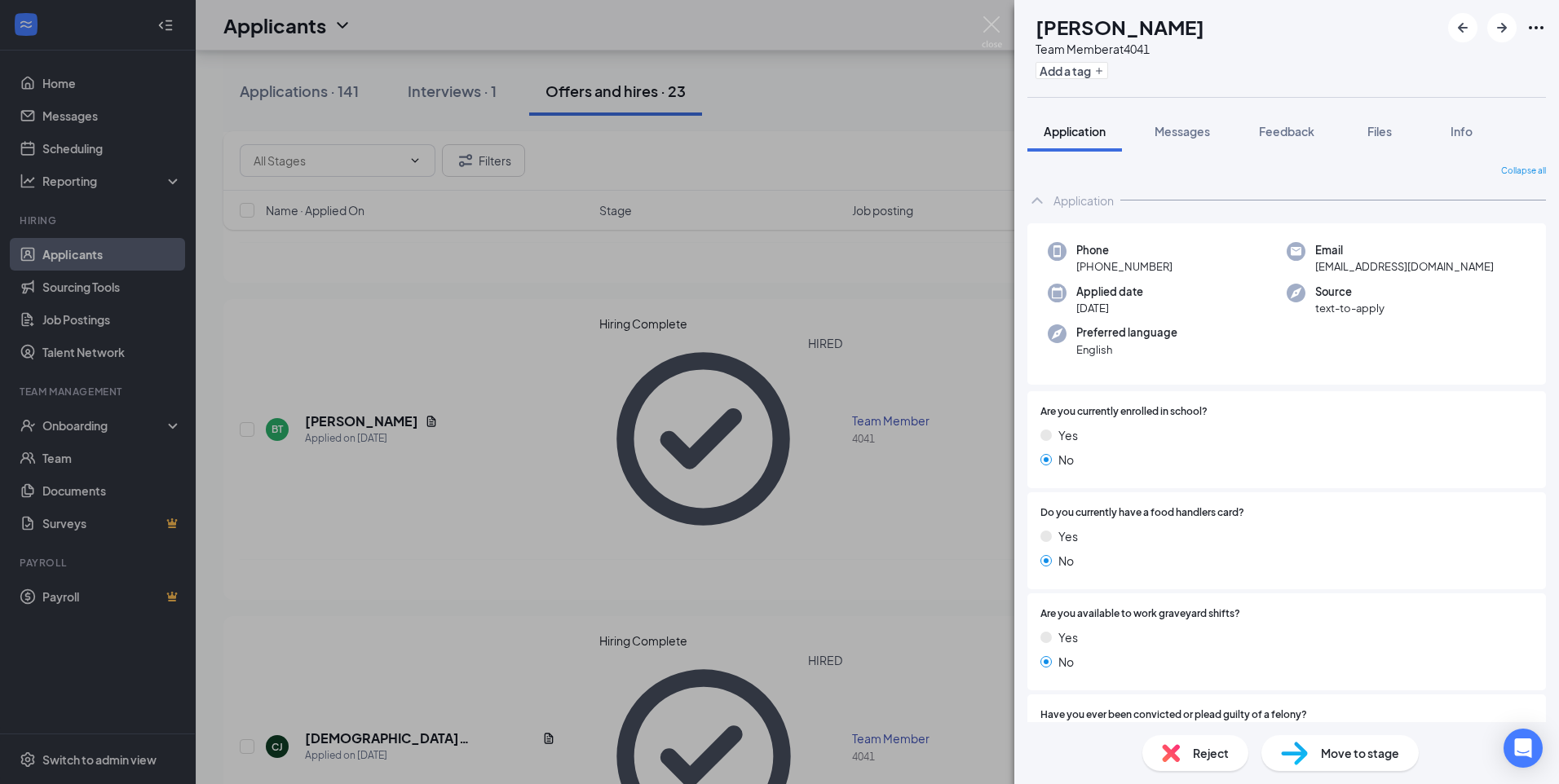
click at [1014, 25] on div "MA [PERSON_NAME] Team Member at 4041 Add a tag Application Messages Feedback Fi…" at bounding box center [780, 392] width 1559 height 784
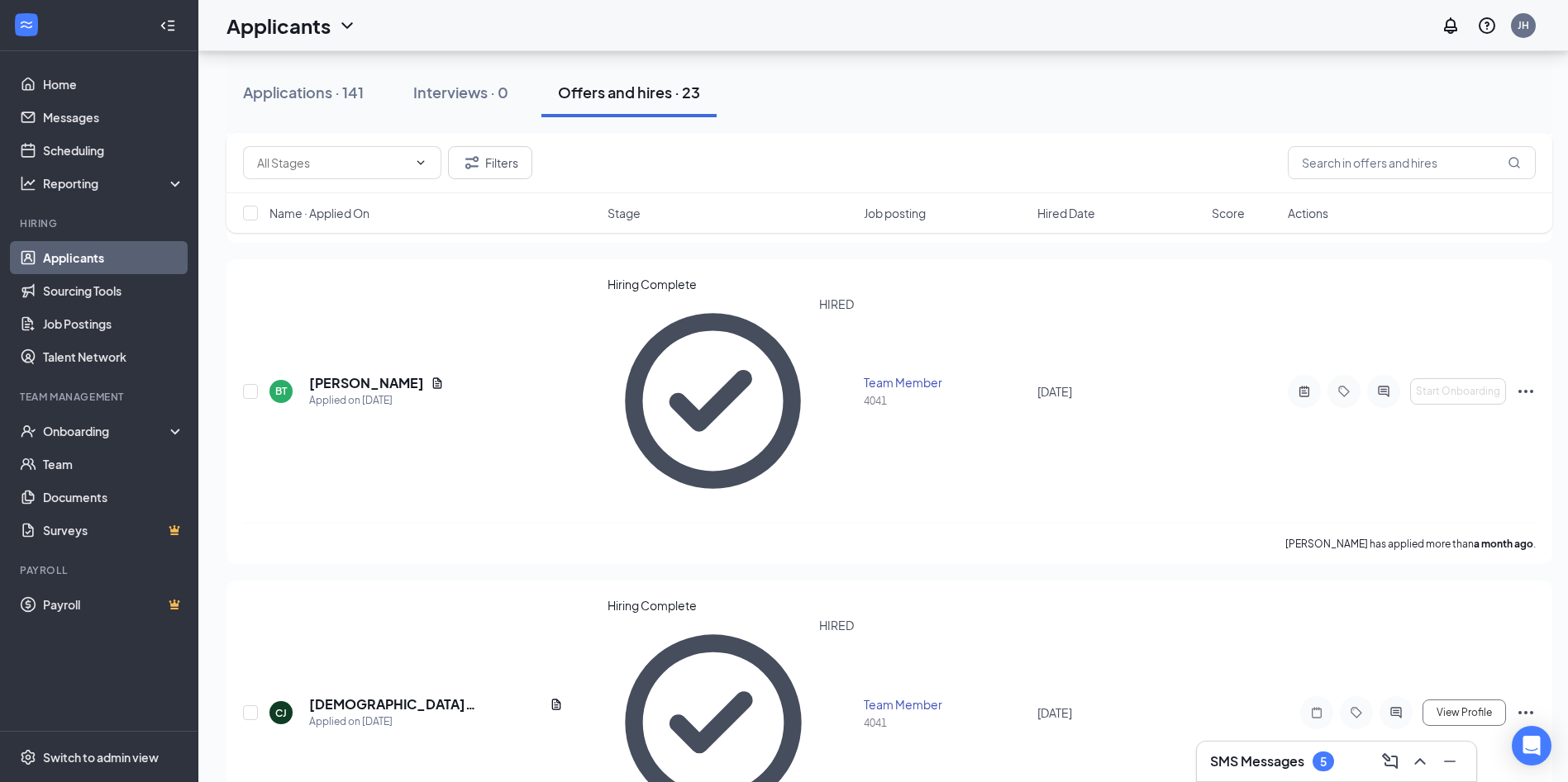
scroll to position [827, 0]
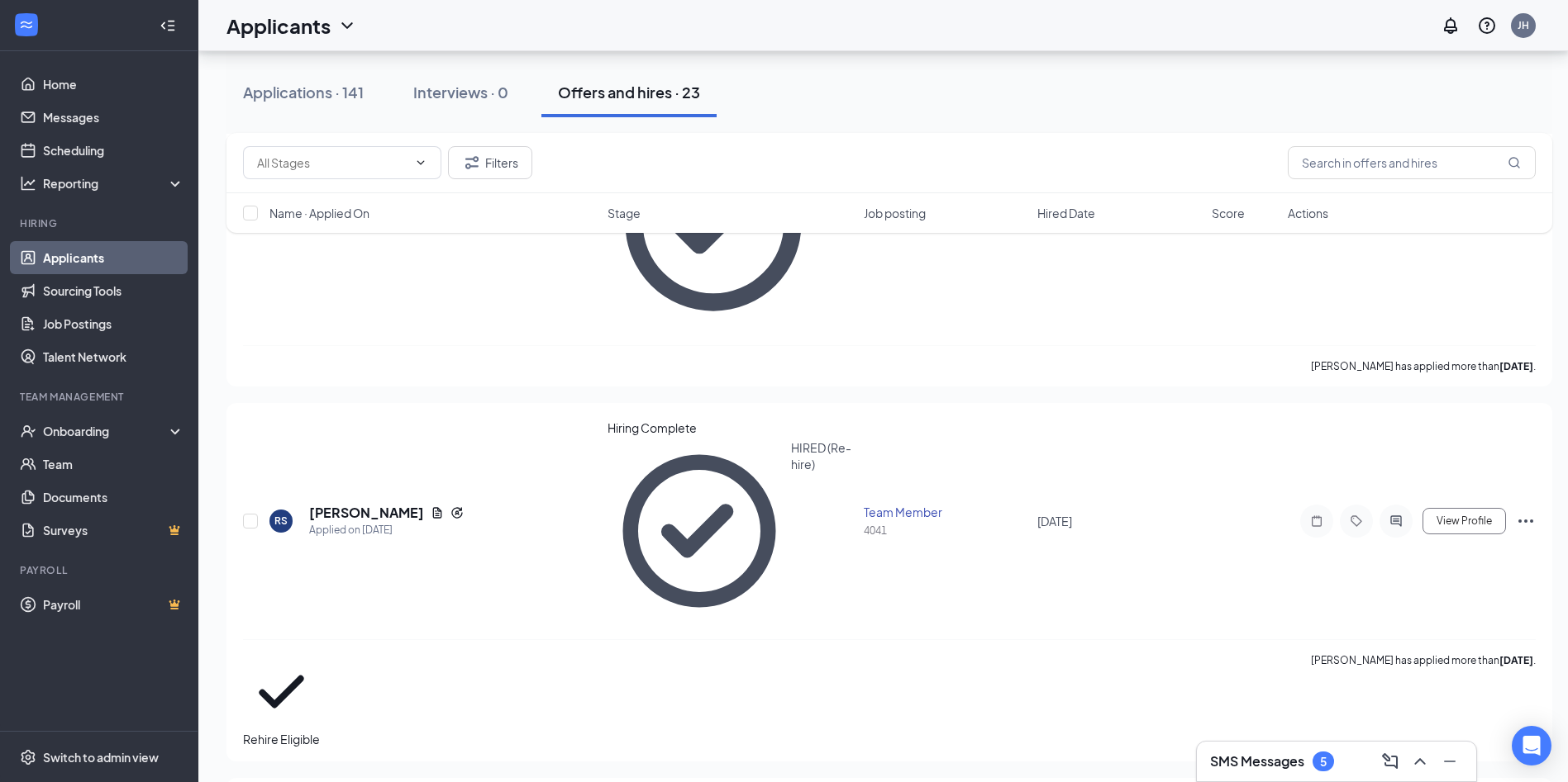
scroll to position [1652, 0]
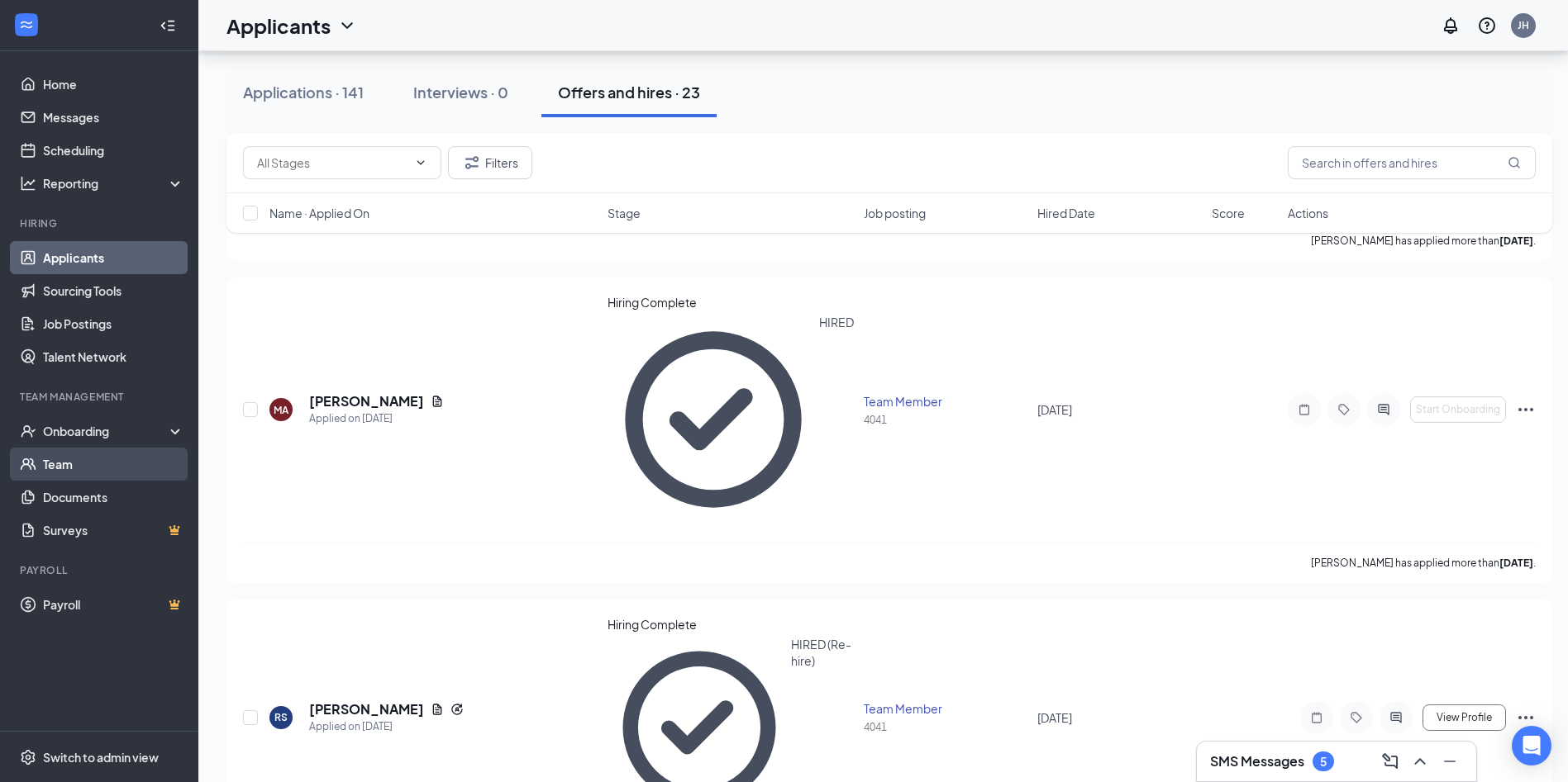
click at [123, 457] on link "Team" at bounding box center [114, 465] width 142 height 33
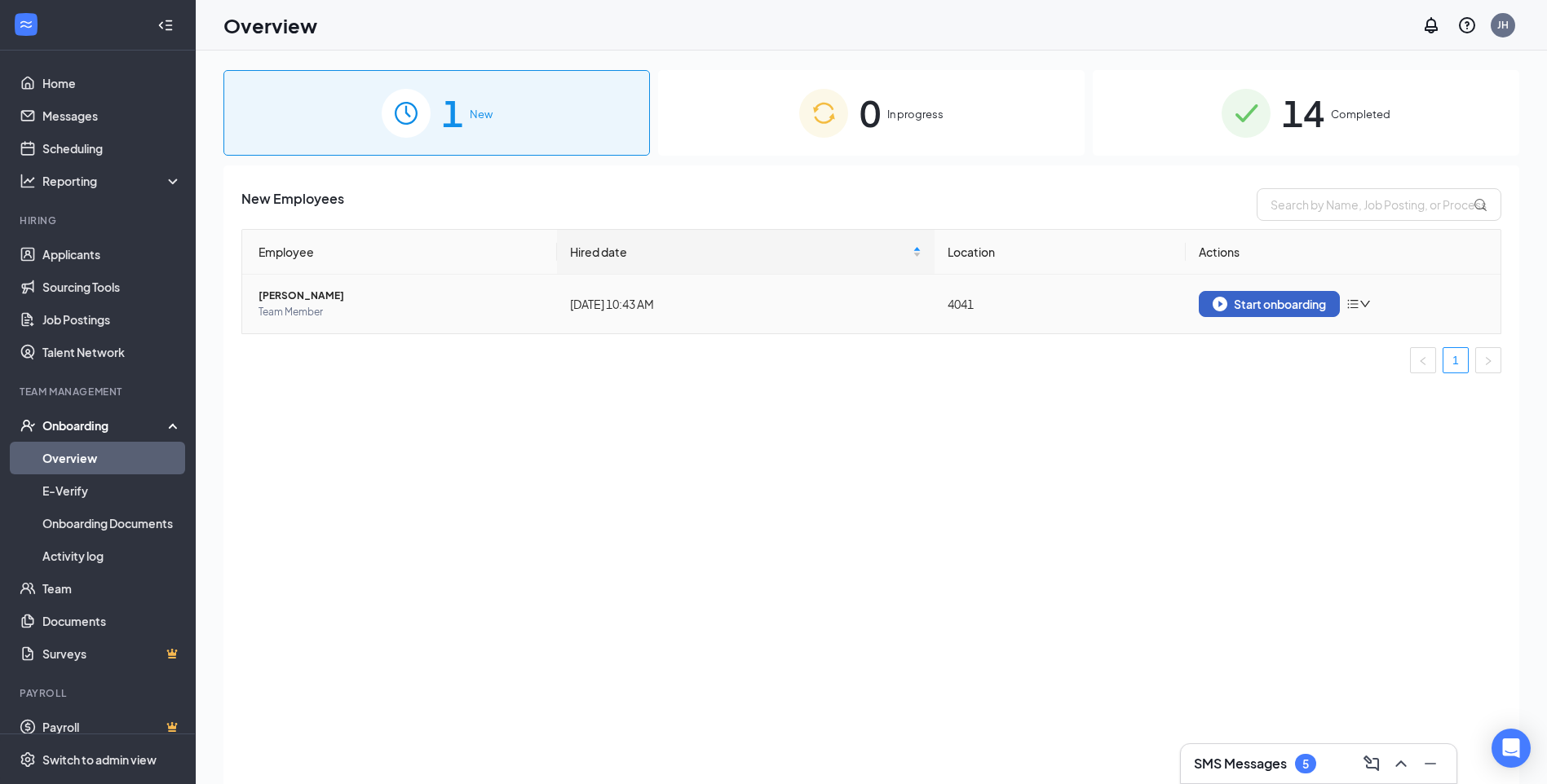
click at [1243, 312] on button "Start onboarding" at bounding box center [1268, 303] width 141 height 26
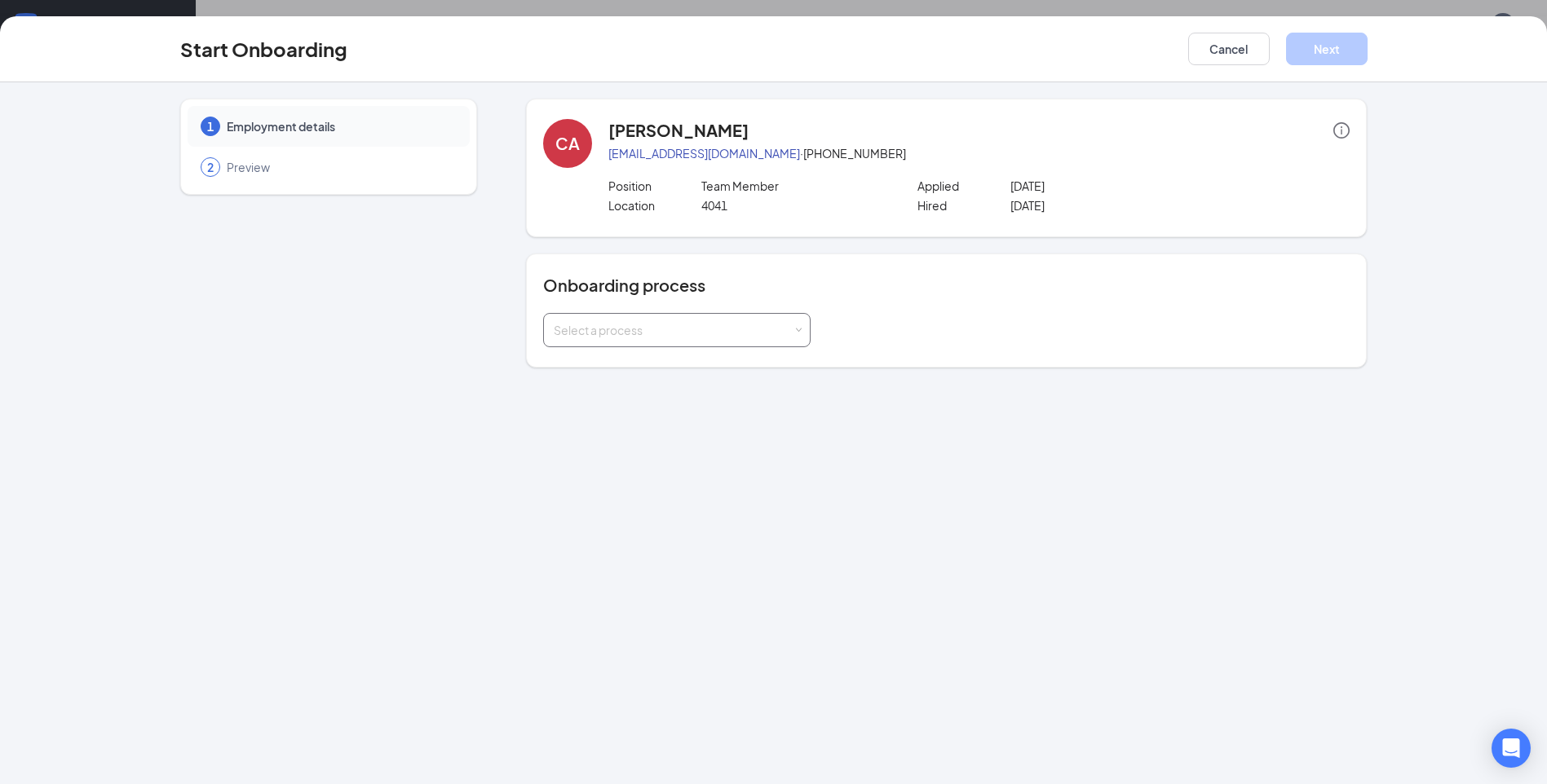
click at [662, 330] on div "Select a process" at bounding box center [673, 329] width 239 height 16
type input "4041"
click at [610, 365] on span "Burger King 4041" at bounding box center [594, 364] width 91 height 14
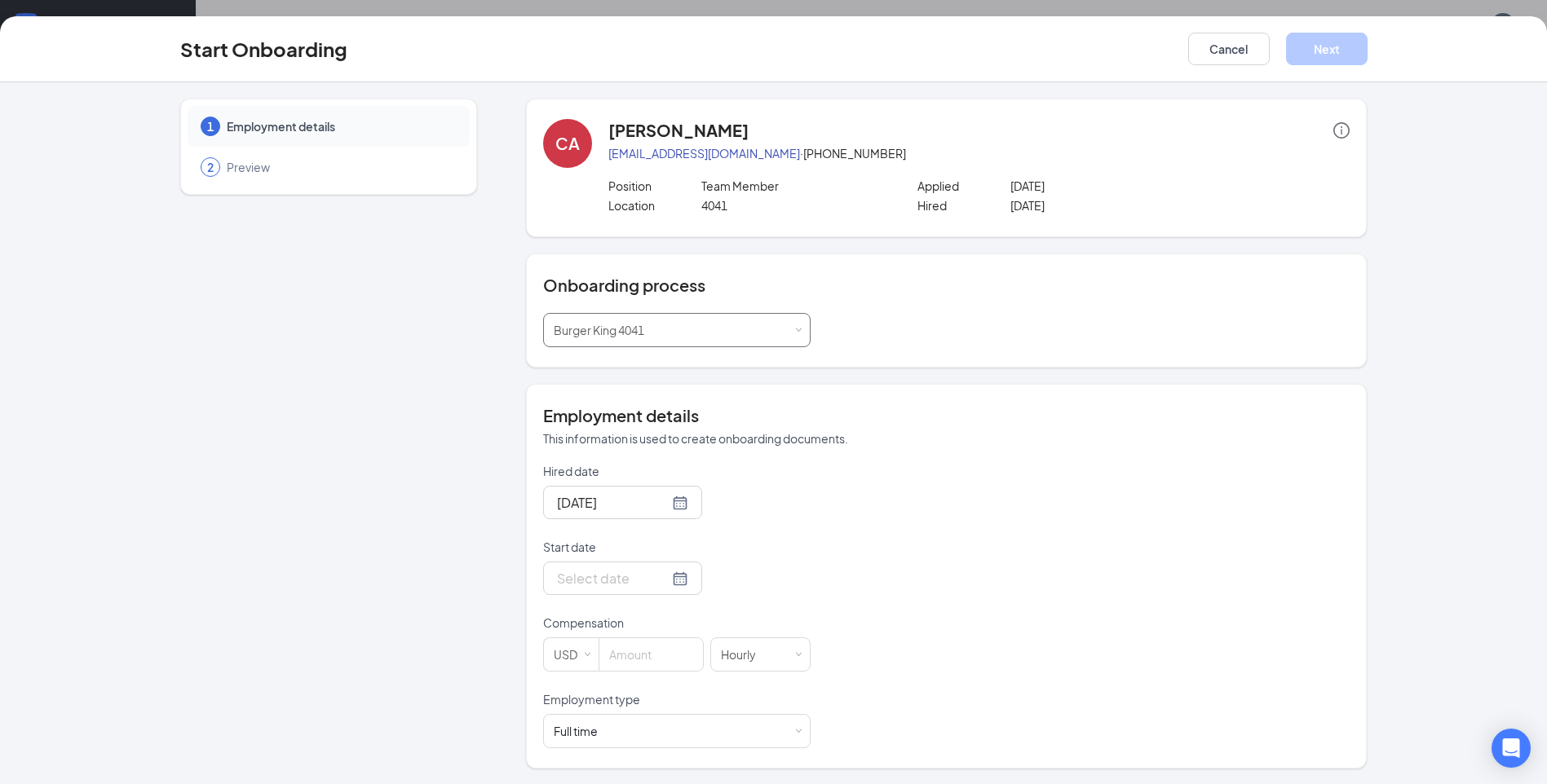
scroll to position [1, 0]
click at [667, 576] on div at bounding box center [622, 577] width 131 height 20
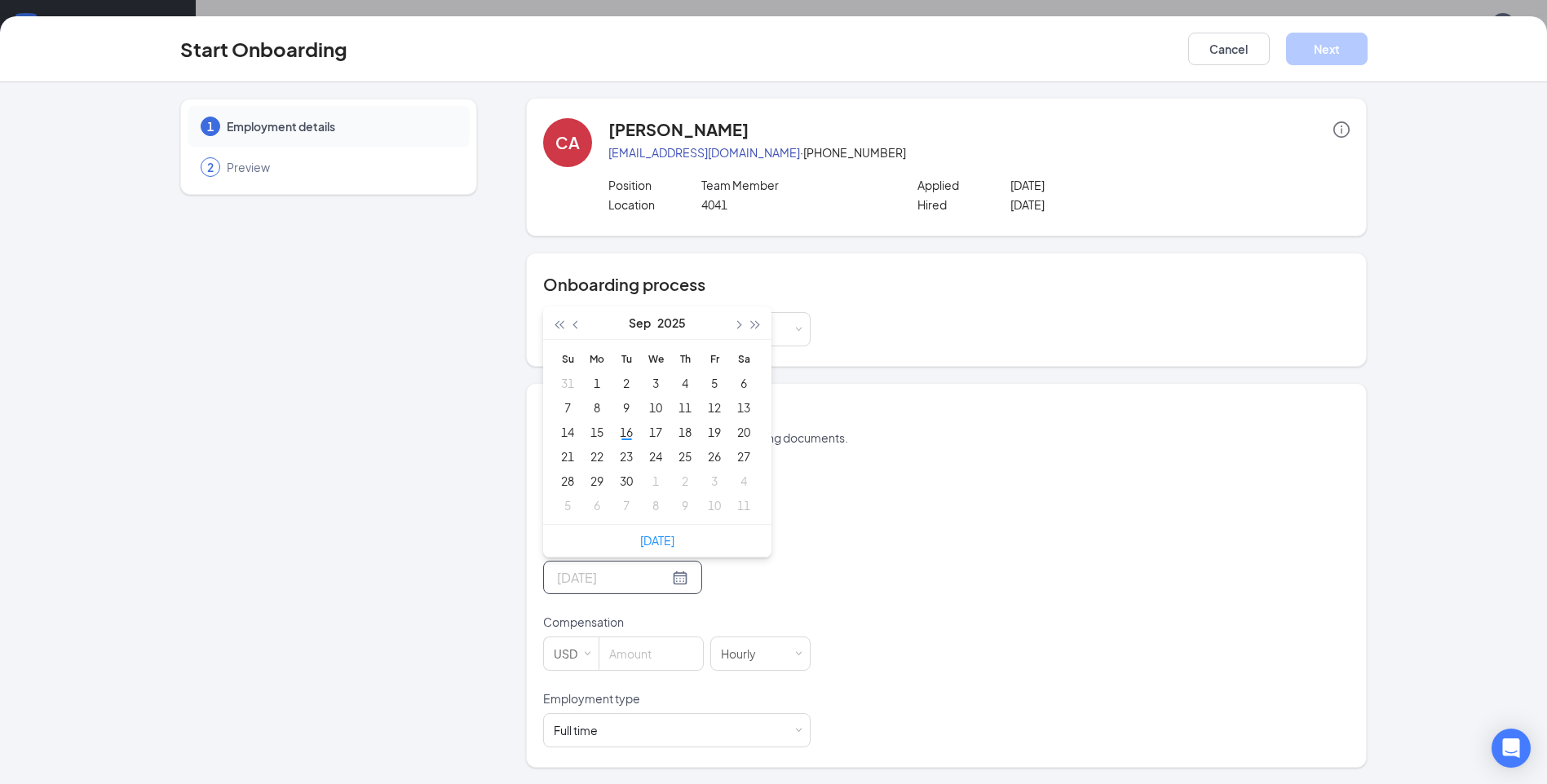
type input "Sep 29, 2025"
type input "Oct 5, 2025"
type input "Sep 19, 2025"
click at [707, 428] on div "19" at bounding box center [714, 432] width 19 height 19
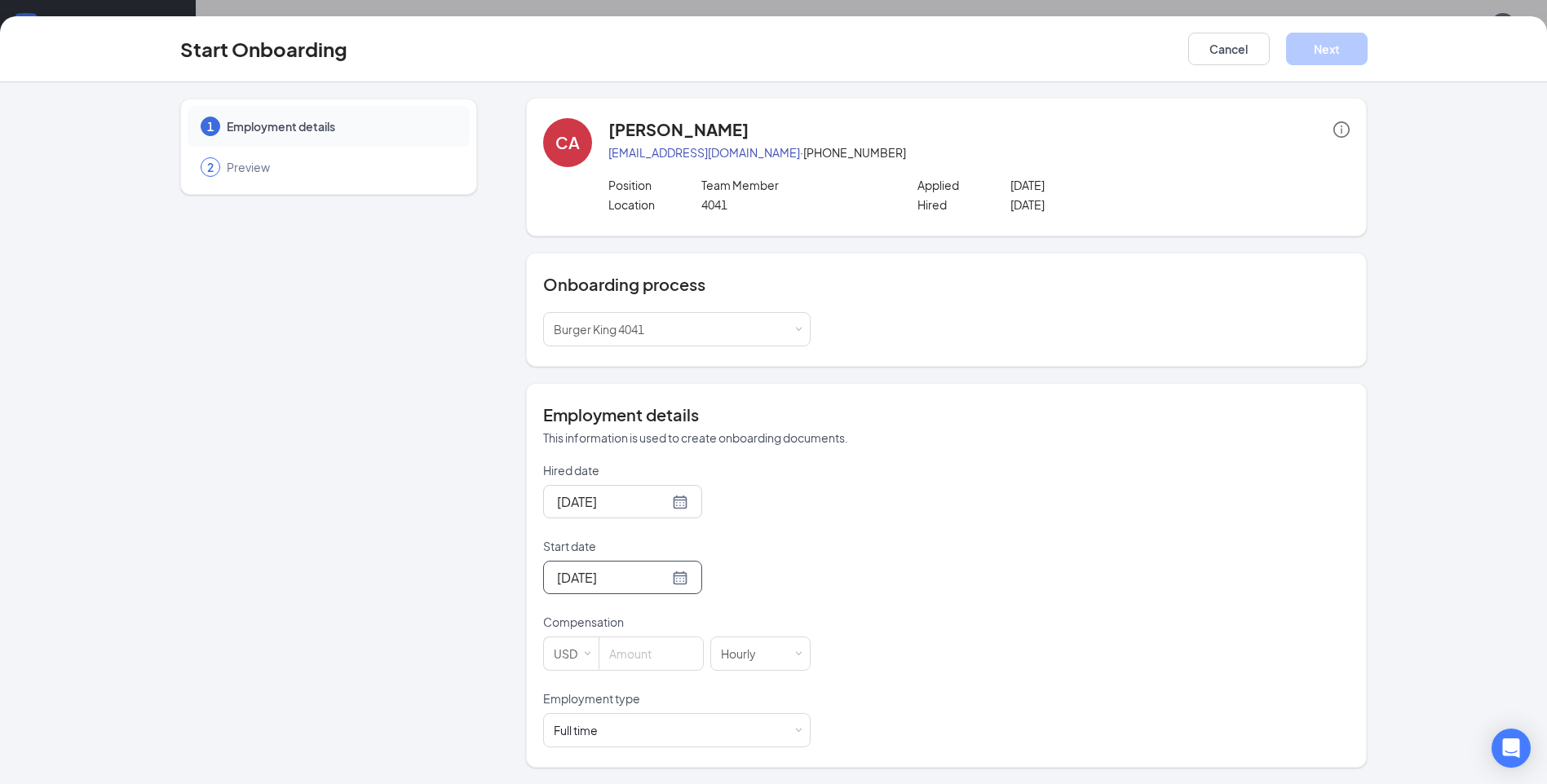
scroll to position [74, 0]
drag, startPoint x: 614, startPoint y: 657, endPoint x: 635, endPoint y: 629, distance: 35.0
click at [618, 657] on input at bounding box center [651, 654] width 103 height 33
type input "12"
click at [633, 735] on div "Full time Works 30+ hours per week and is reasonably expected to work" at bounding box center [676, 730] width 246 height 33
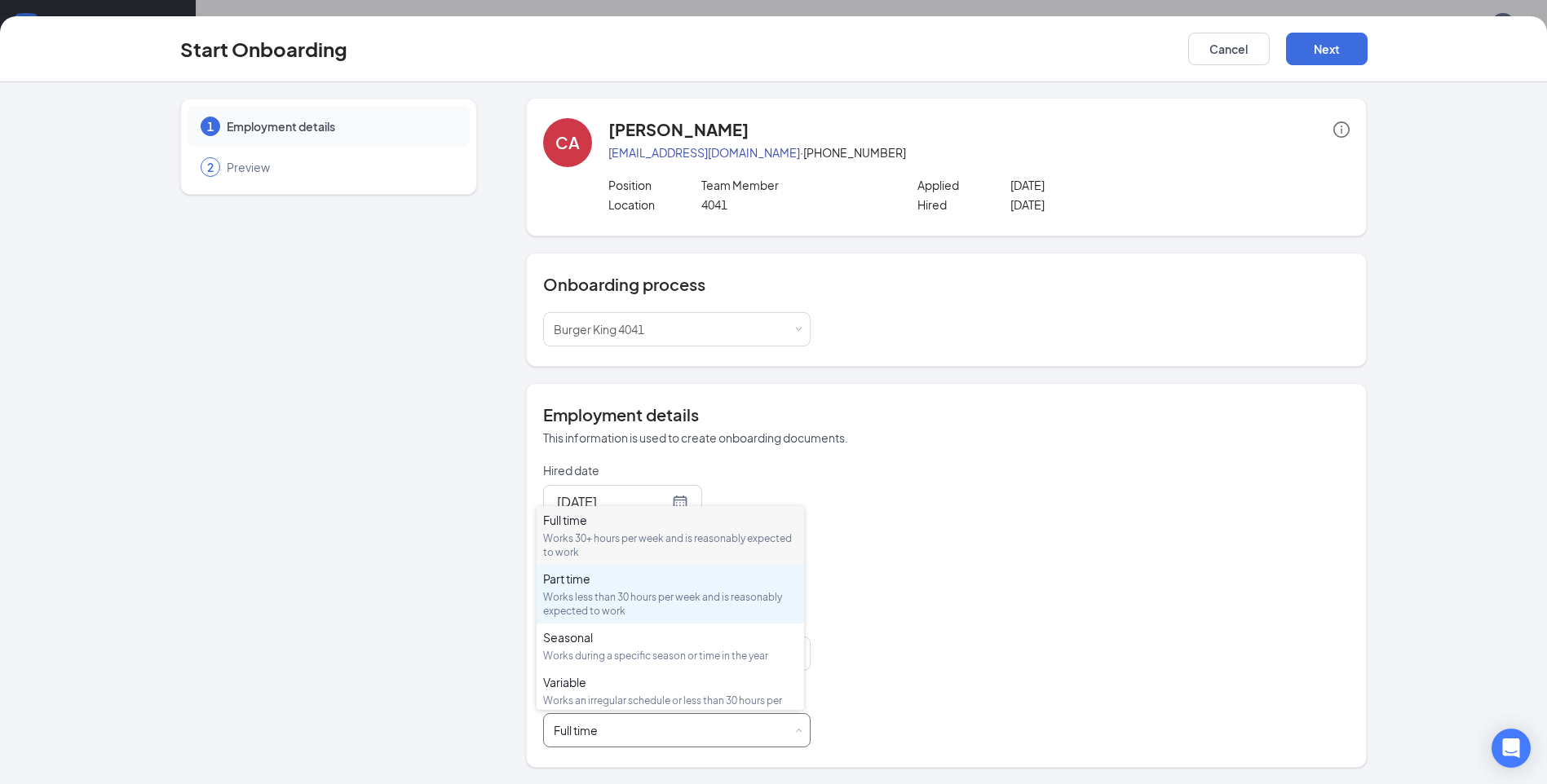
click at [619, 587] on div "Part time Works less than 30 hours per week and is reasonably expected to work" at bounding box center [670, 594] width 255 height 47
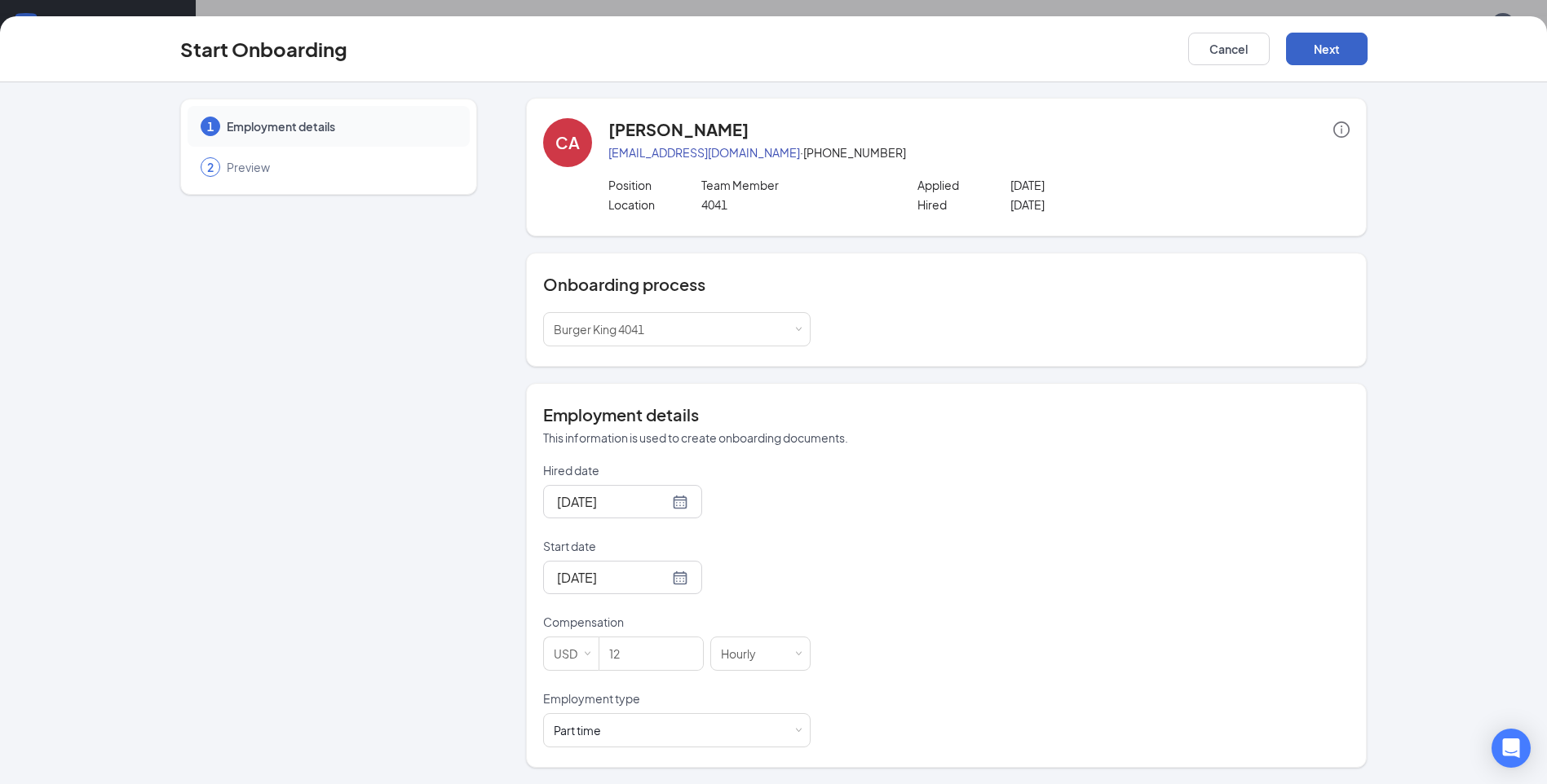
drag, startPoint x: 1311, startPoint y: 48, endPoint x: 1323, endPoint y: 36, distance: 17.0
click at [1311, 47] on button "Next" at bounding box center [1326, 49] width 81 height 33
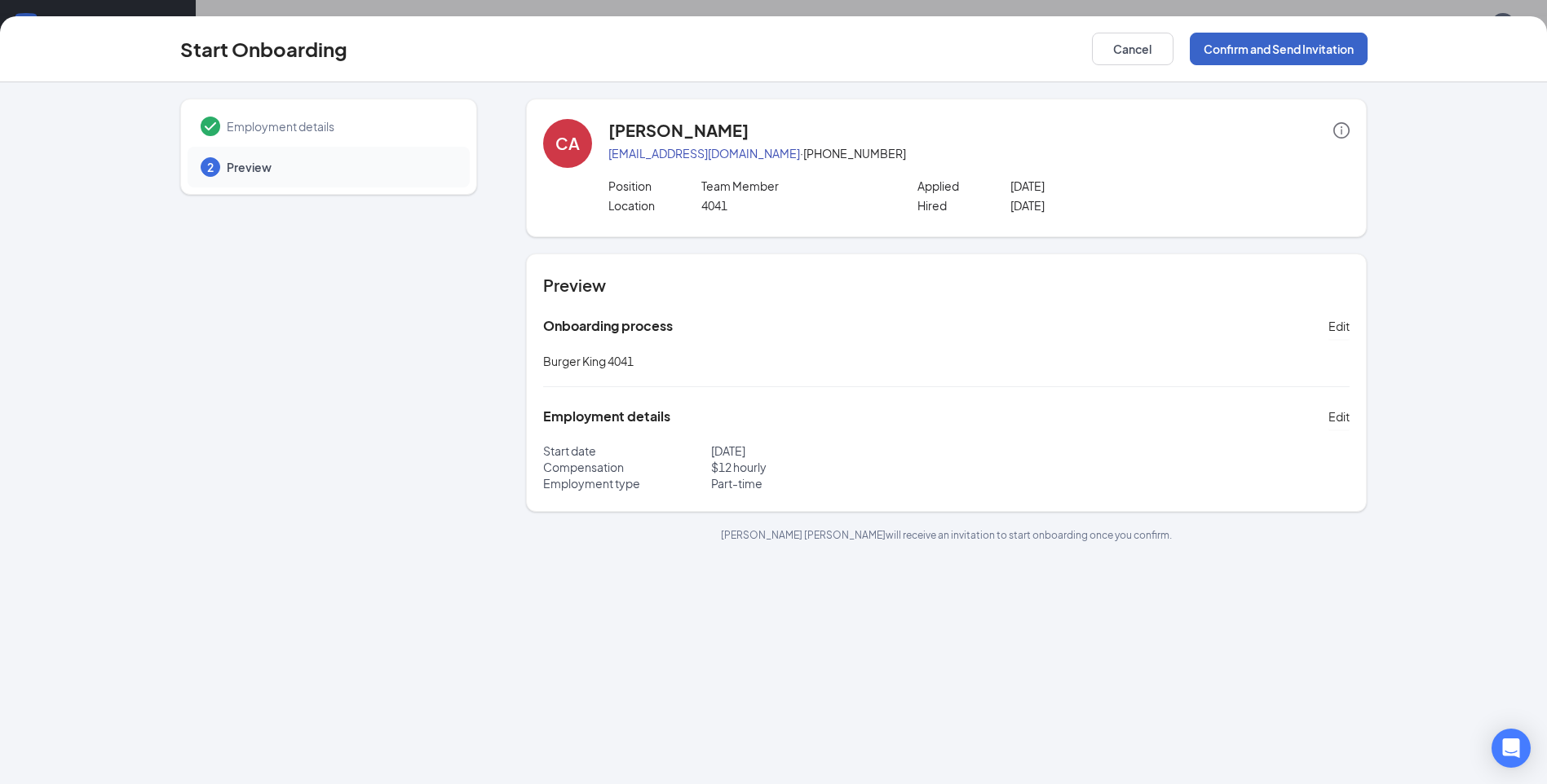
click at [1303, 47] on button "Confirm and Send Invitation" at bounding box center [1278, 49] width 178 height 33
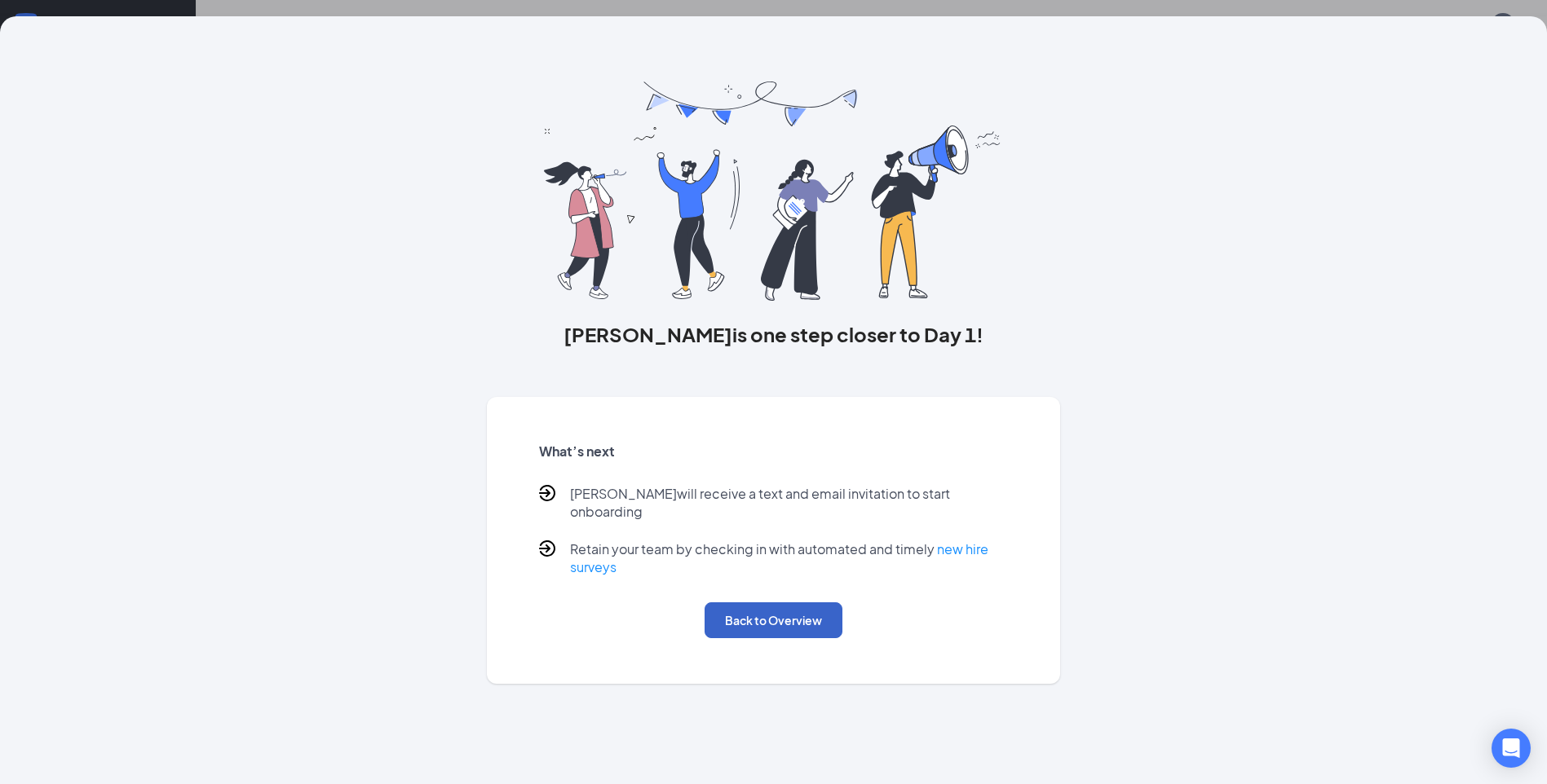
click at [737, 602] on button "Back to Overview" at bounding box center [774, 619] width 138 height 35
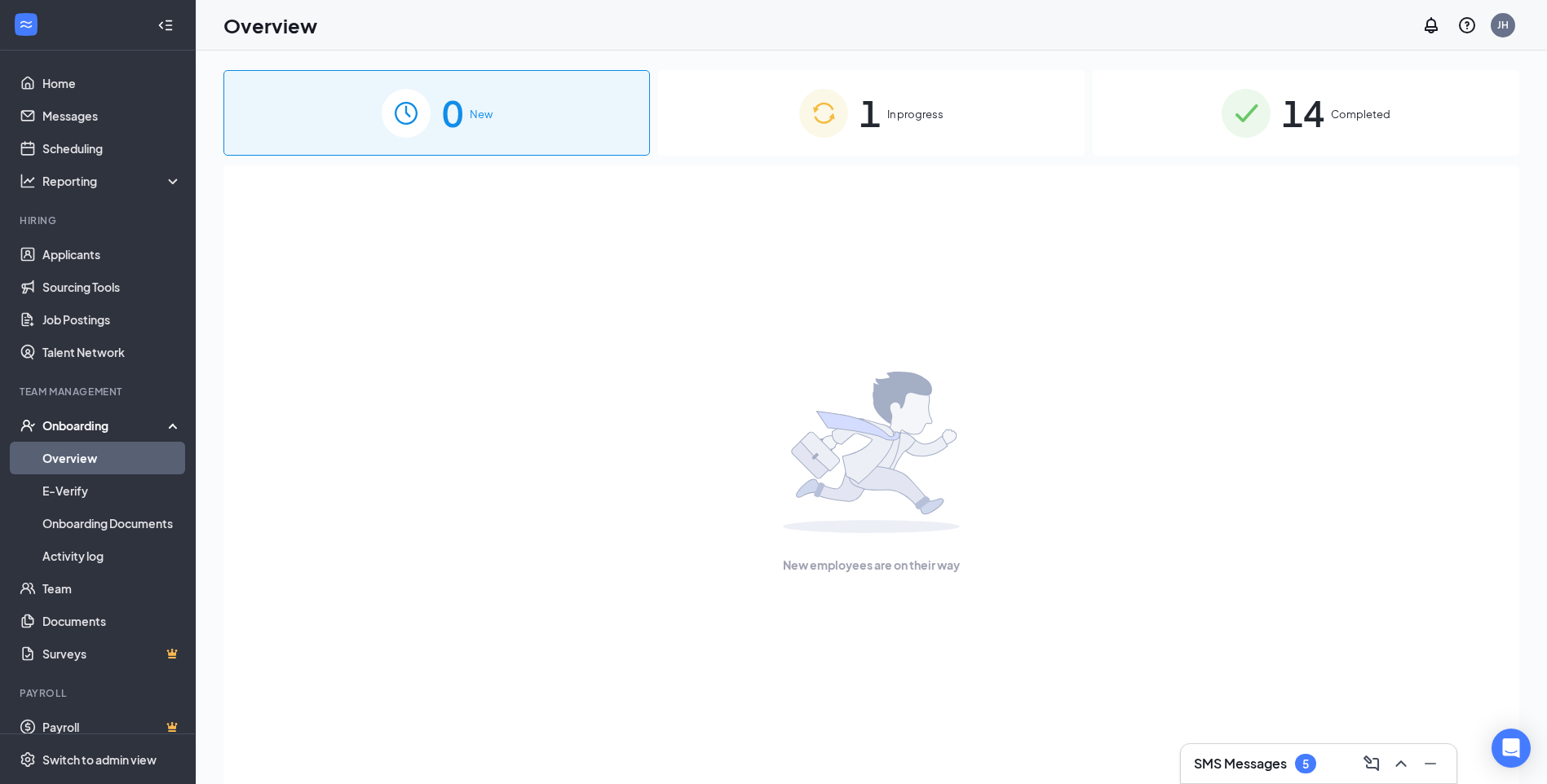
click at [920, 114] on span "In progress" at bounding box center [915, 114] width 56 height 16
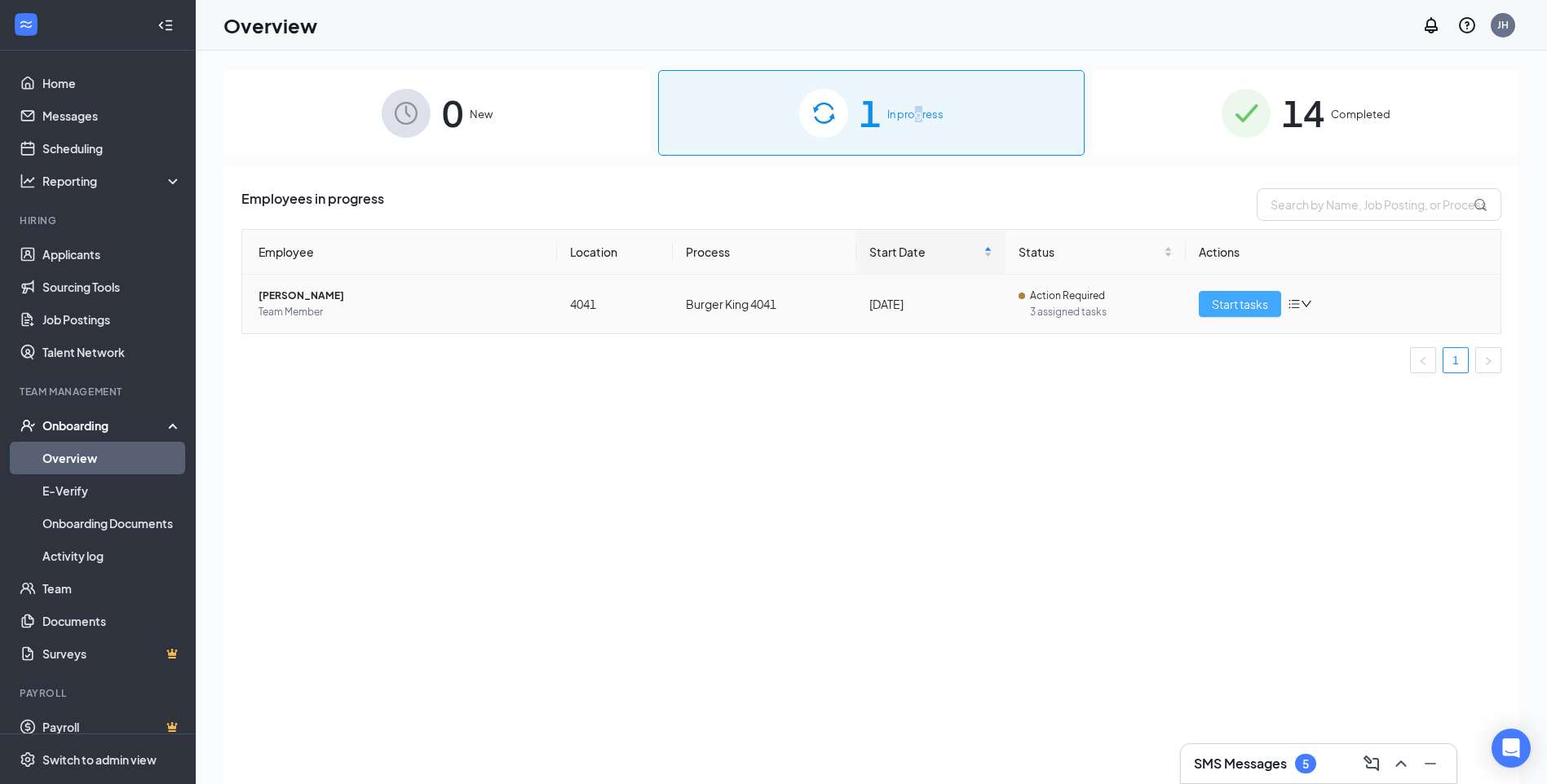
click at [1212, 305] on span "Start tasks" at bounding box center [1239, 303] width 56 height 18
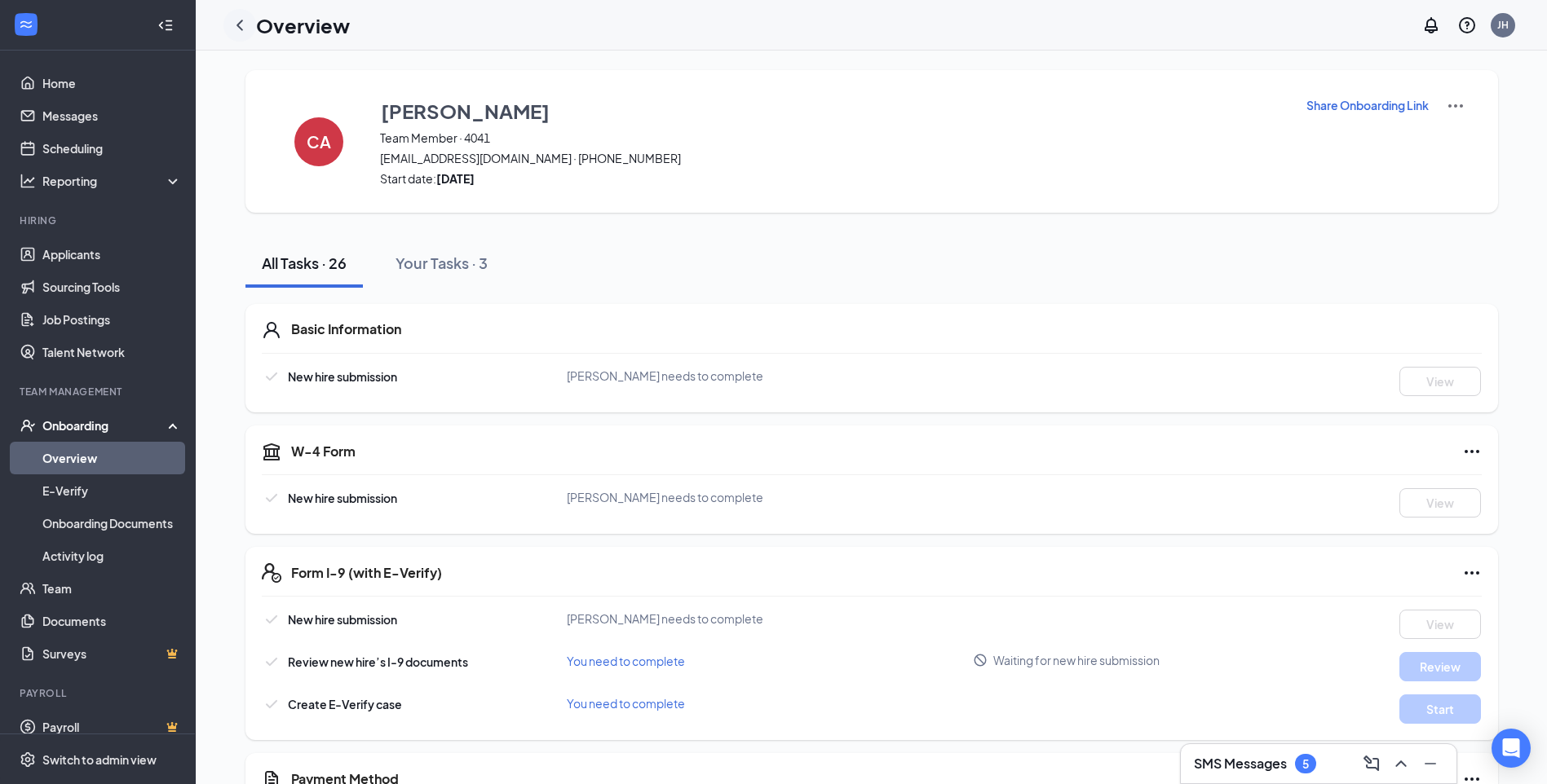
click at [237, 28] on icon "ChevronLeft" at bounding box center [239, 25] width 19 height 19
